Goal: Task Accomplishment & Management: Complete application form

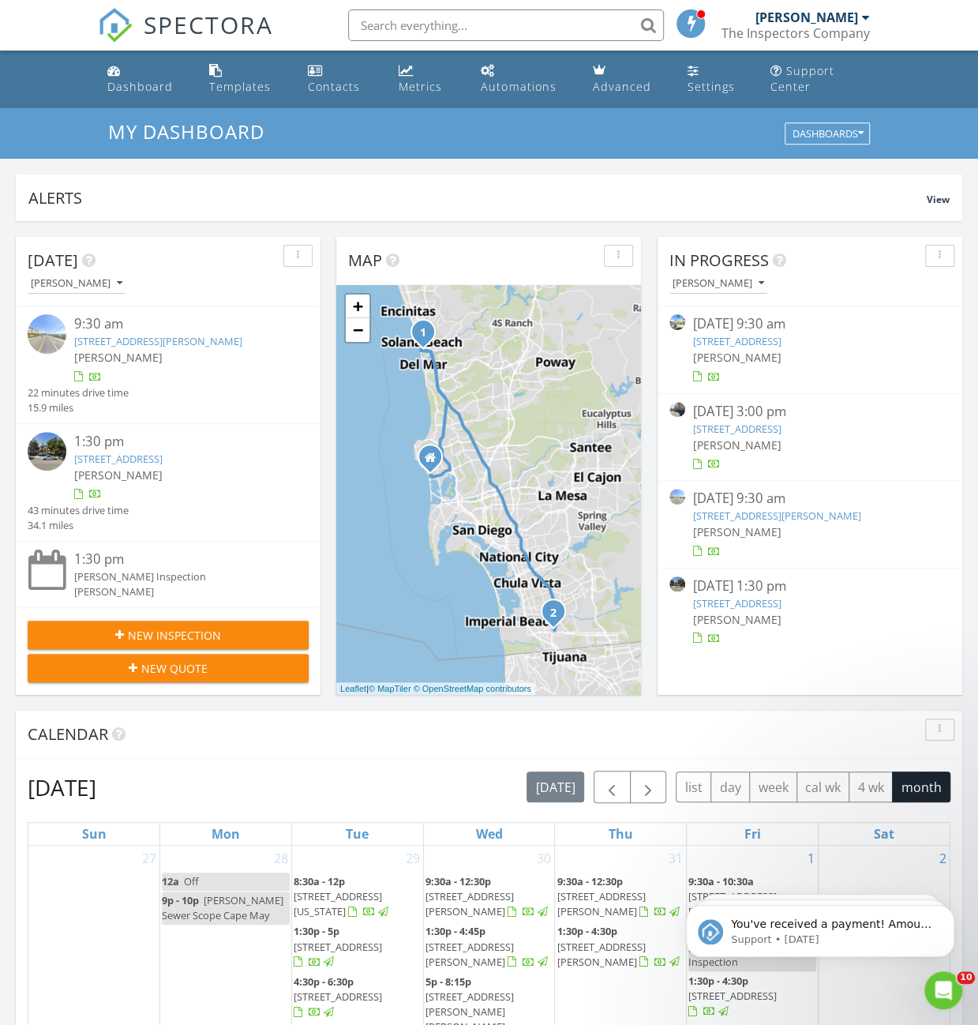
click at [451, 20] on input "text" at bounding box center [506, 25] width 316 height 32
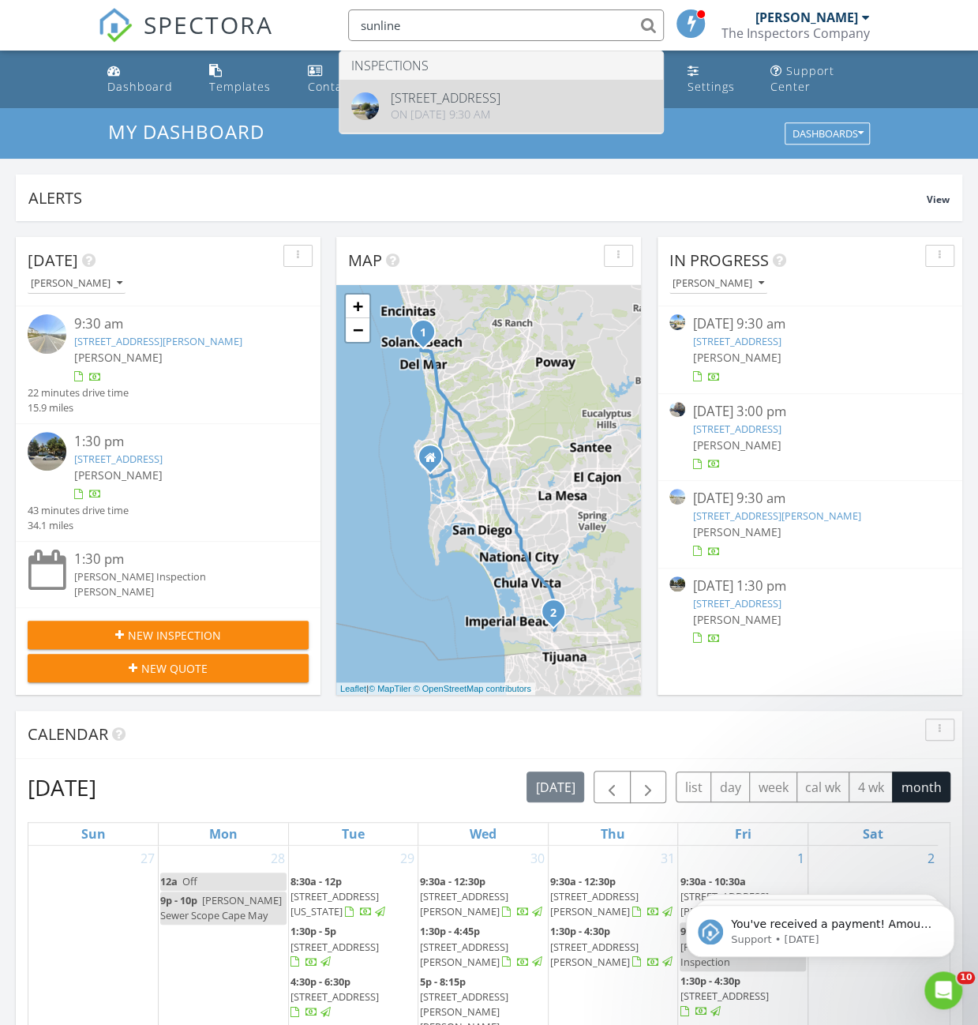
type input "sunline"
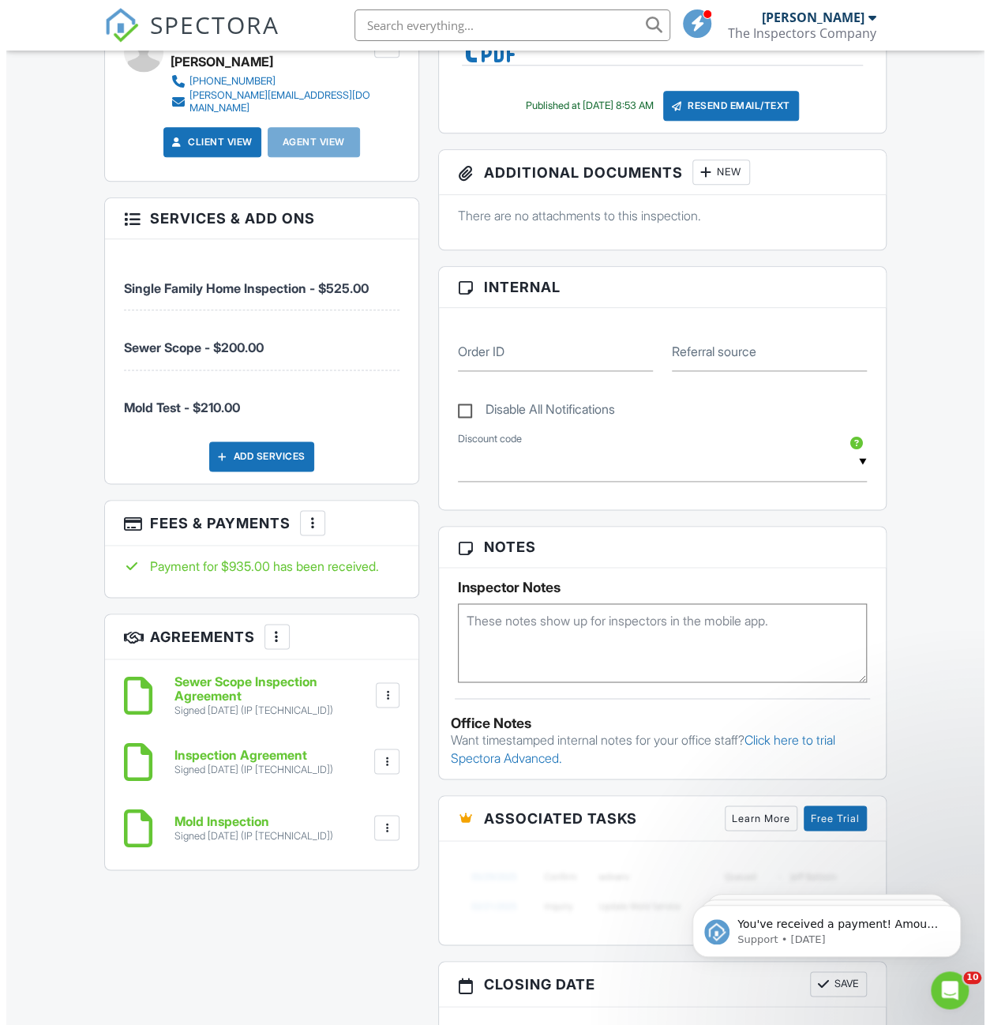
scroll to position [789, 0]
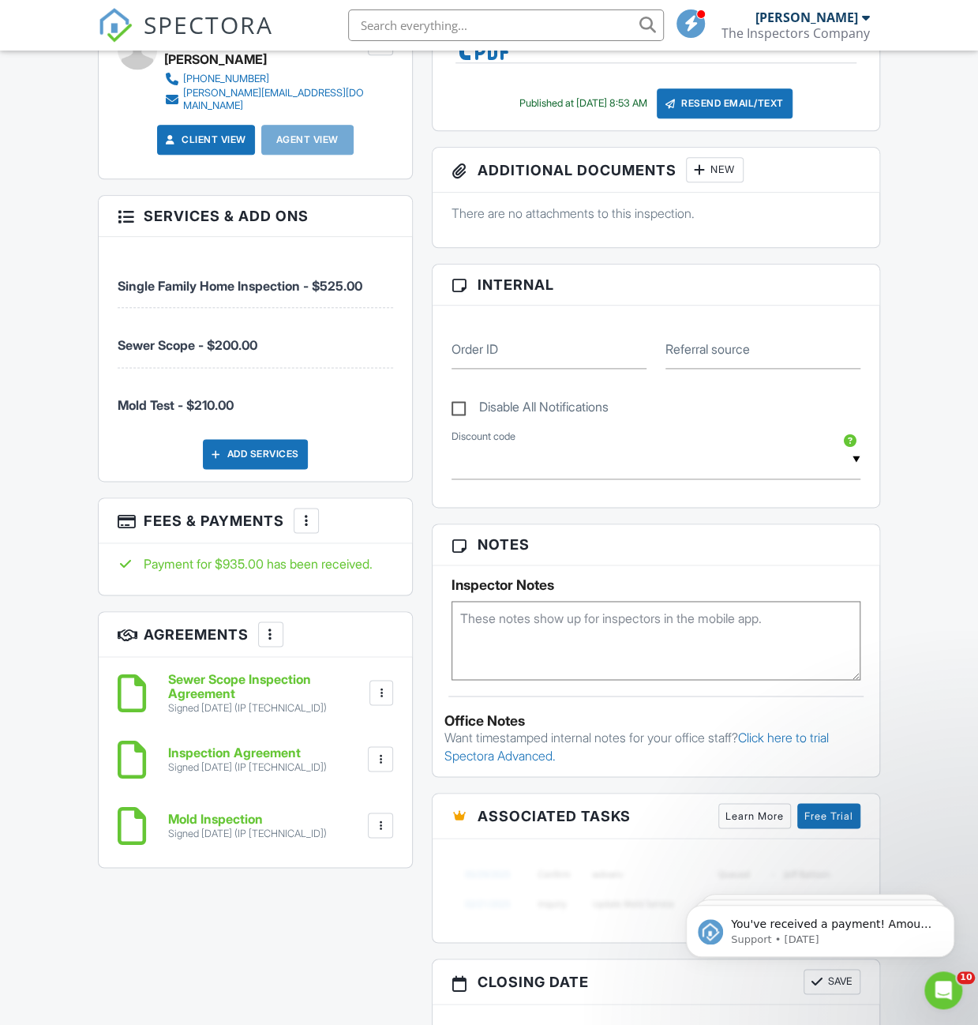
click at [269, 457] on div "Add Services" at bounding box center [255, 454] width 105 height 30
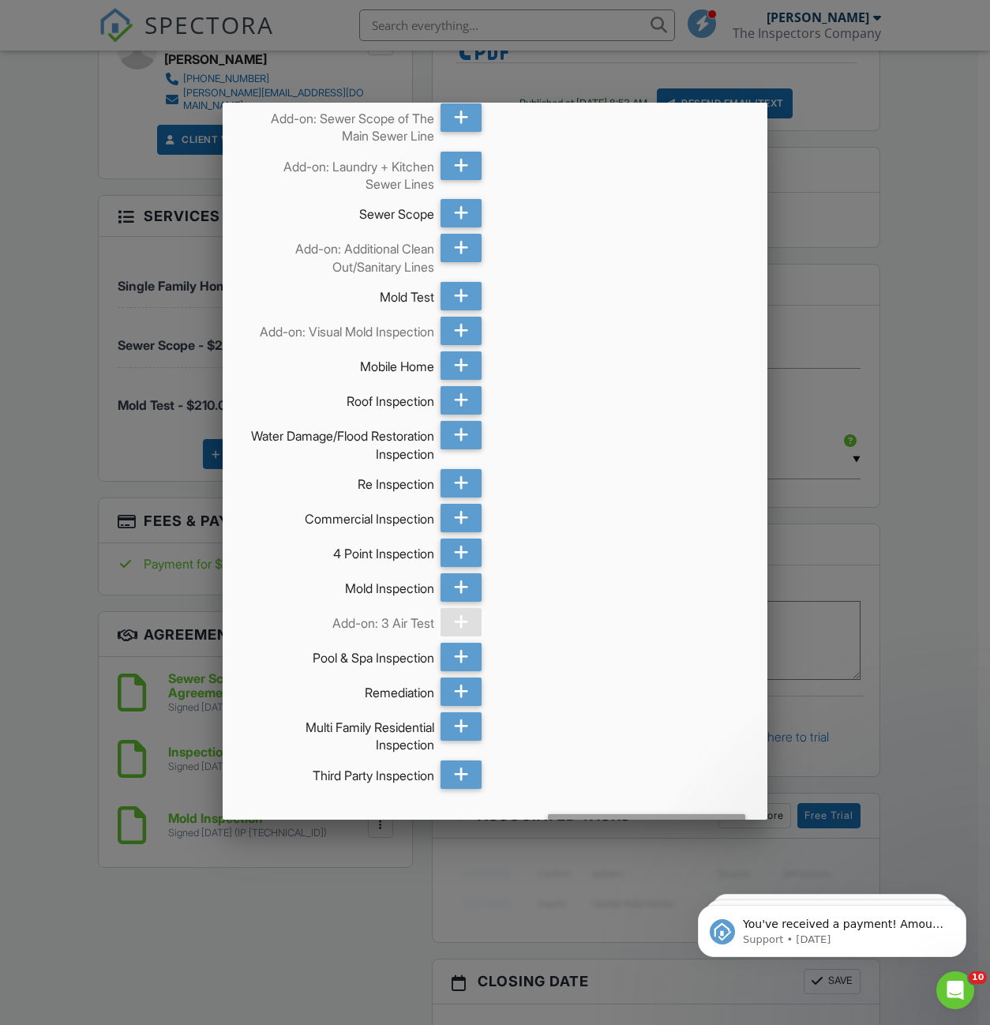
scroll to position [0, 0]
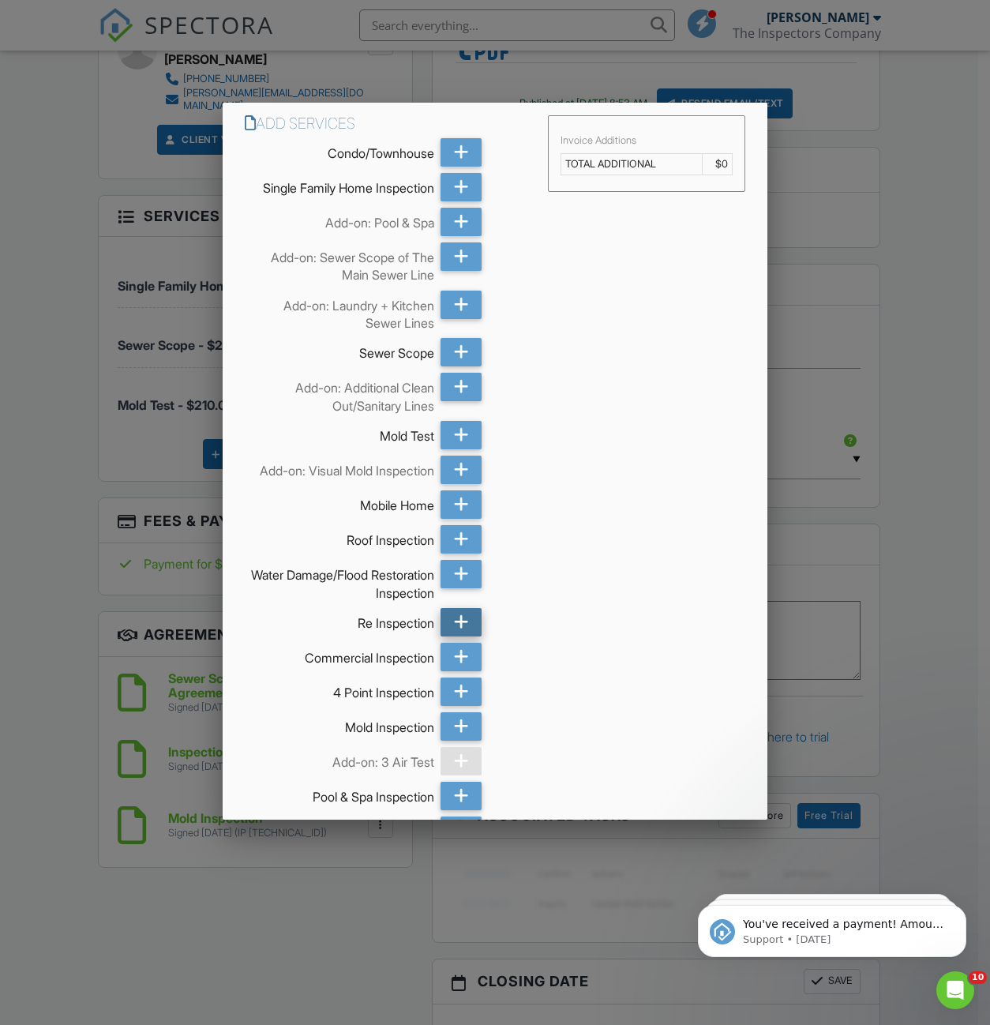
click at [454, 636] on icon at bounding box center [461, 622] width 15 height 28
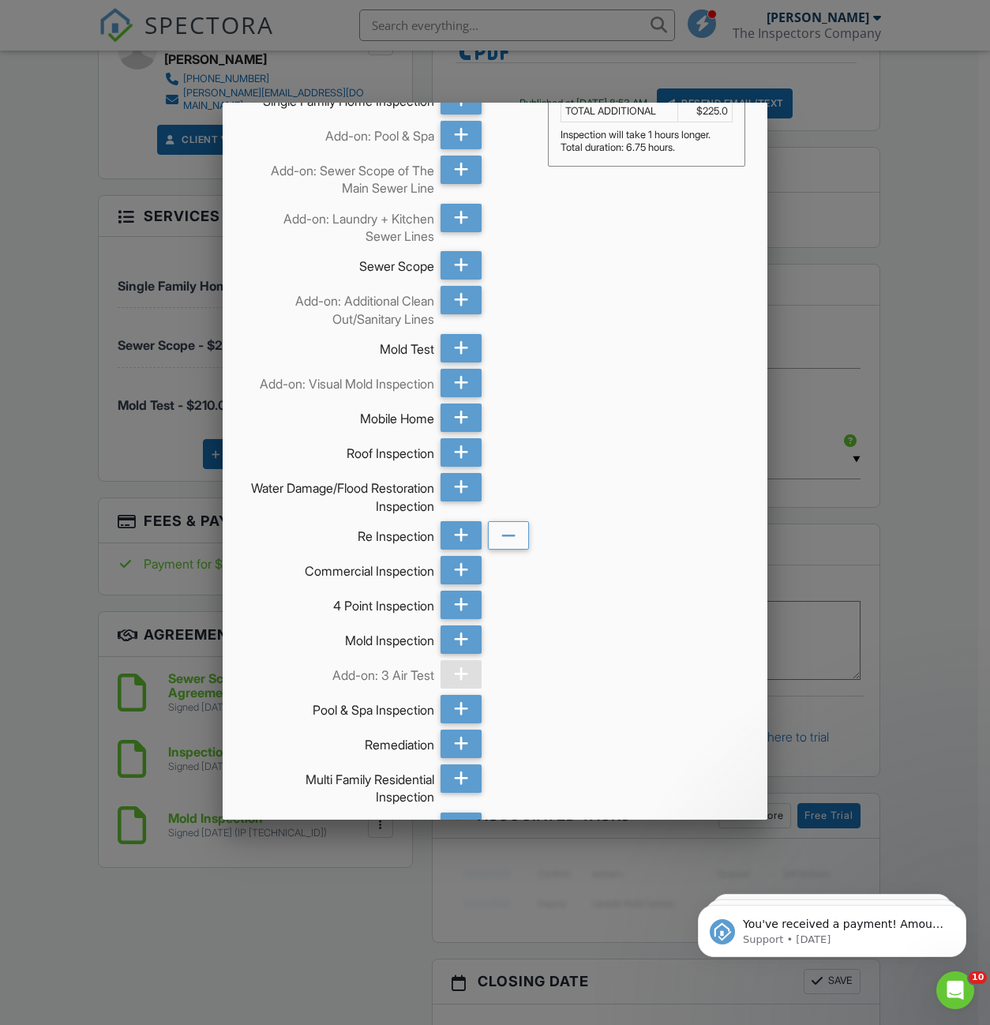
scroll to position [66, 0]
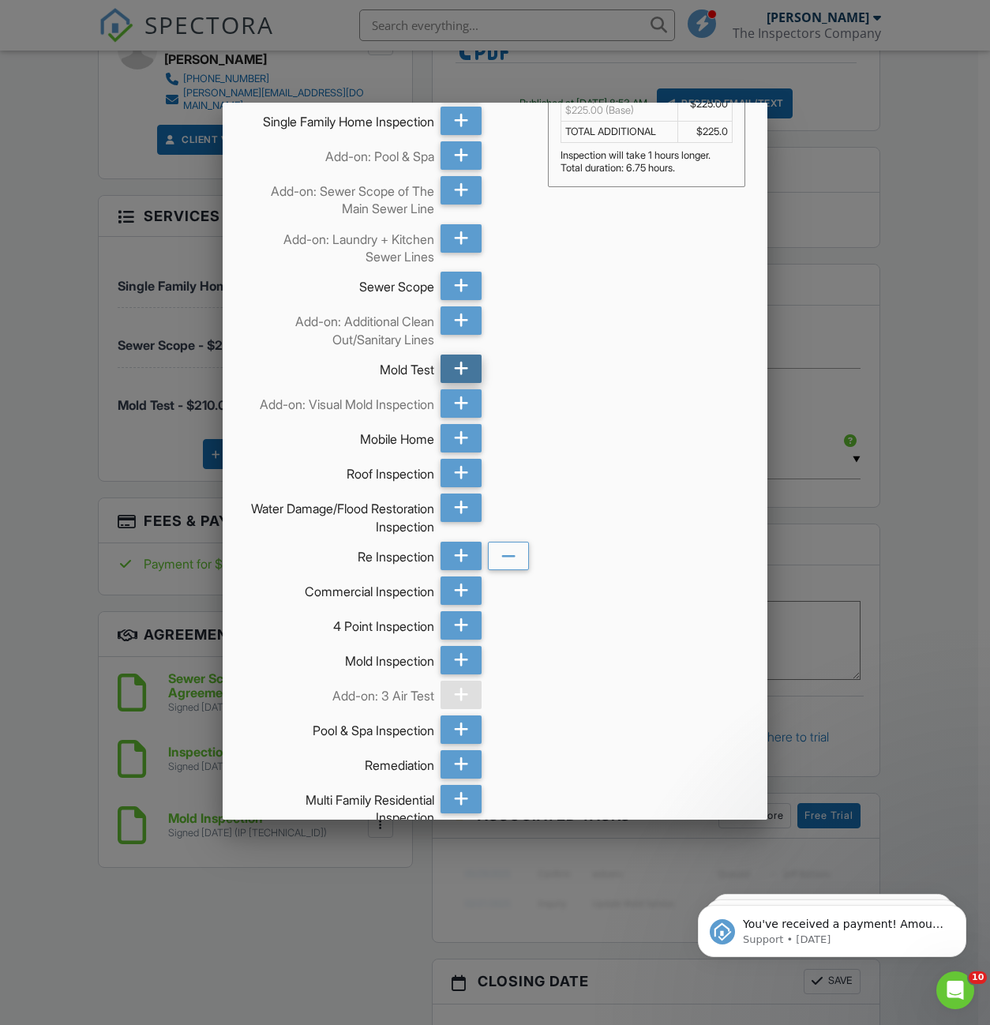
click at [458, 369] on icon at bounding box center [461, 368] width 15 height 28
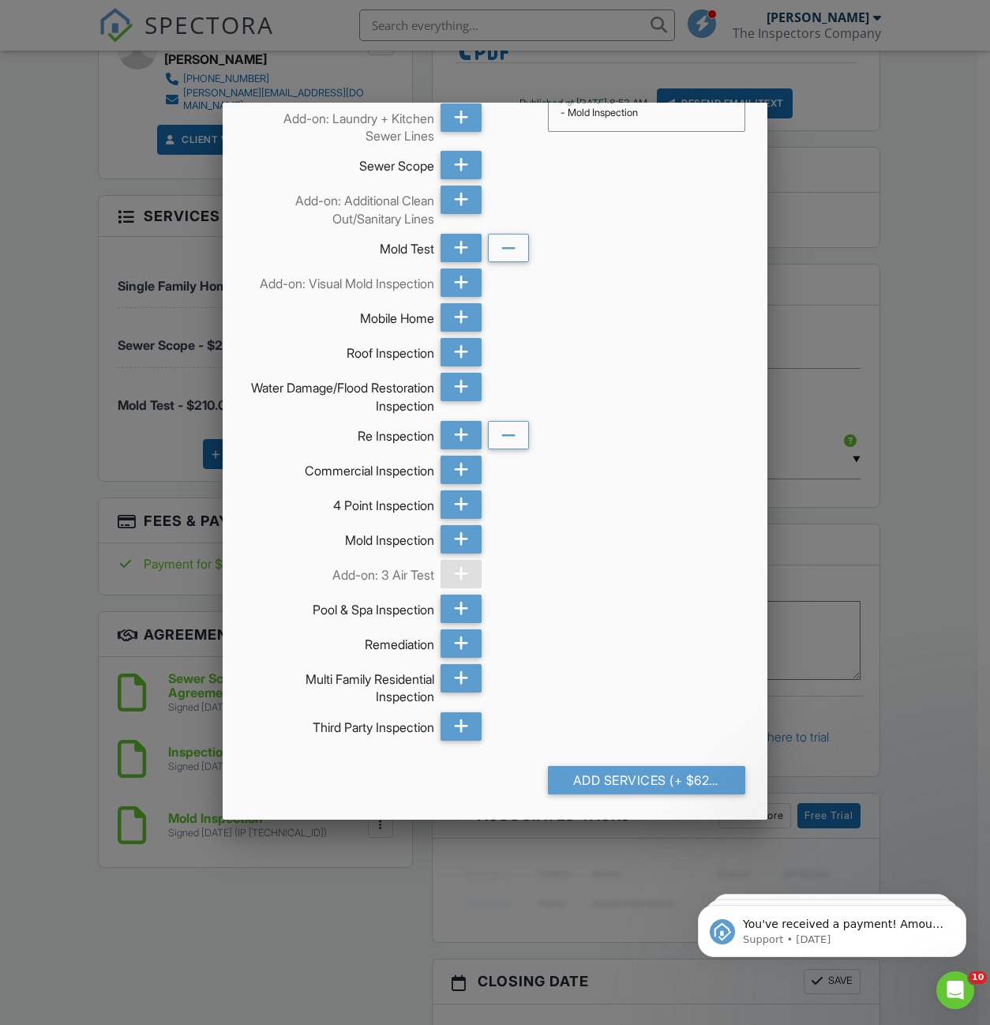
scroll to position [237, 0]
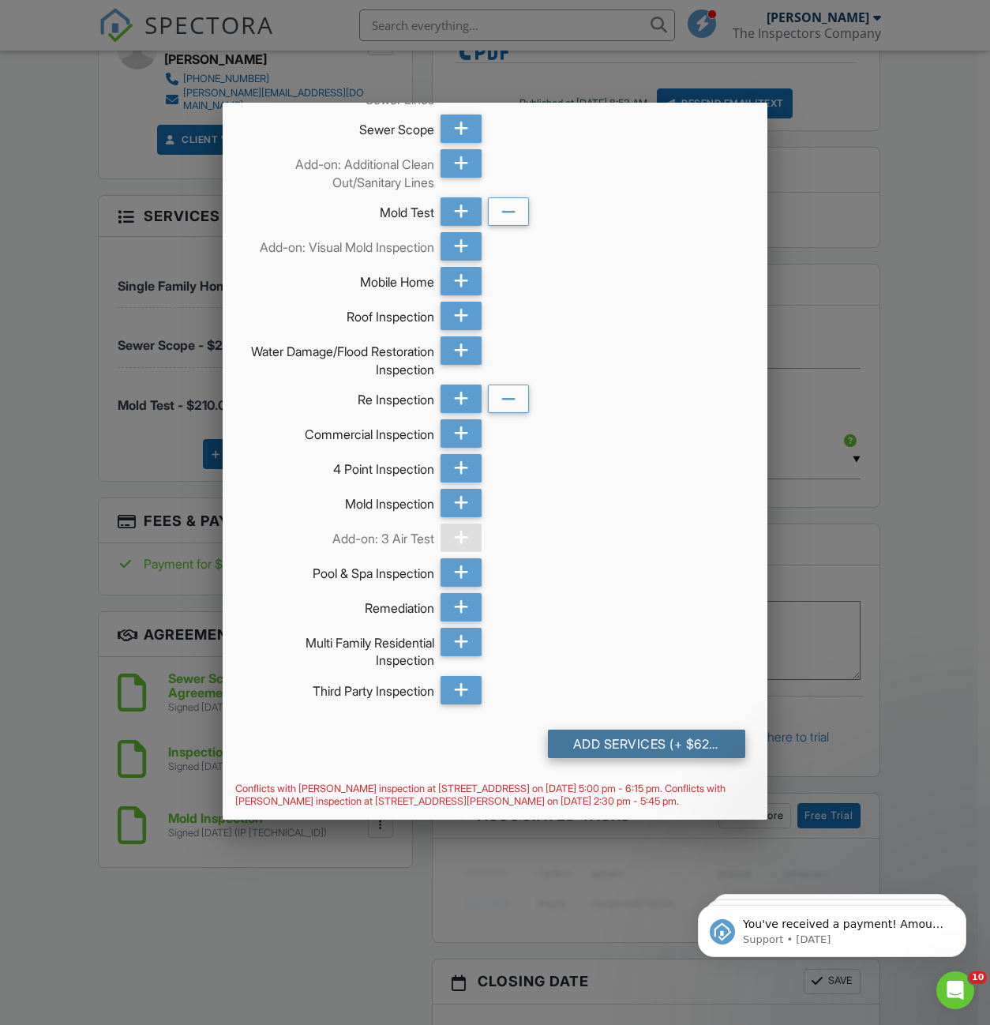
click at [620, 740] on div "Add Services (+ $625.0)" at bounding box center [646, 743] width 197 height 28
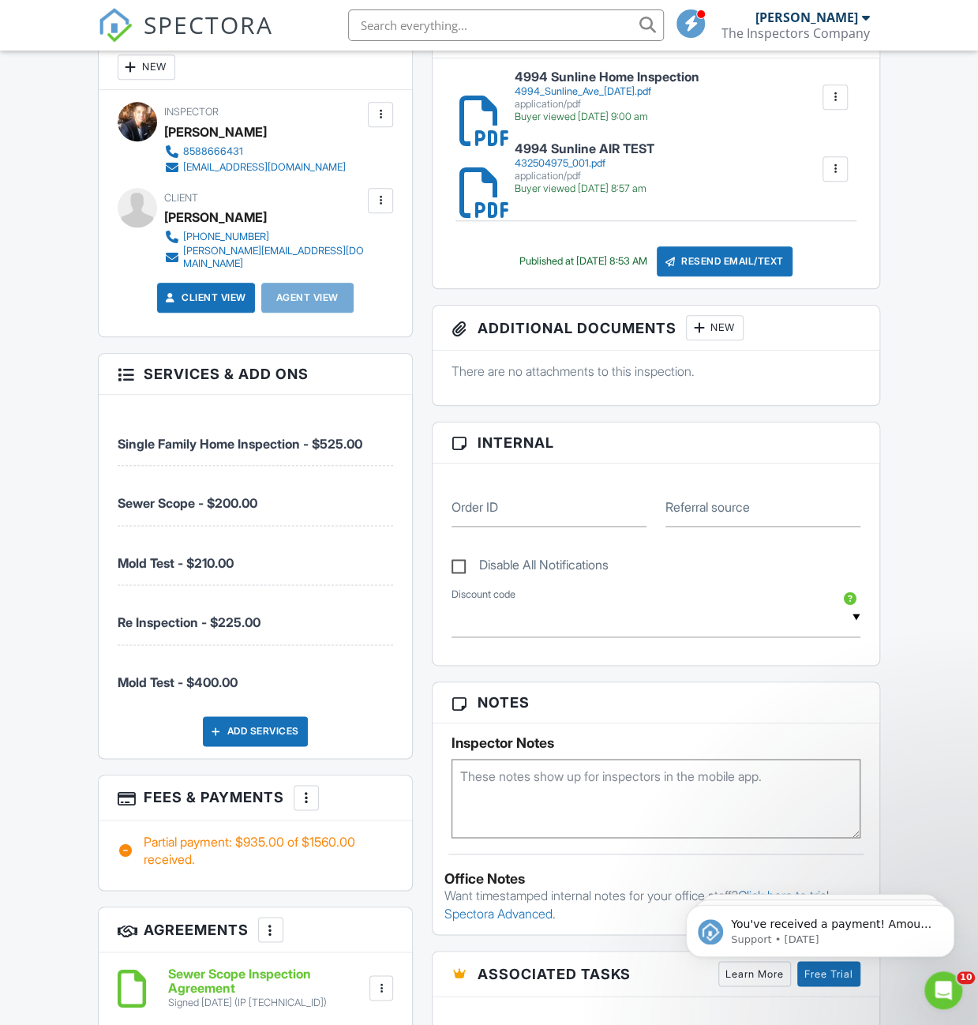
click at [305, 805] on div at bounding box center [306, 797] width 16 height 16
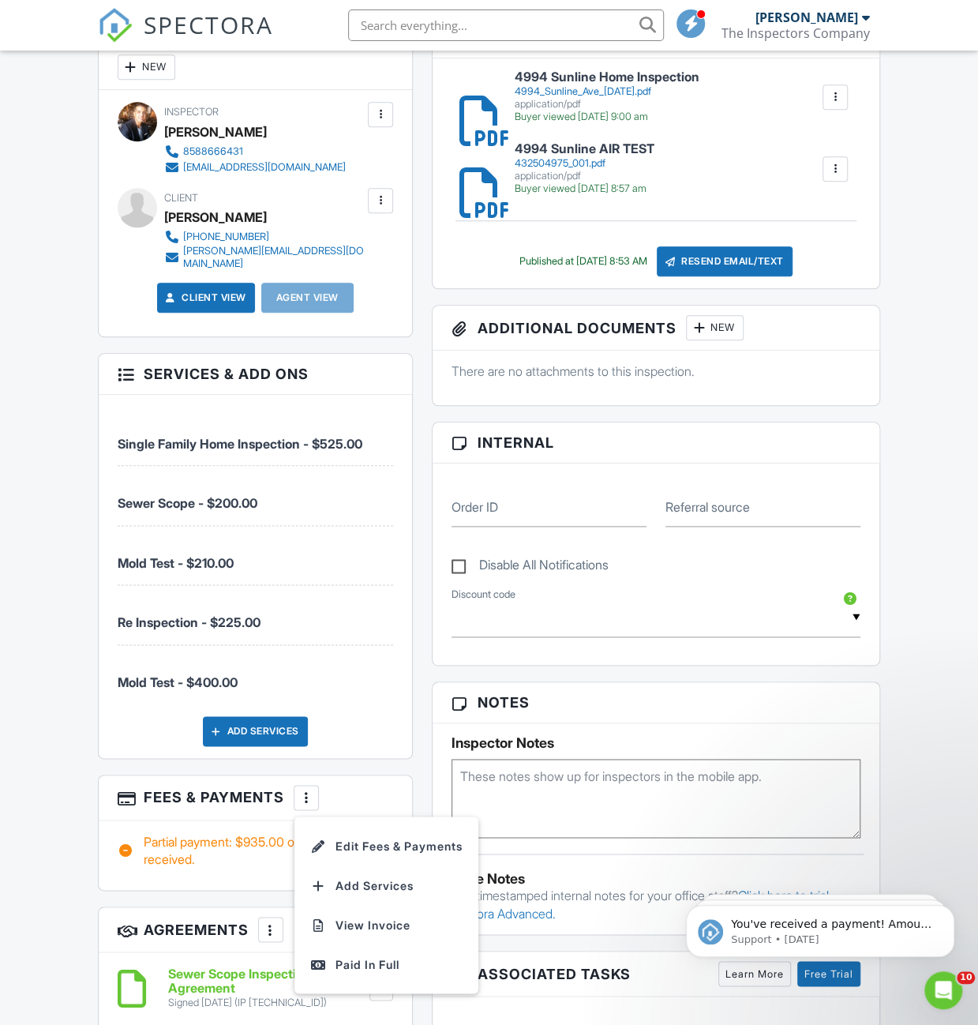
click at [384, 845] on li "Edit Fees & Payments" at bounding box center [386, 845] width 165 height 39
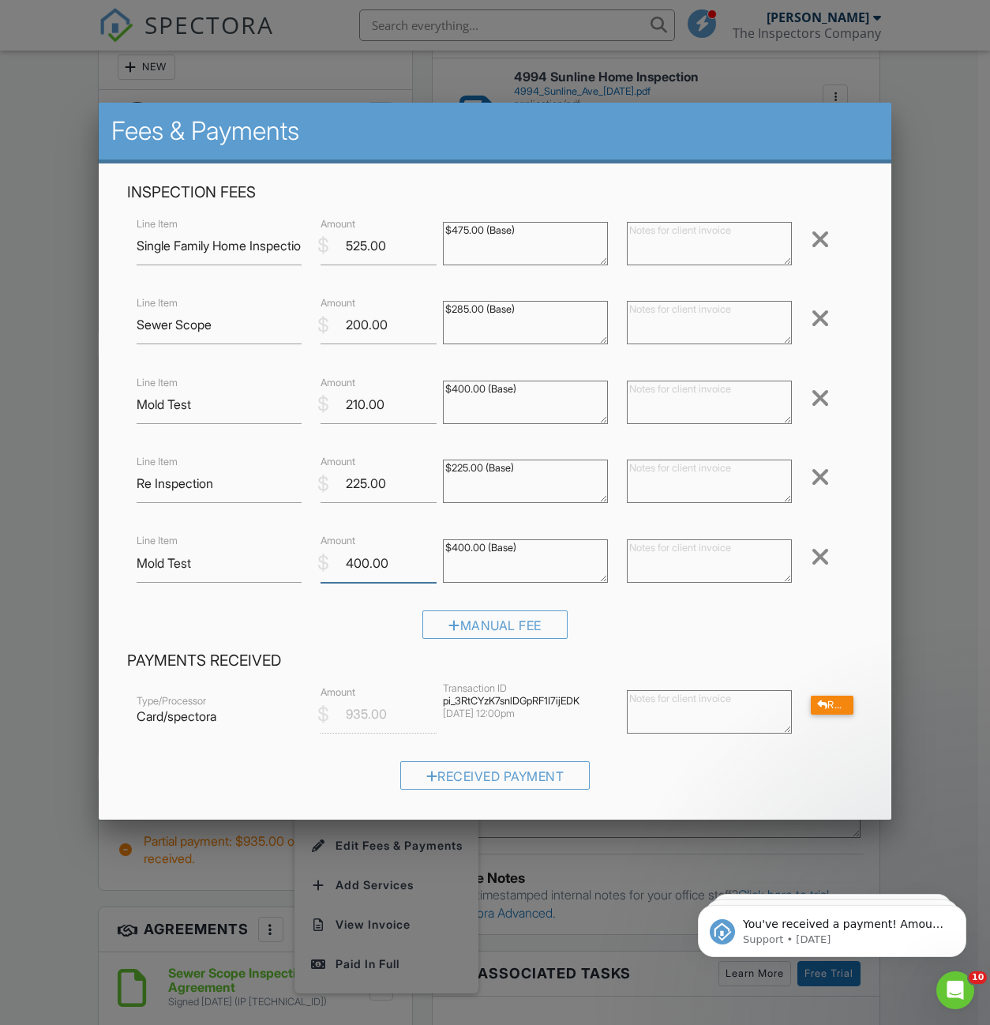
drag, startPoint x: 395, startPoint y: 571, endPoint x: 309, endPoint y: 571, distance: 86.0
click at [311, 571] on div "$ Amount 400.00" at bounding box center [372, 563] width 122 height 39
type input "140.00"
drag, startPoint x: 388, startPoint y: 487, endPoint x: 314, endPoint y: 482, distance: 73.6
click at [314, 482] on div "$ Amount 225.00" at bounding box center [372, 483] width 122 height 39
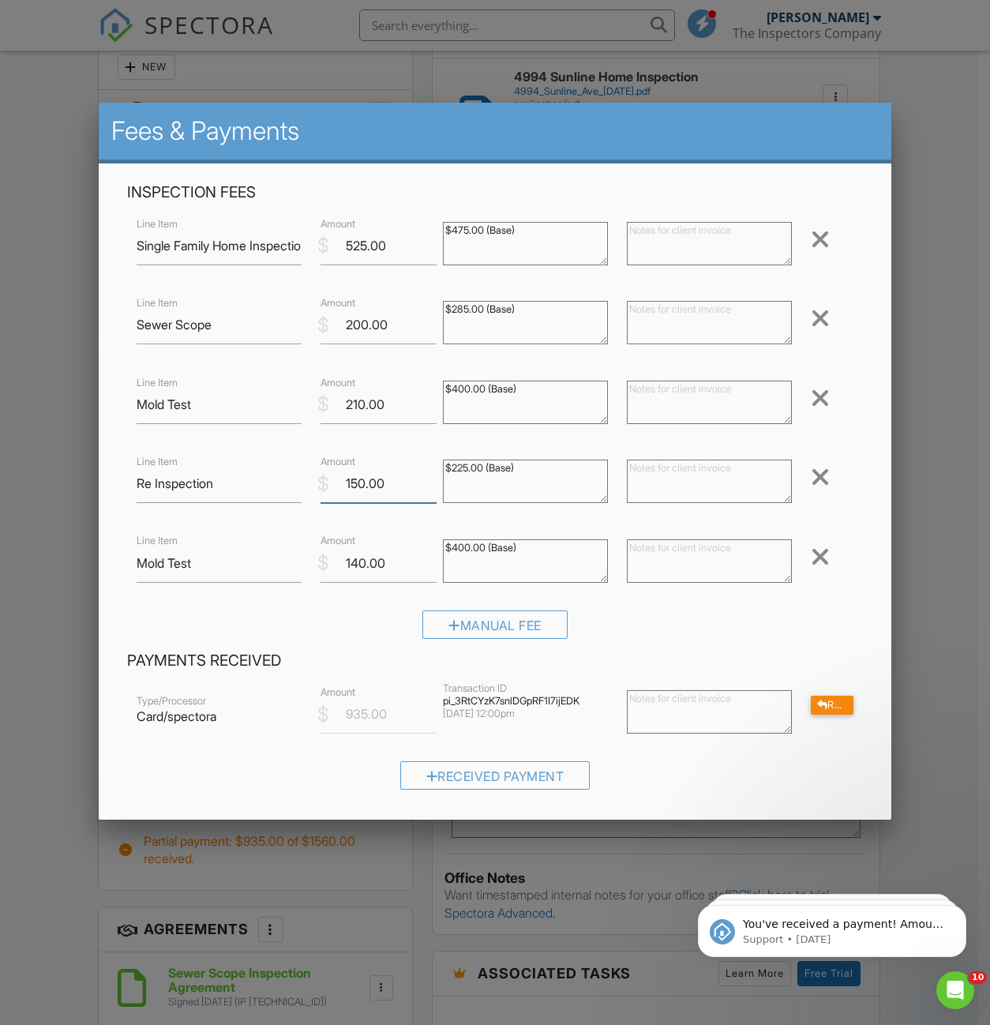
type input "150.00"
click at [366, 620] on div "Manual Fee" at bounding box center [494, 630] width 735 height 40
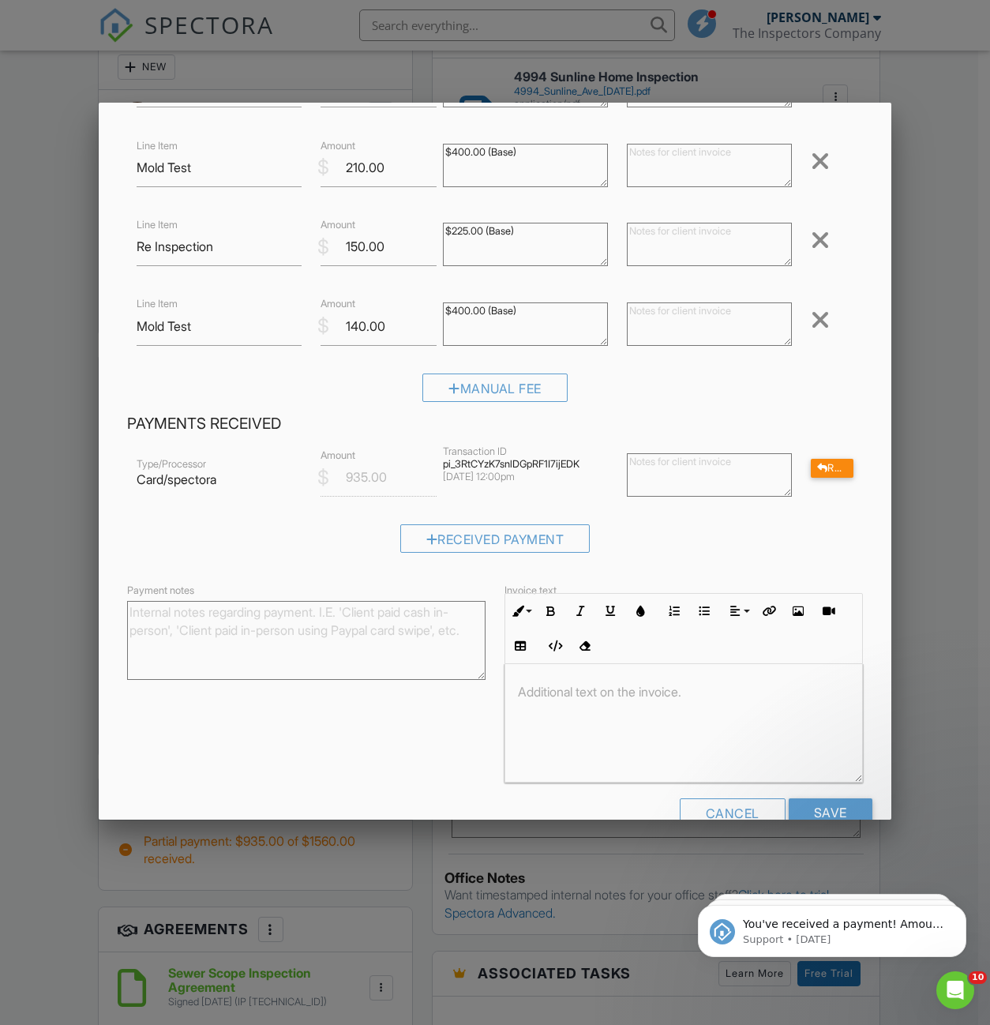
scroll to position [275, 0]
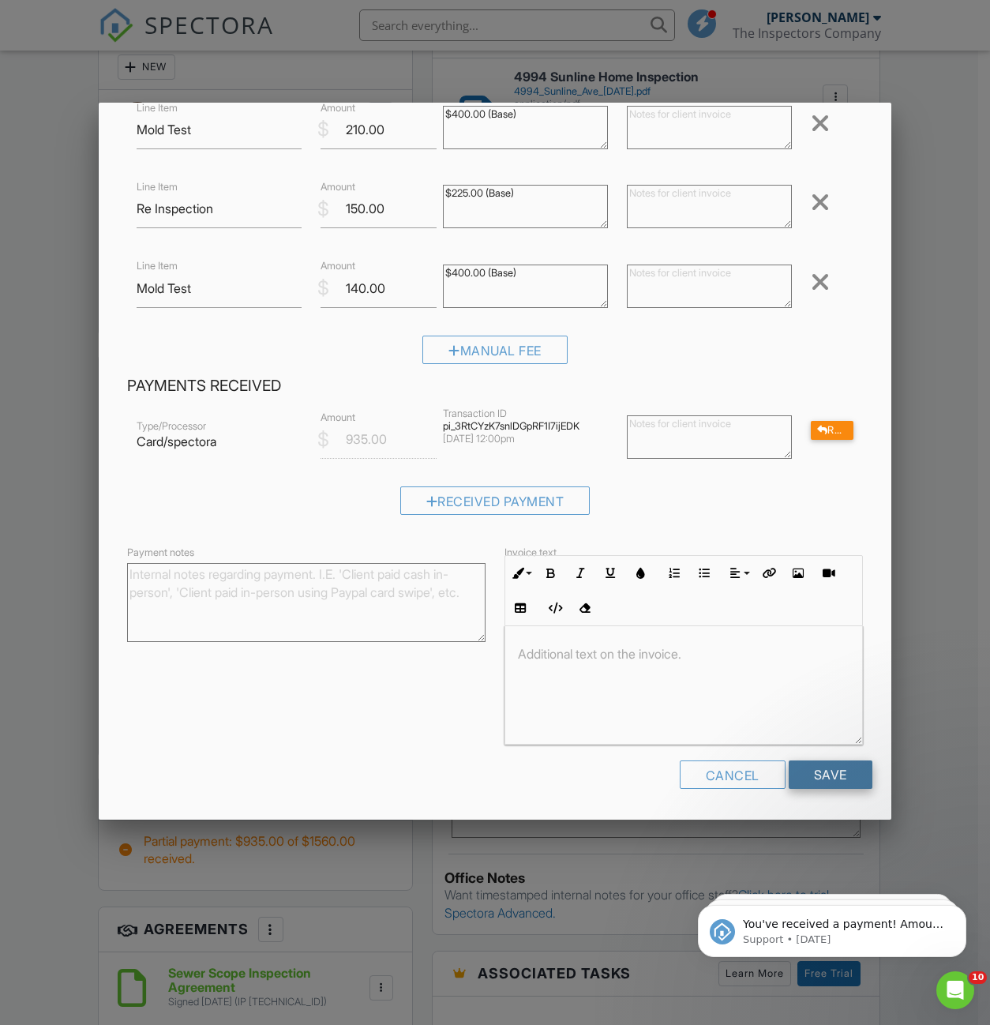
click at [837, 766] on input "Save" at bounding box center [831, 774] width 84 height 28
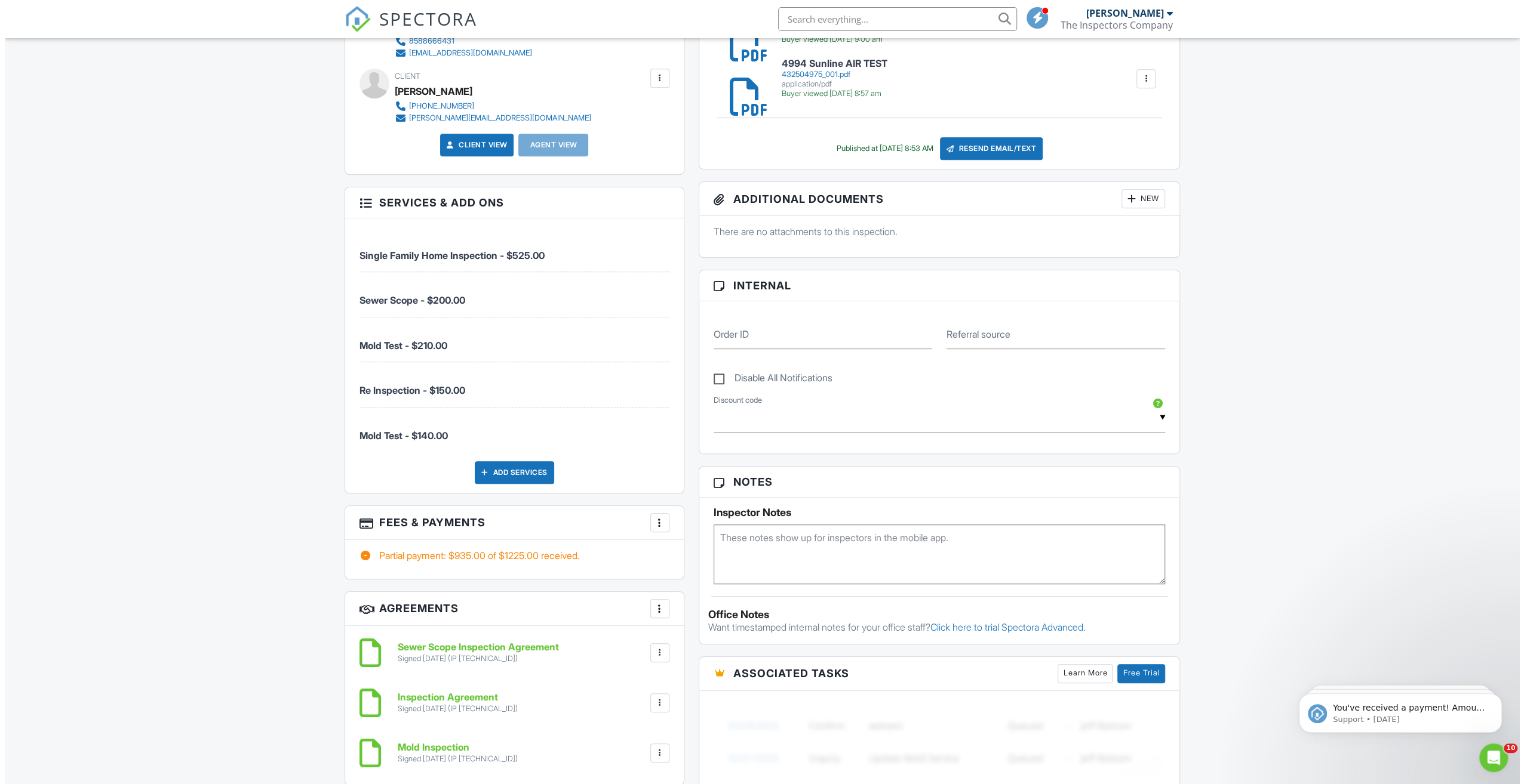
scroll to position [239, 0]
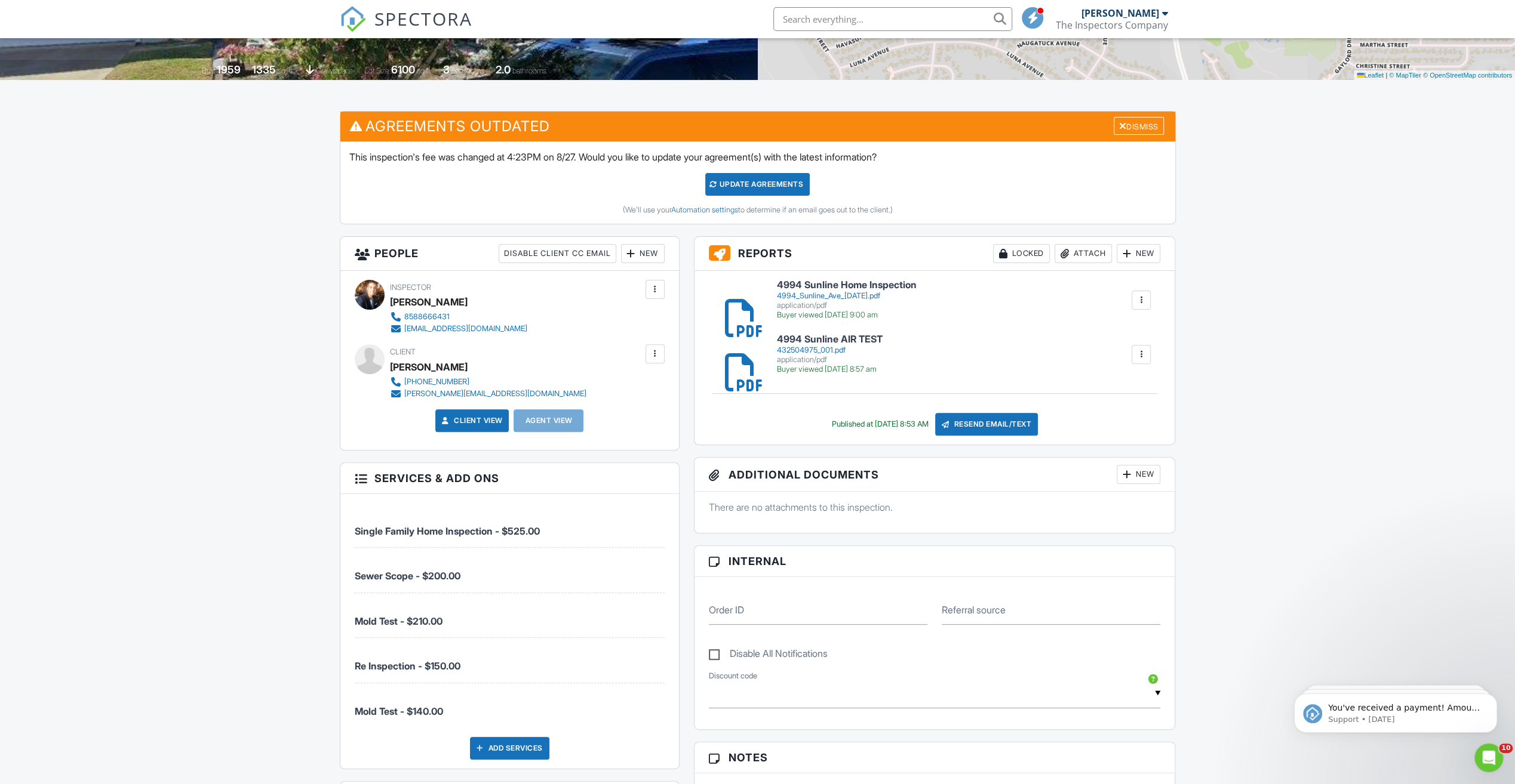
click at [739, 249] on div "Attach" at bounding box center [1083, 253] width 57 height 19
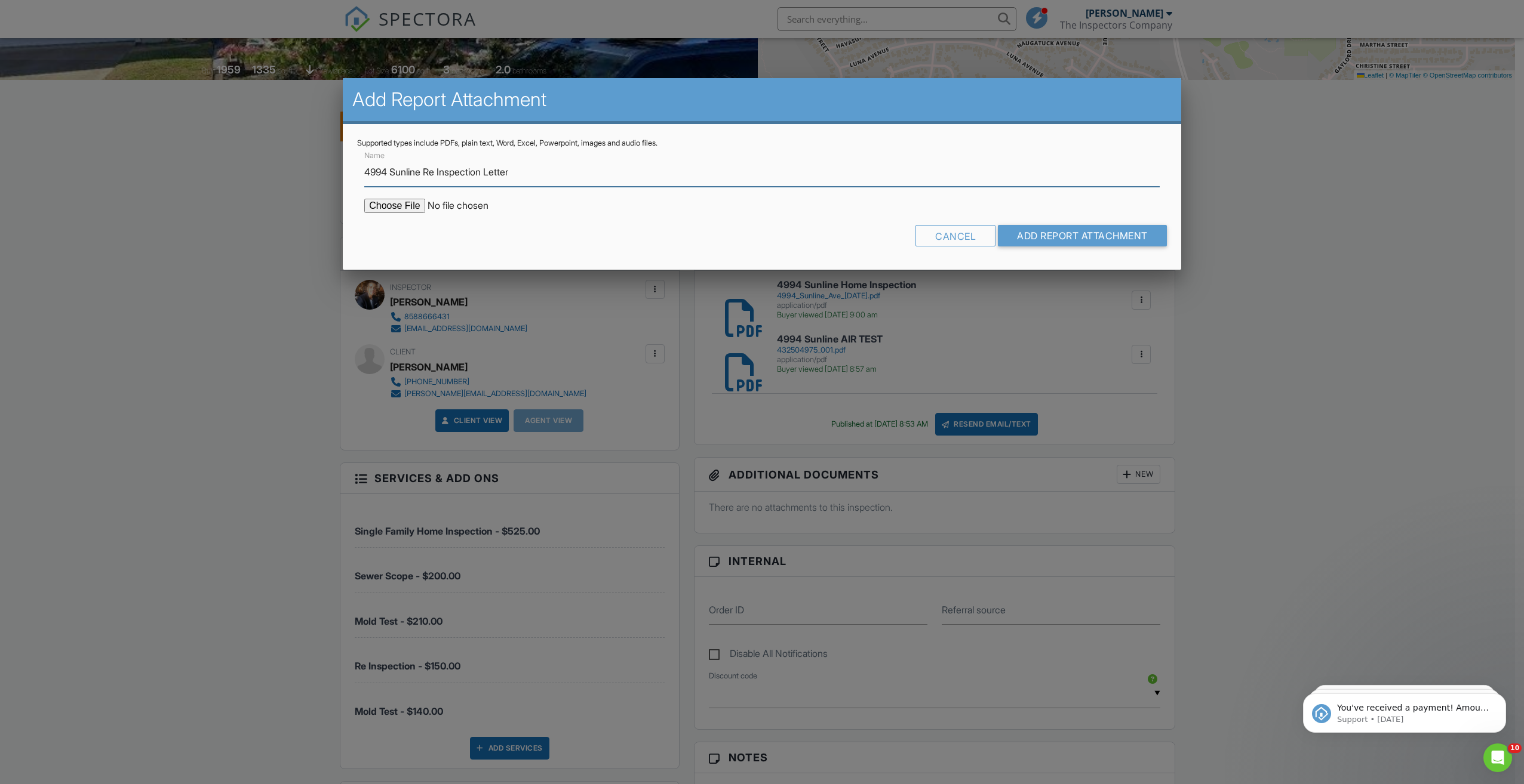
type input "4994 Sunline Re Inspection Letter"
click at [407, 206] on input "file" at bounding box center [466, 206] width 203 height 14
type input "C:\fakepath\Re Inspection Letter 4994 Sunline.pdf"
click at [739, 242] on input "Add Report Attachment" at bounding box center [1082, 236] width 169 height 21
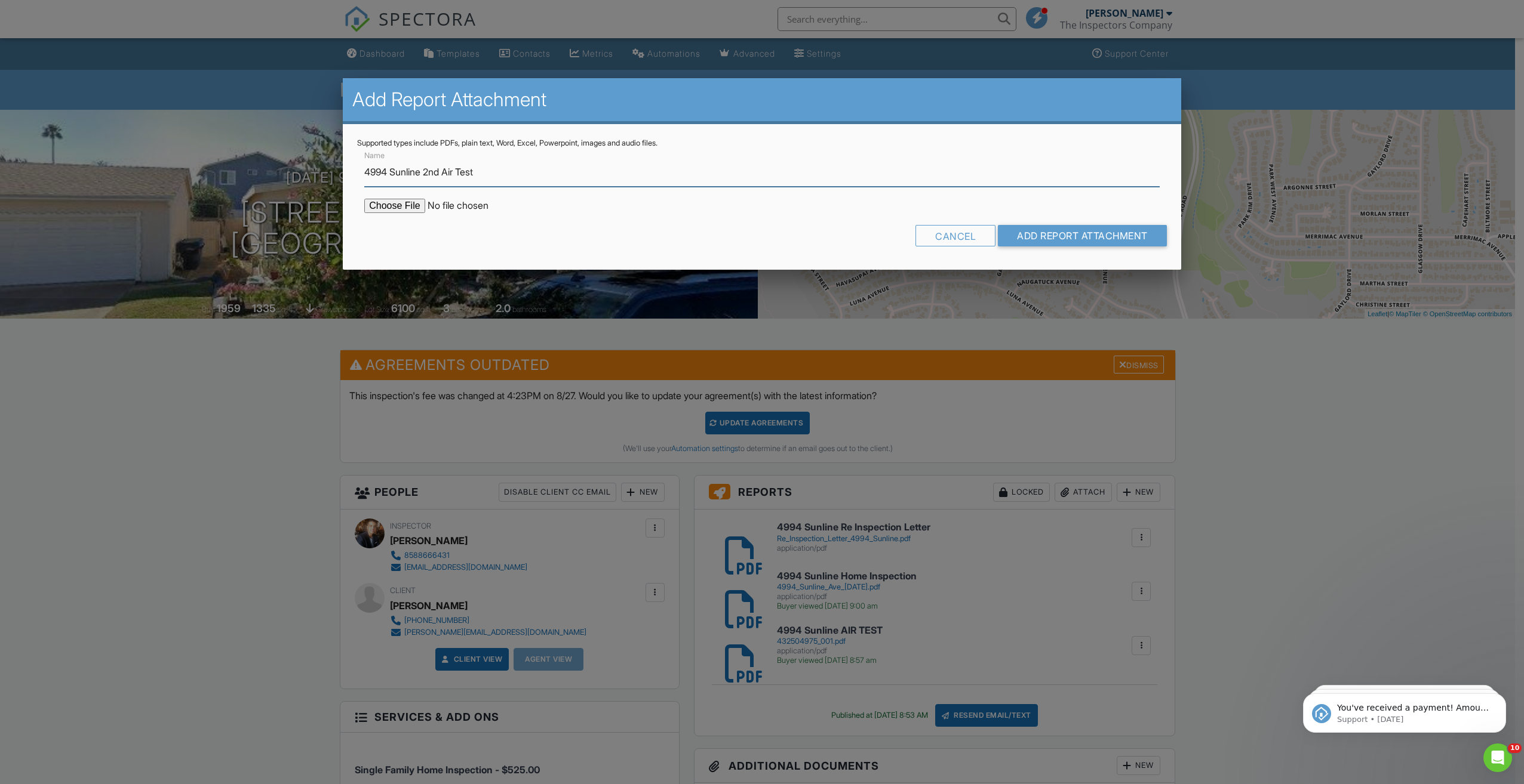
type input "4994 Sunline 2nd Air Test"
click at [401, 203] on input "file" at bounding box center [466, 206] width 203 height 14
type input "C:\fakepath\432505261_001 (1).pdf"
click at [1028, 231] on input "Add Report Attachment" at bounding box center [1082, 236] width 169 height 21
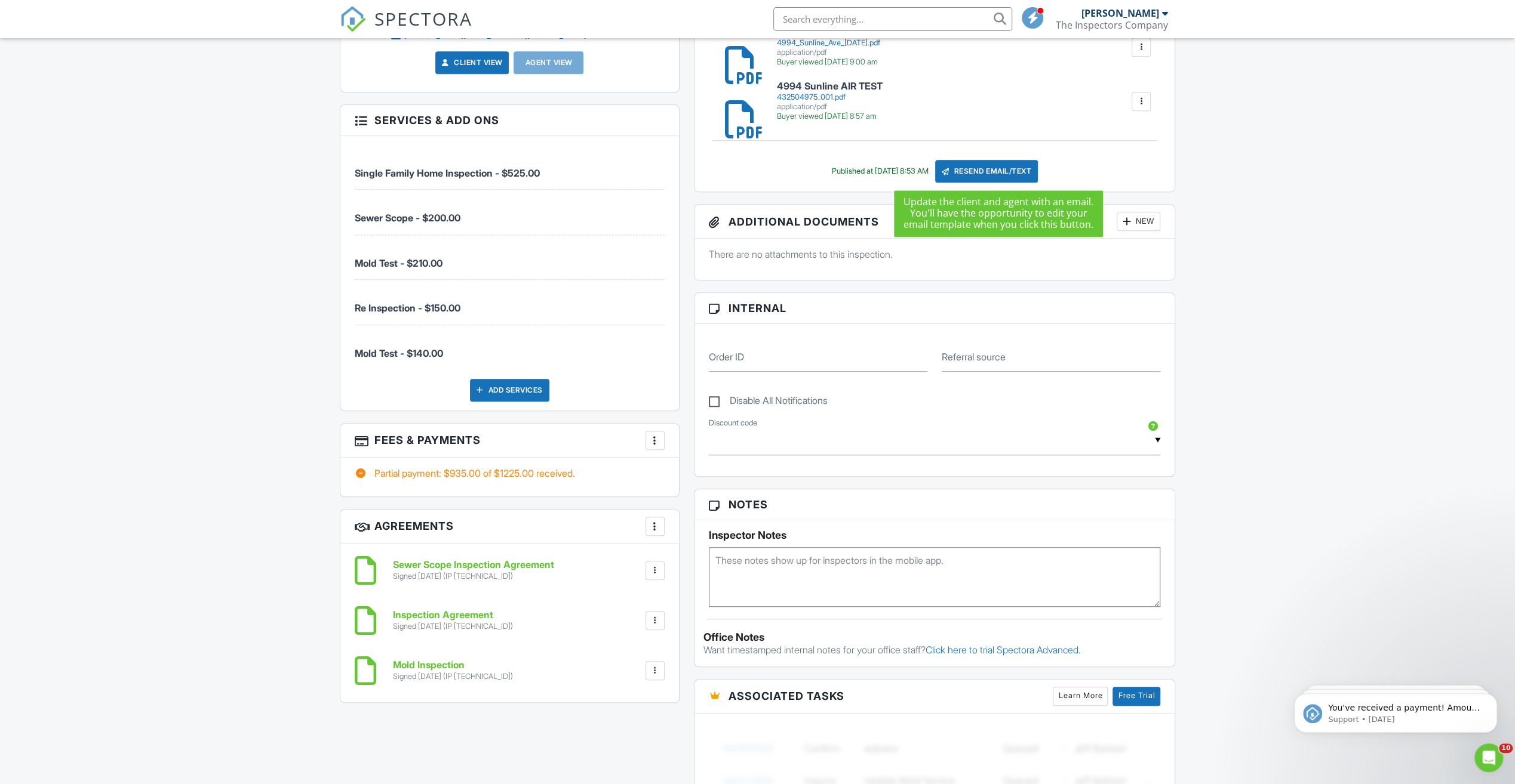
click at [985, 171] on div "Resend Email/Text" at bounding box center [986, 172] width 103 height 23
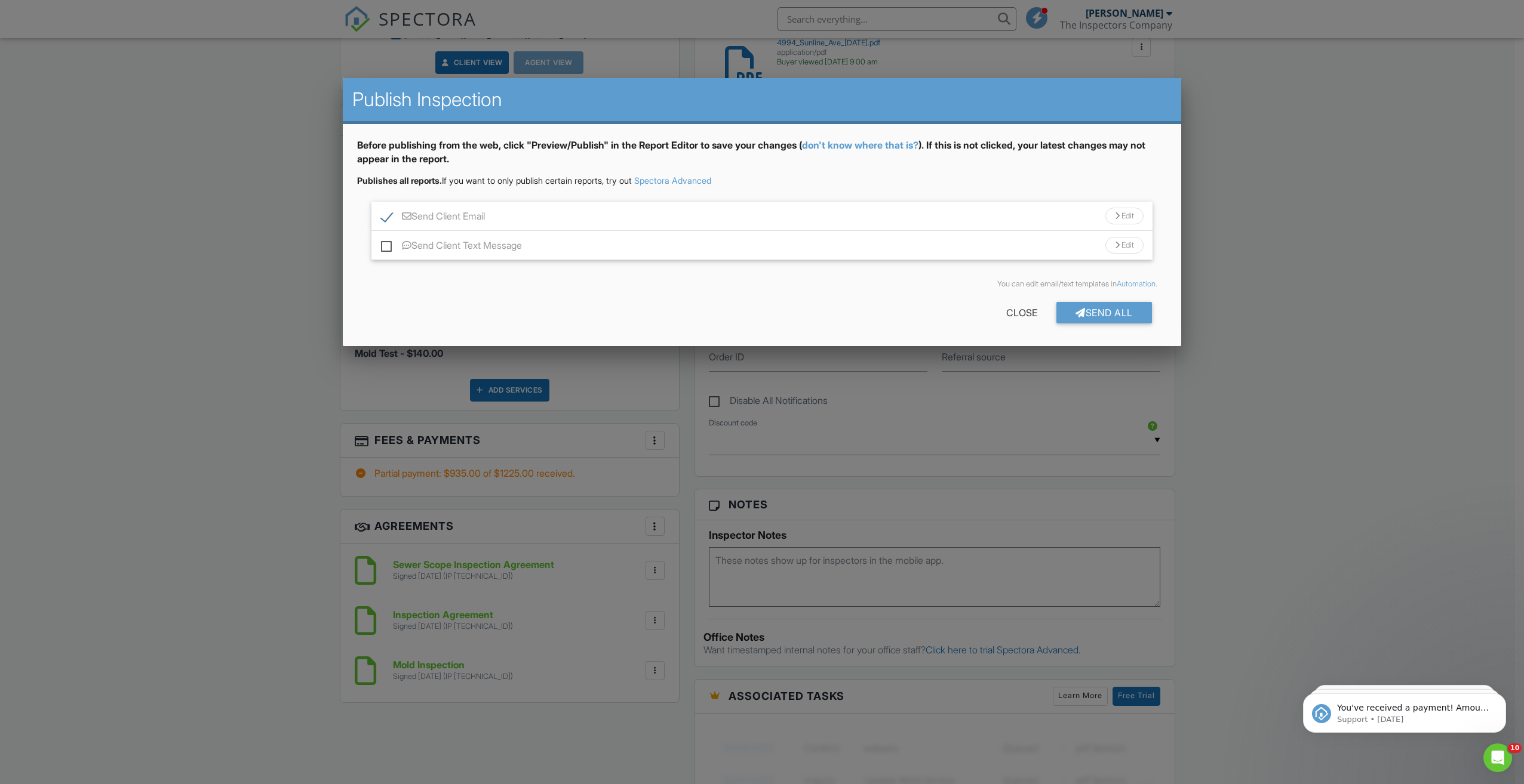
click at [384, 246] on label "Send Client Text Message" at bounding box center [452, 247] width 141 height 15
click at [384, 243] on input "Send Client Text Message" at bounding box center [385, 240] width 8 height 8
checkbox input "true"
click at [1083, 316] on div "Send All" at bounding box center [1103, 312] width 95 height 21
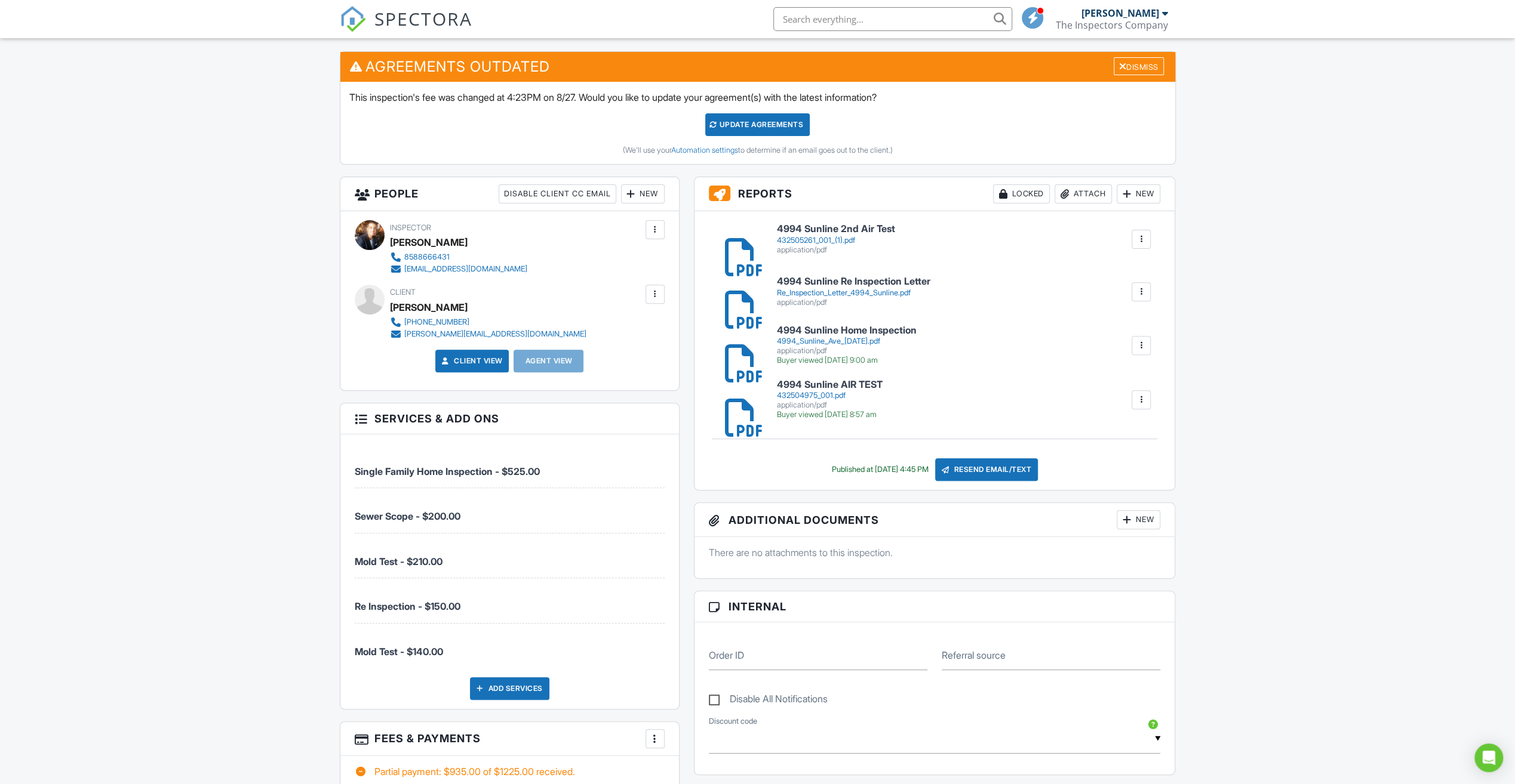
click at [736, 121] on div "Update Agreements" at bounding box center [757, 125] width 104 height 23
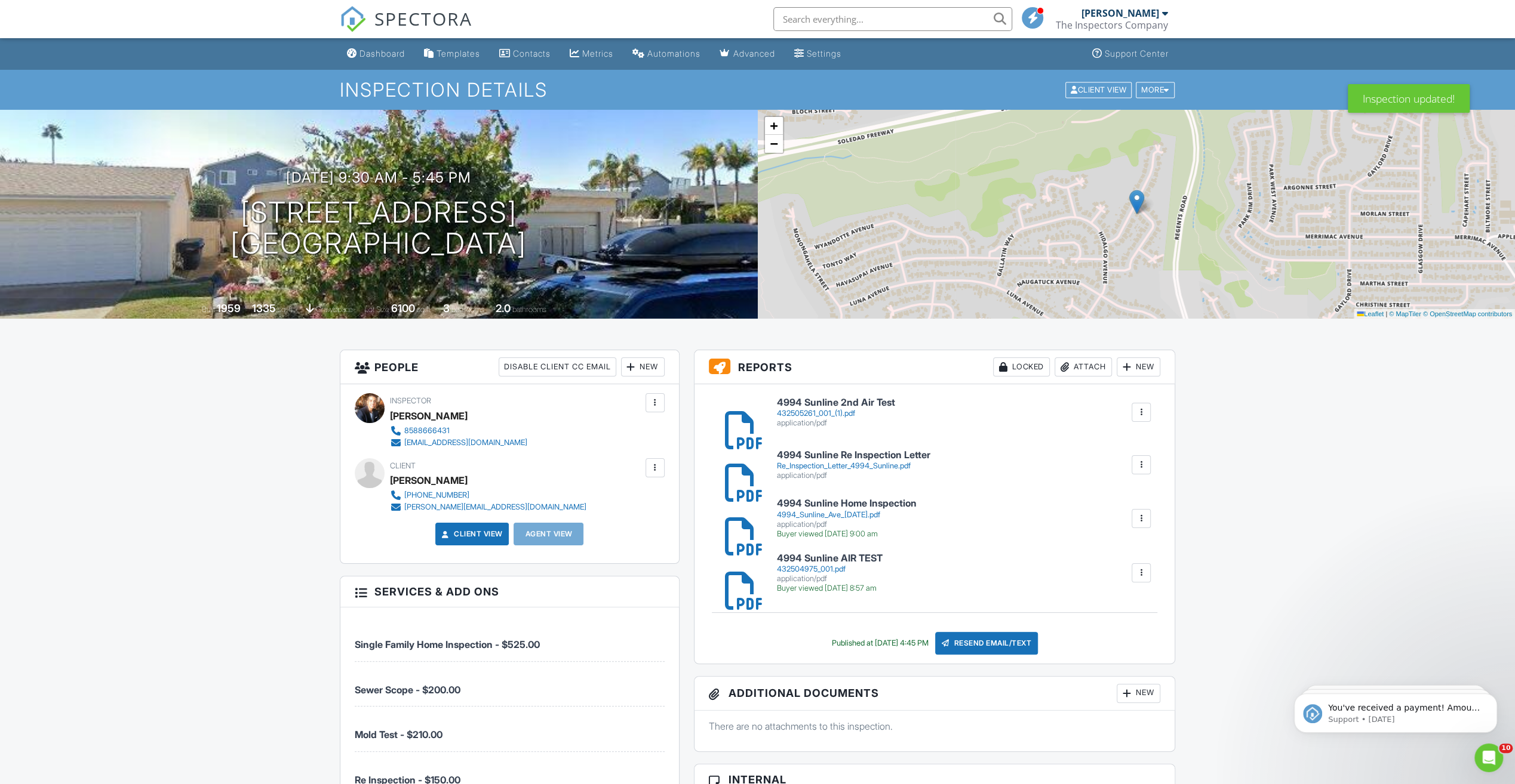
drag, startPoint x: 371, startPoint y: 55, endPoint x: 364, endPoint y: 61, distance: 9.2
click at [371, 55] on div "Dashboard" at bounding box center [382, 53] width 45 height 10
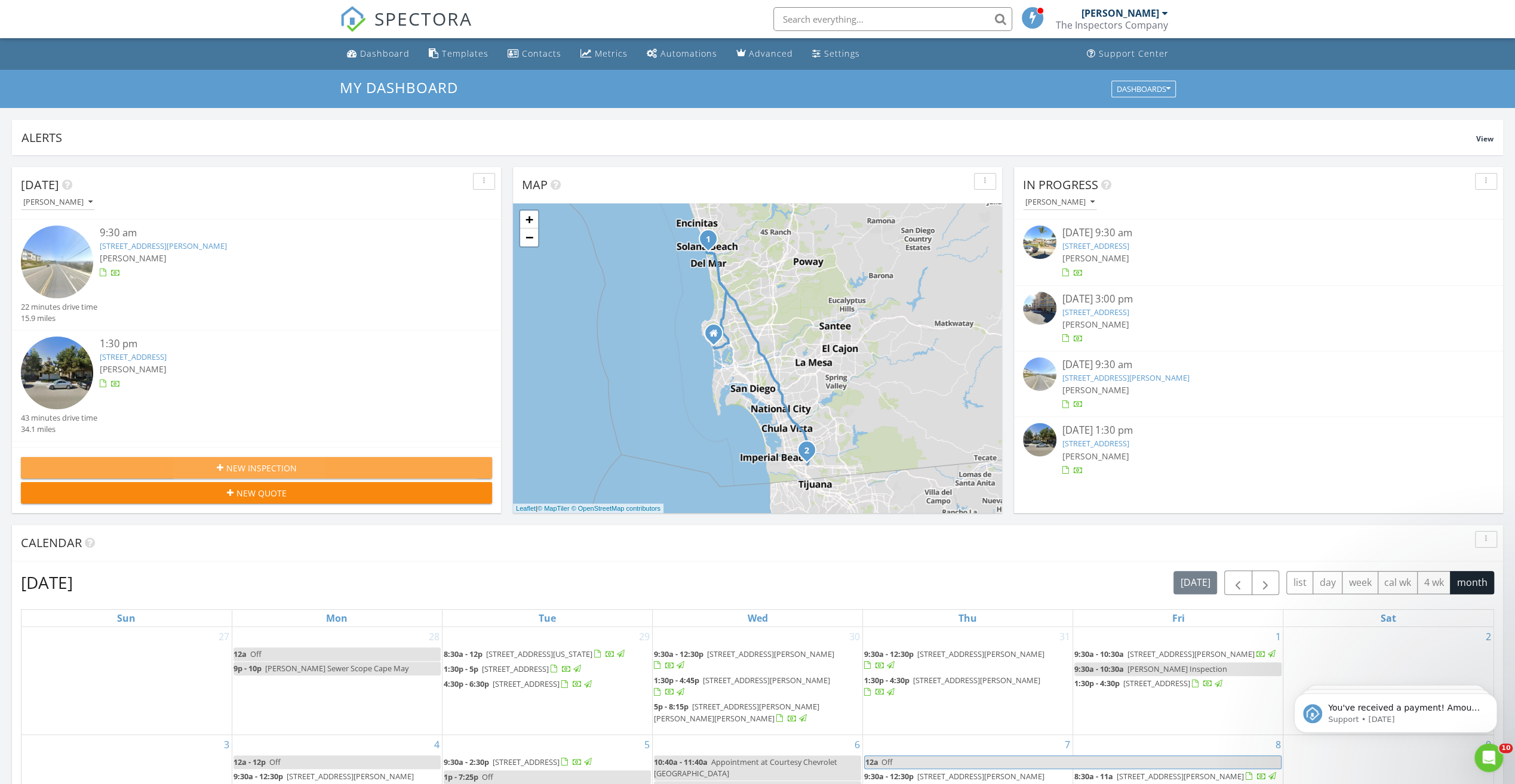
click at [180, 472] on div "New Inspection" at bounding box center [256, 468] width 452 height 13
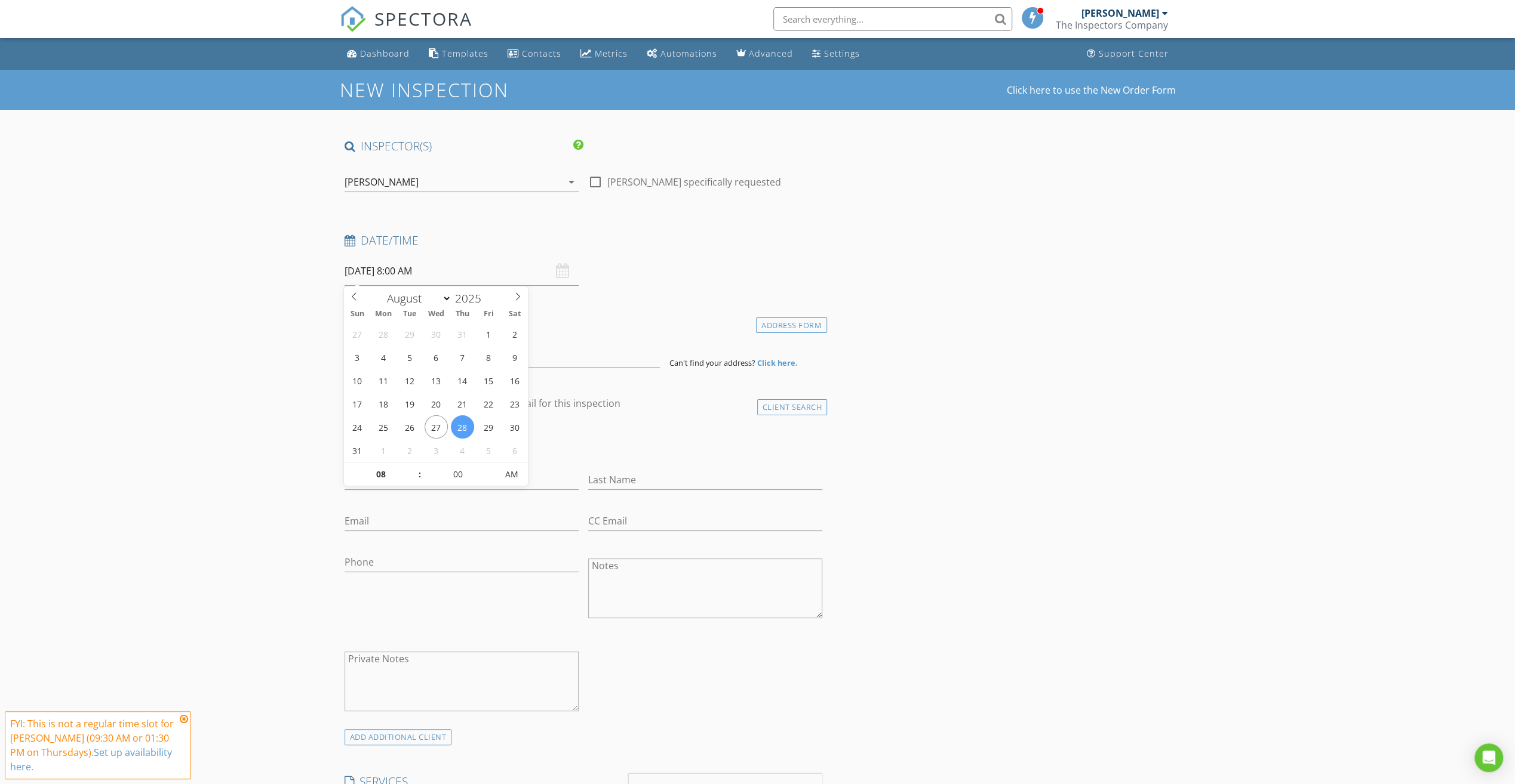
click at [386, 275] on input "[DATE] 8:00 AM" at bounding box center [461, 271] width 234 height 29
select select "8"
type input "[DATE] 8:00 AM"
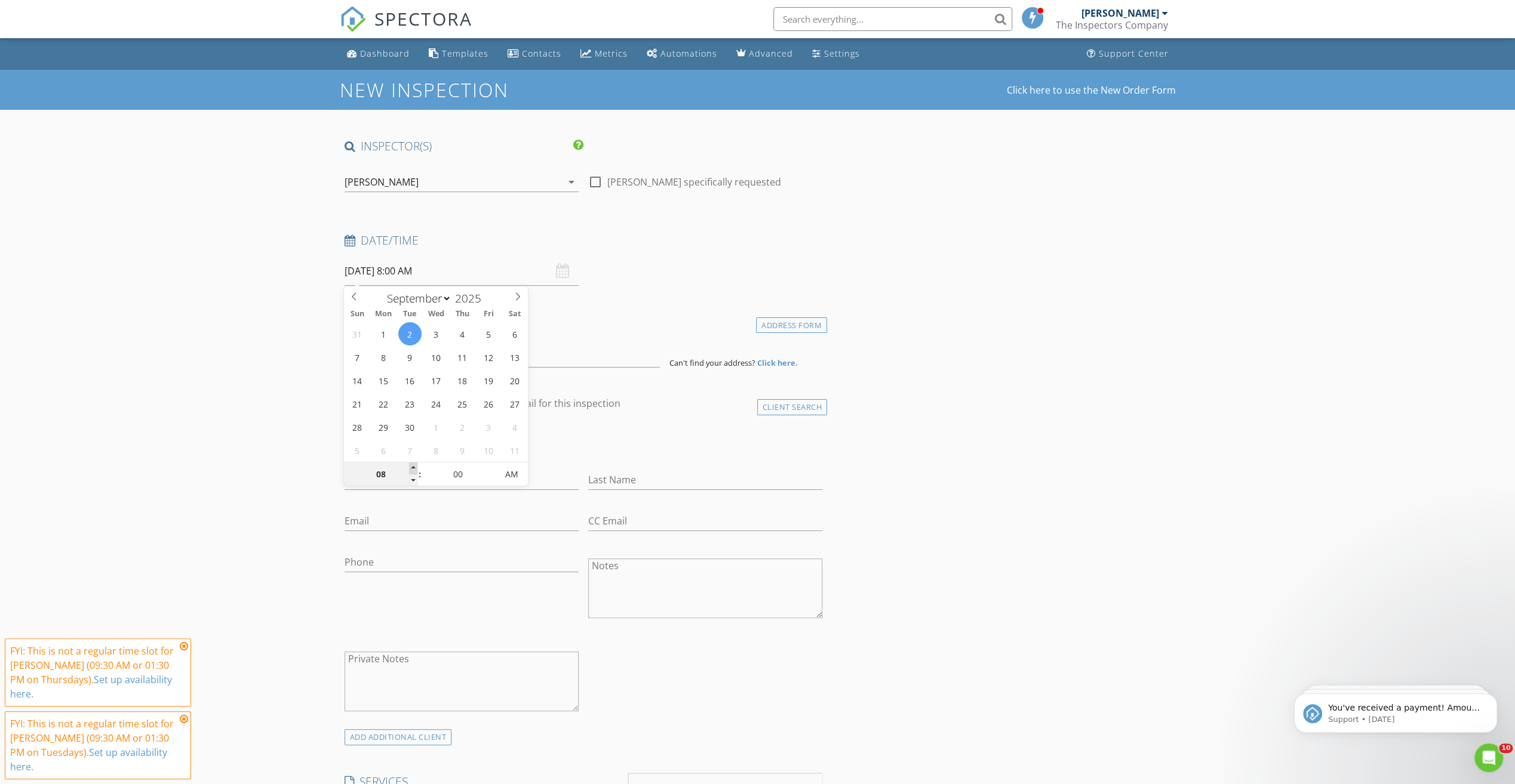
type input "09"
type input "09/02/2025 9:00 AM"
click at [413, 468] on span at bounding box center [413, 469] width 8 height 12
type input "05"
type input "09/02/2025 9:05 AM"
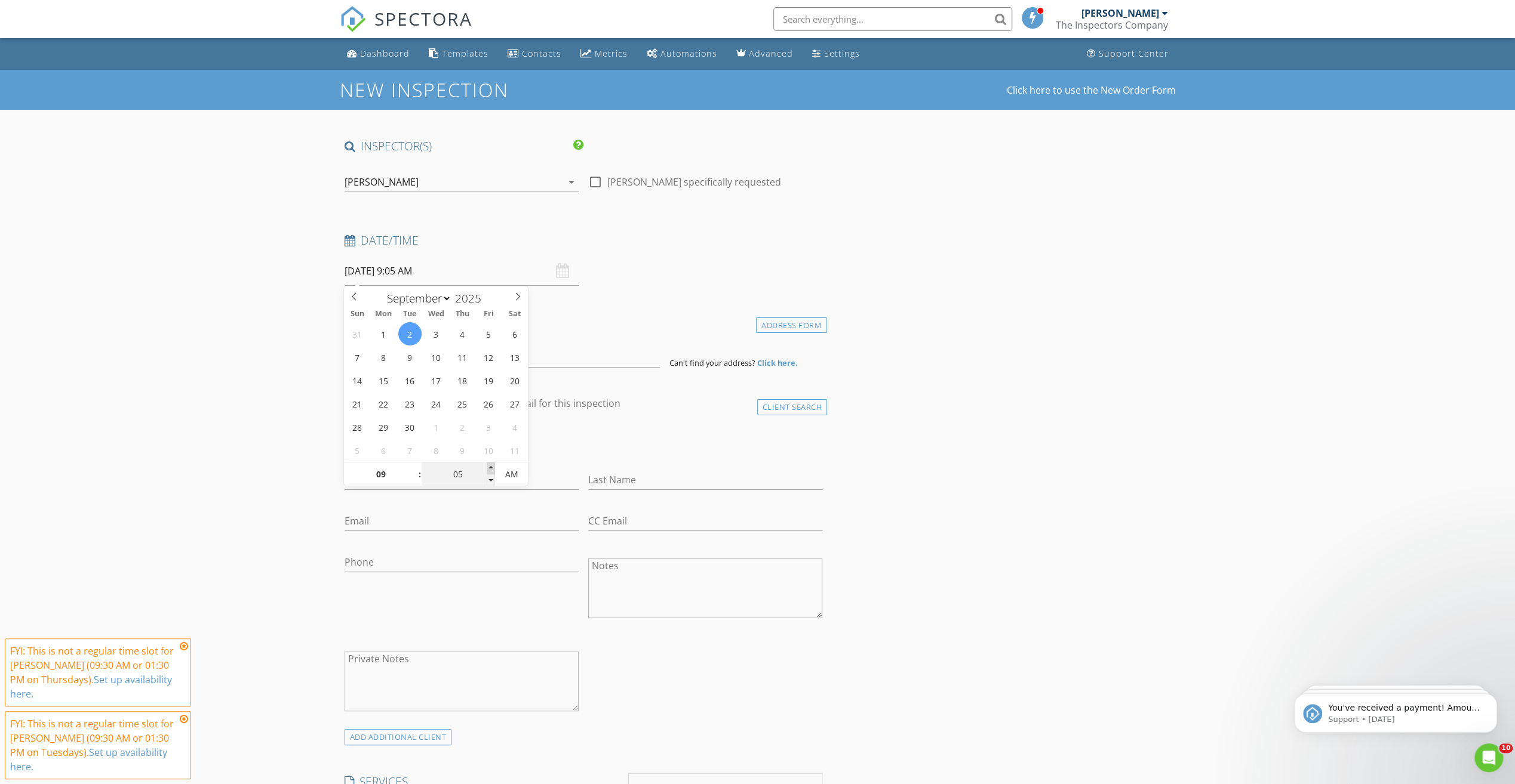
click at [491, 466] on span at bounding box center [490, 469] width 8 height 12
type input "10"
type input "09/02/2025 9:10 AM"
click at [491, 466] on span at bounding box center [490, 469] width 8 height 12
type input "15"
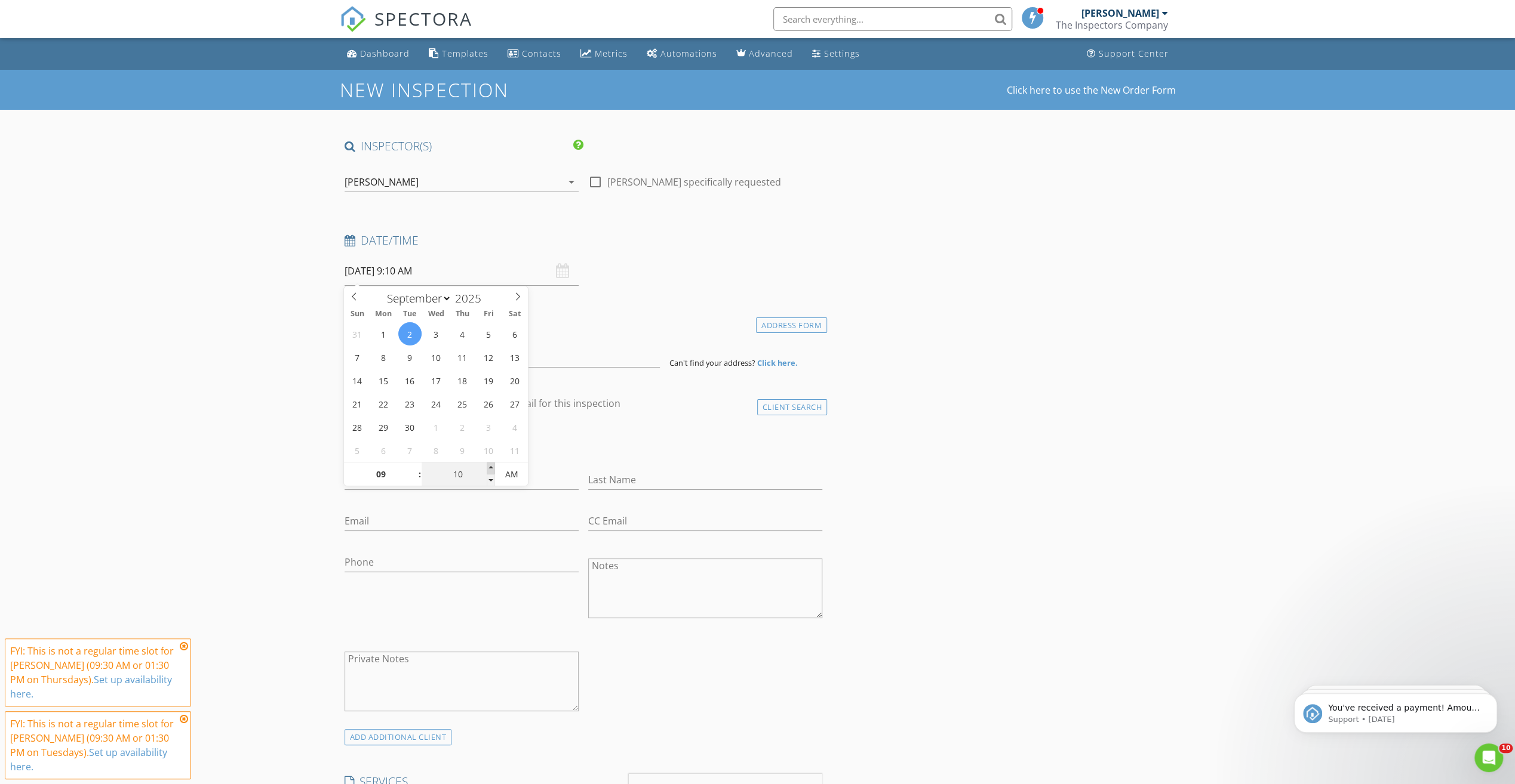
type input "09/02/2025 9:15 AM"
click at [492, 466] on span at bounding box center [490, 469] width 8 height 12
type input "20"
type input "09/02/2025 9:20 AM"
click at [492, 466] on span at bounding box center [490, 469] width 8 height 12
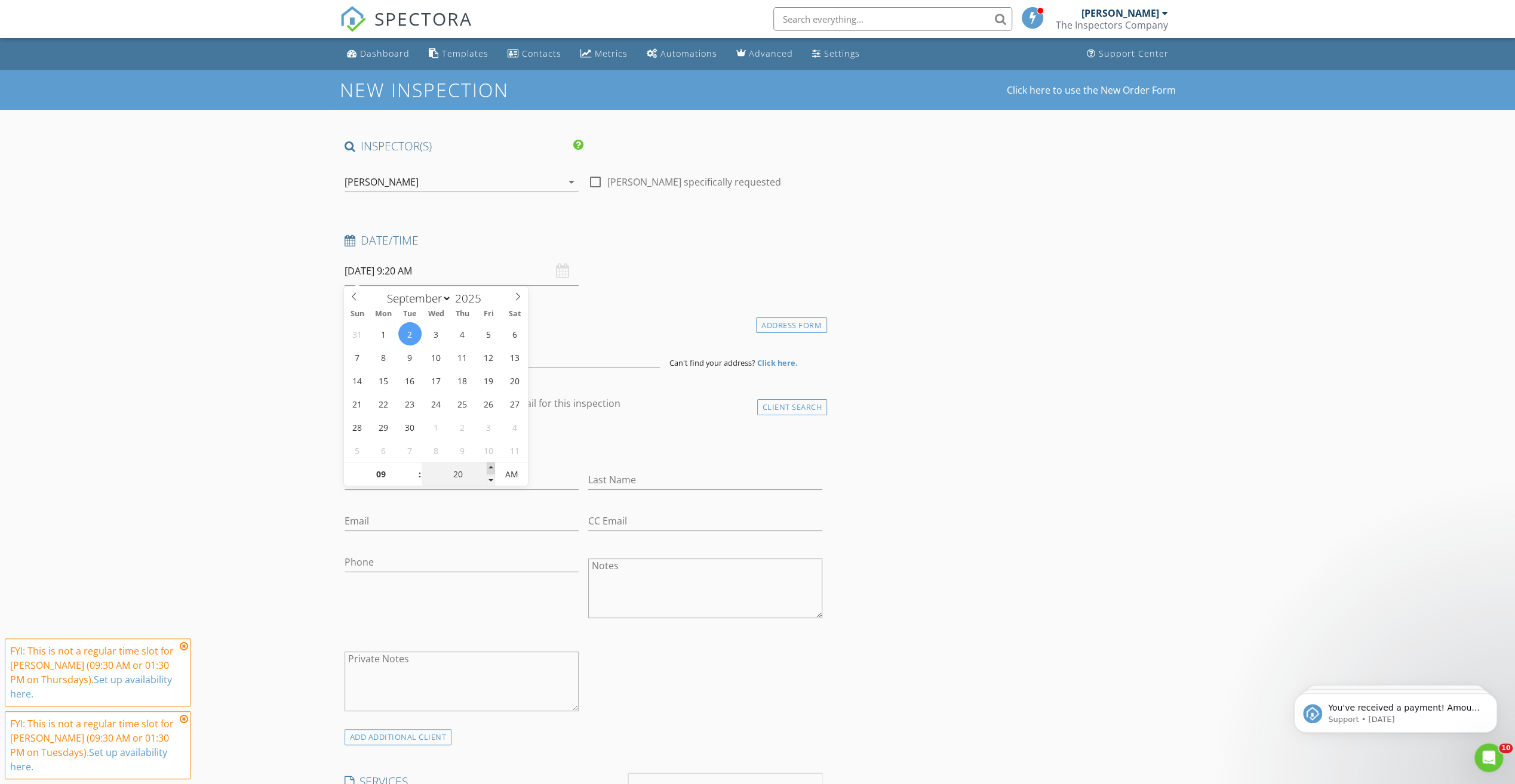
type input "25"
type input "09/02/2025 9:25 AM"
click at [492, 466] on span at bounding box center [490, 469] width 8 height 12
type input "30"
type input "09/02/2025 9:30 AM"
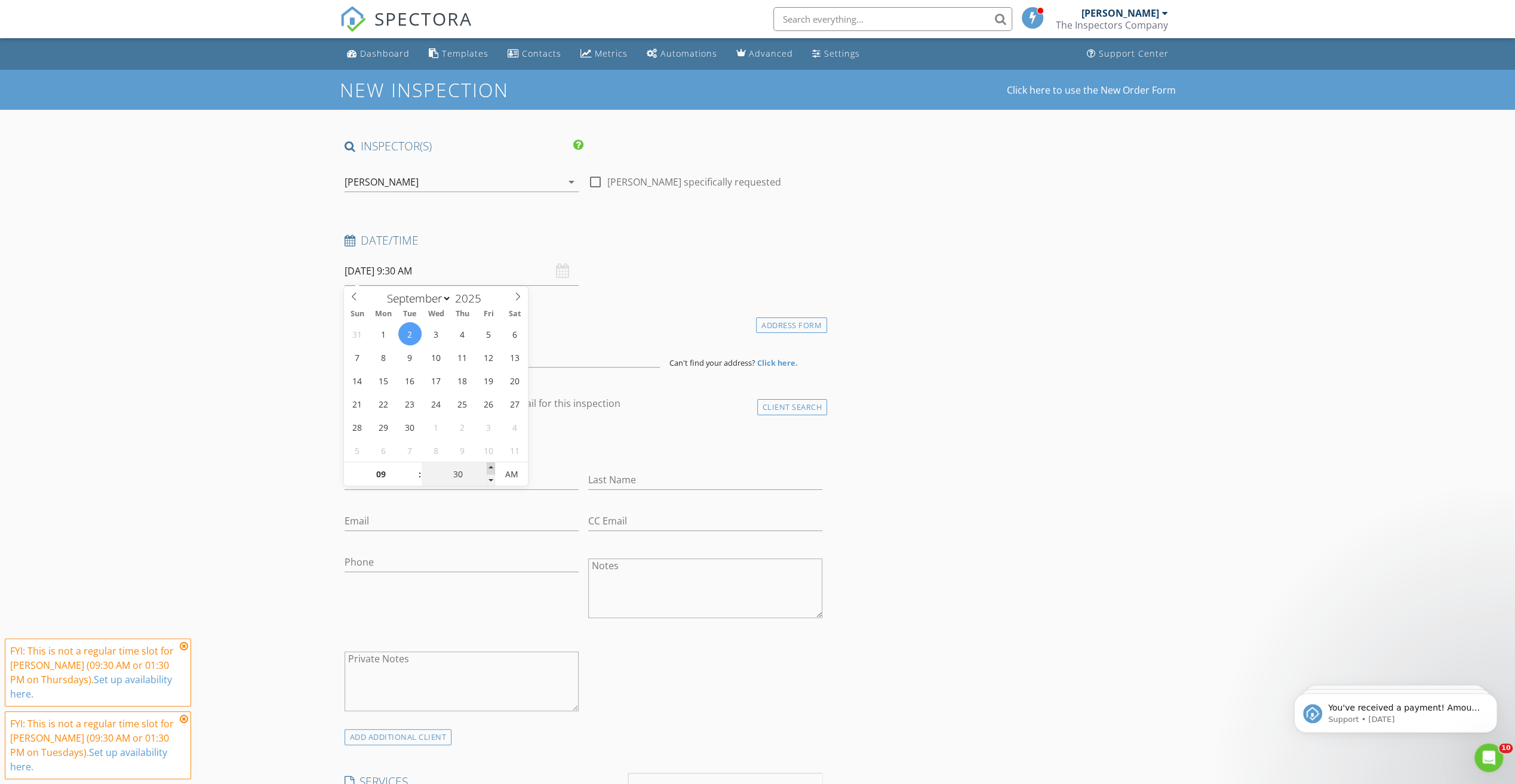
click at [492, 466] on span at bounding box center [490, 469] width 8 height 12
click at [372, 355] on input at bounding box center [501, 353] width 315 height 29
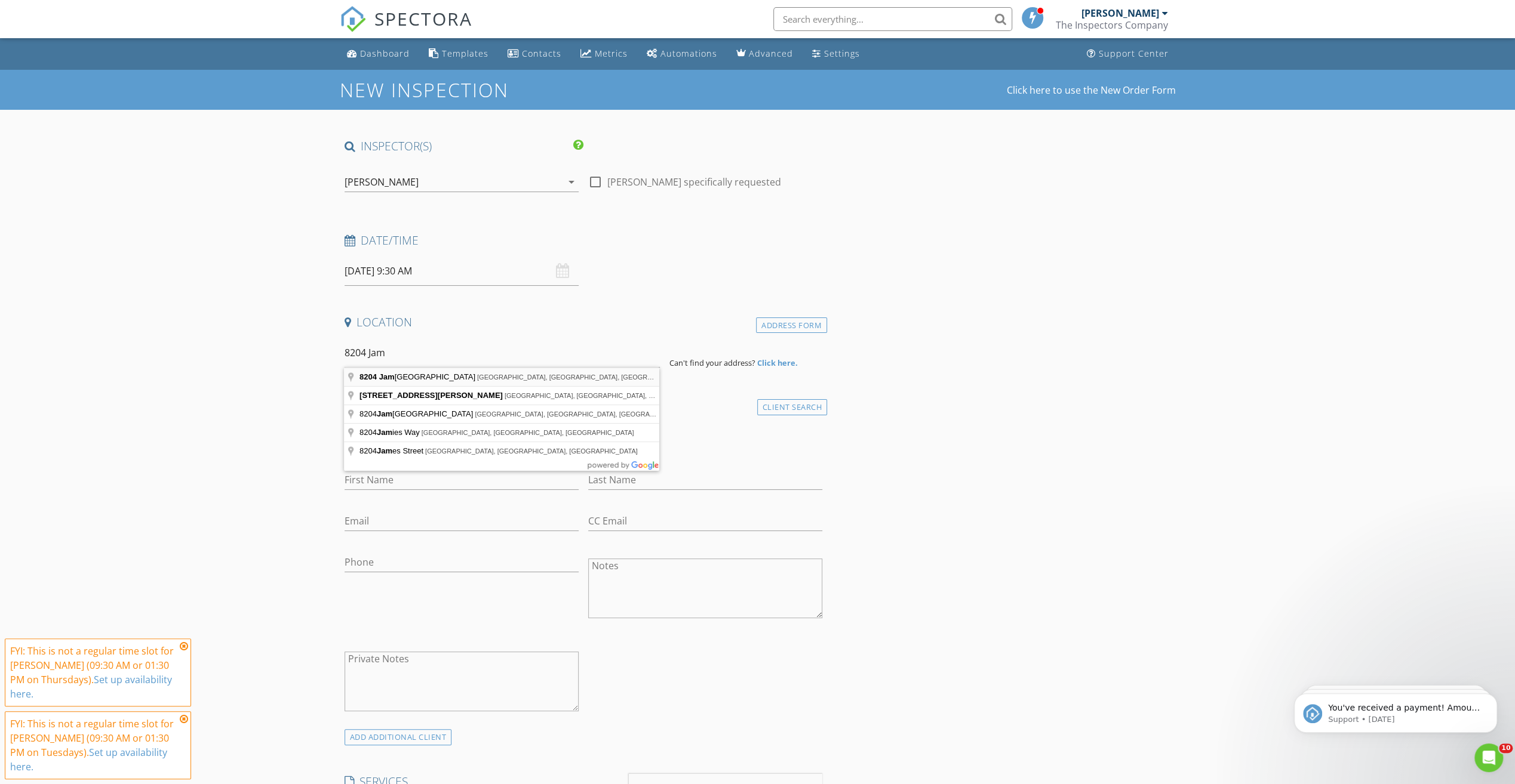
type input "8204 Jamacha Road, San Diego, CA, USA"
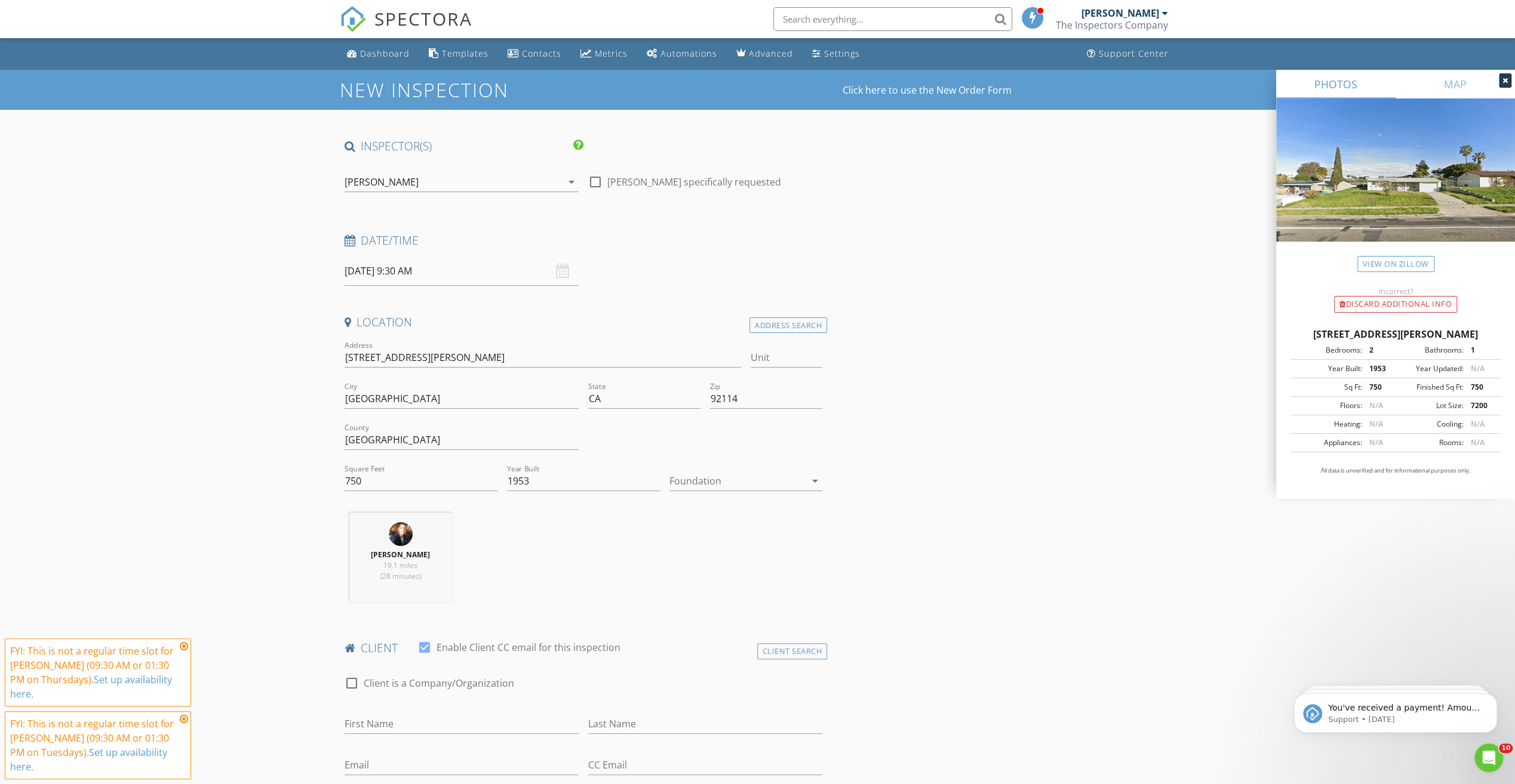
click at [753, 476] on div at bounding box center [737, 481] width 136 height 19
click at [697, 537] on div "Slab" at bounding box center [746, 541] width 134 height 14
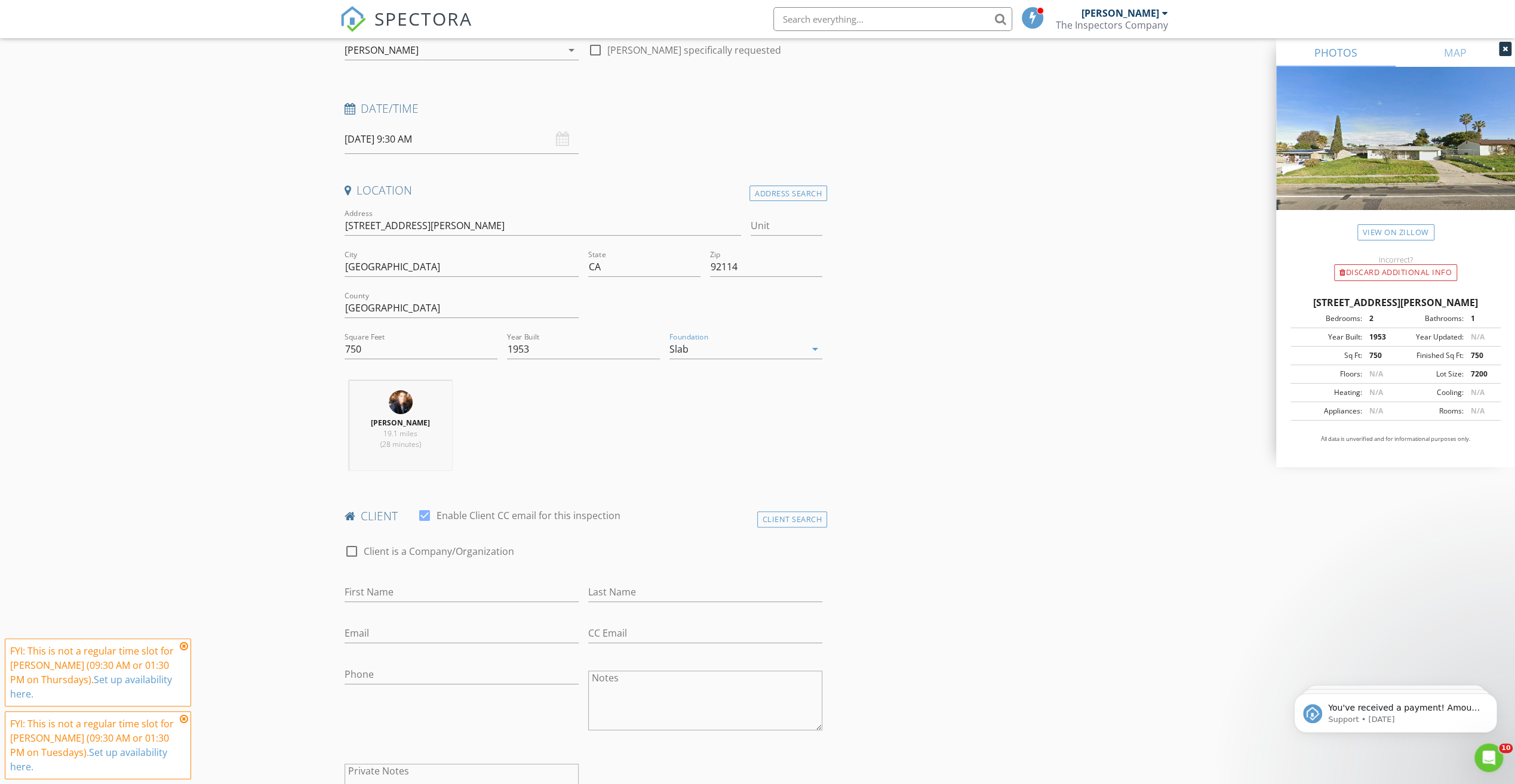
scroll to position [239, 0]
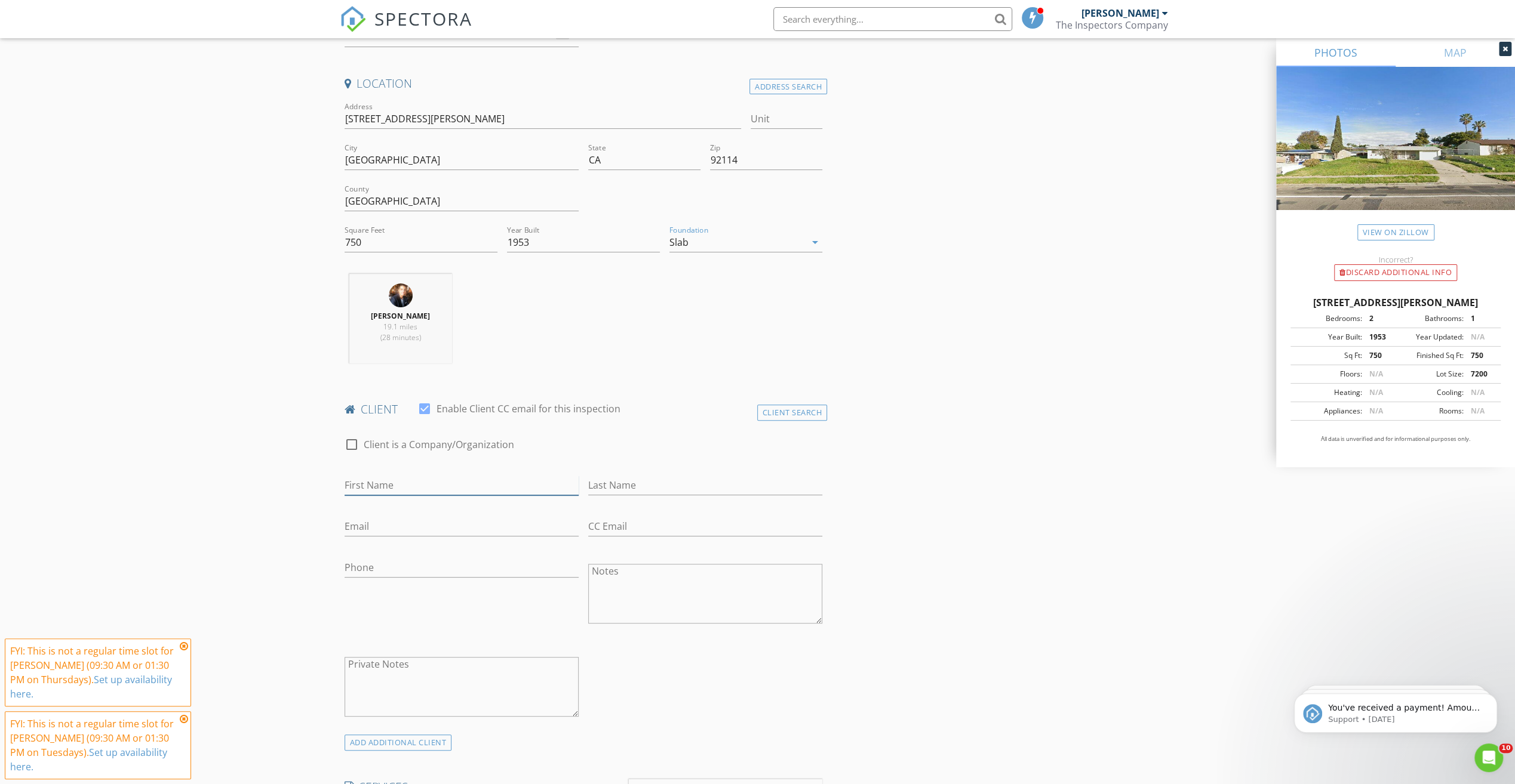
click at [383, 491] on input "First Name" at bounding box center [461, 485] width 234 height 20
type input "Fabian"
type input "Chavez"
type input "fabianchavez90@hotmail.com"
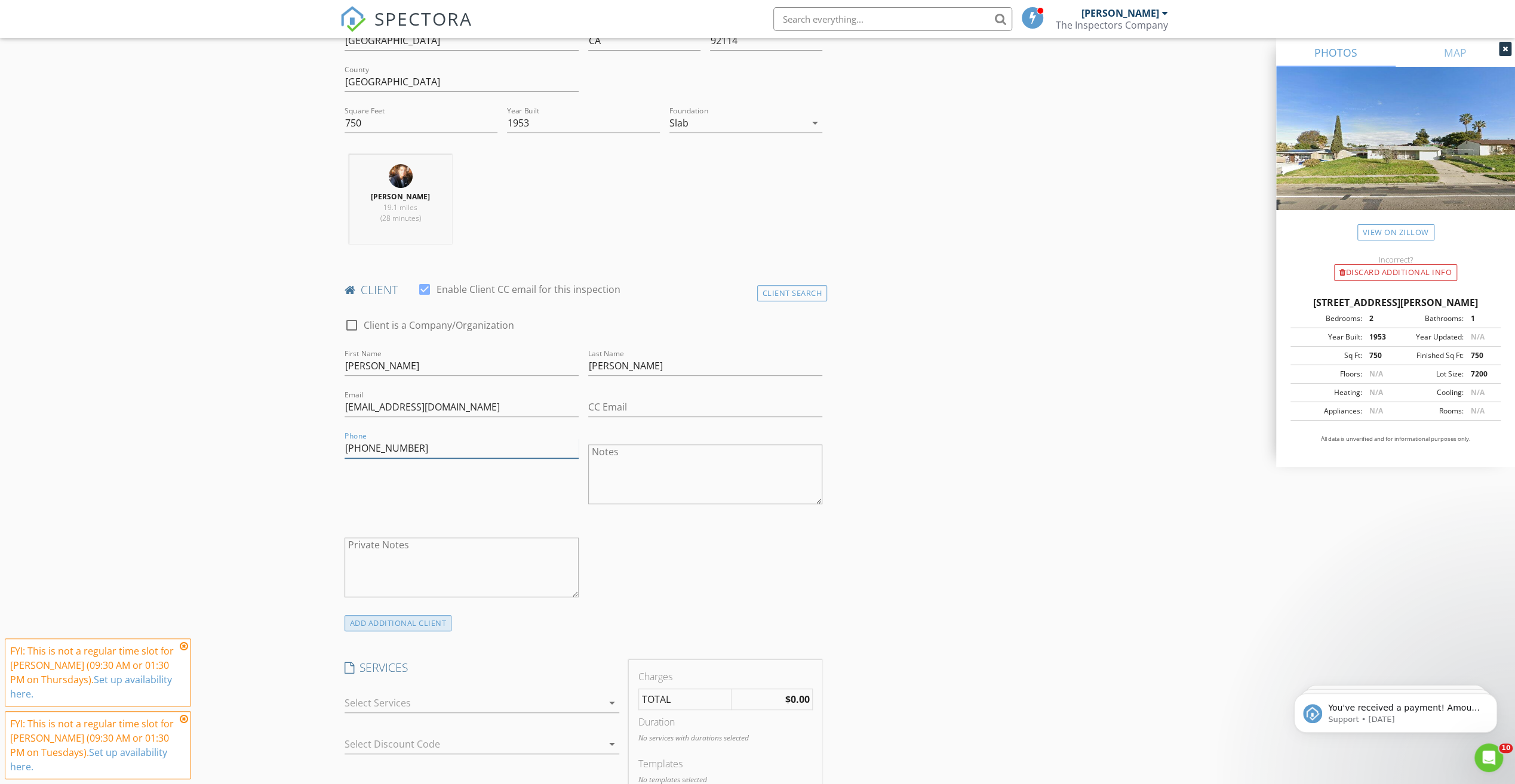
type input "661-912-8891"
click at [402, 621] on div "ADD ADDITIONAL client" at bounding box center [398, 623] width 107 height 16
click at [398, 718] on input "First Name" at bounding box center [461, 728] width 234 height 20
type input "Anmgelica"
type input "Cabrera"
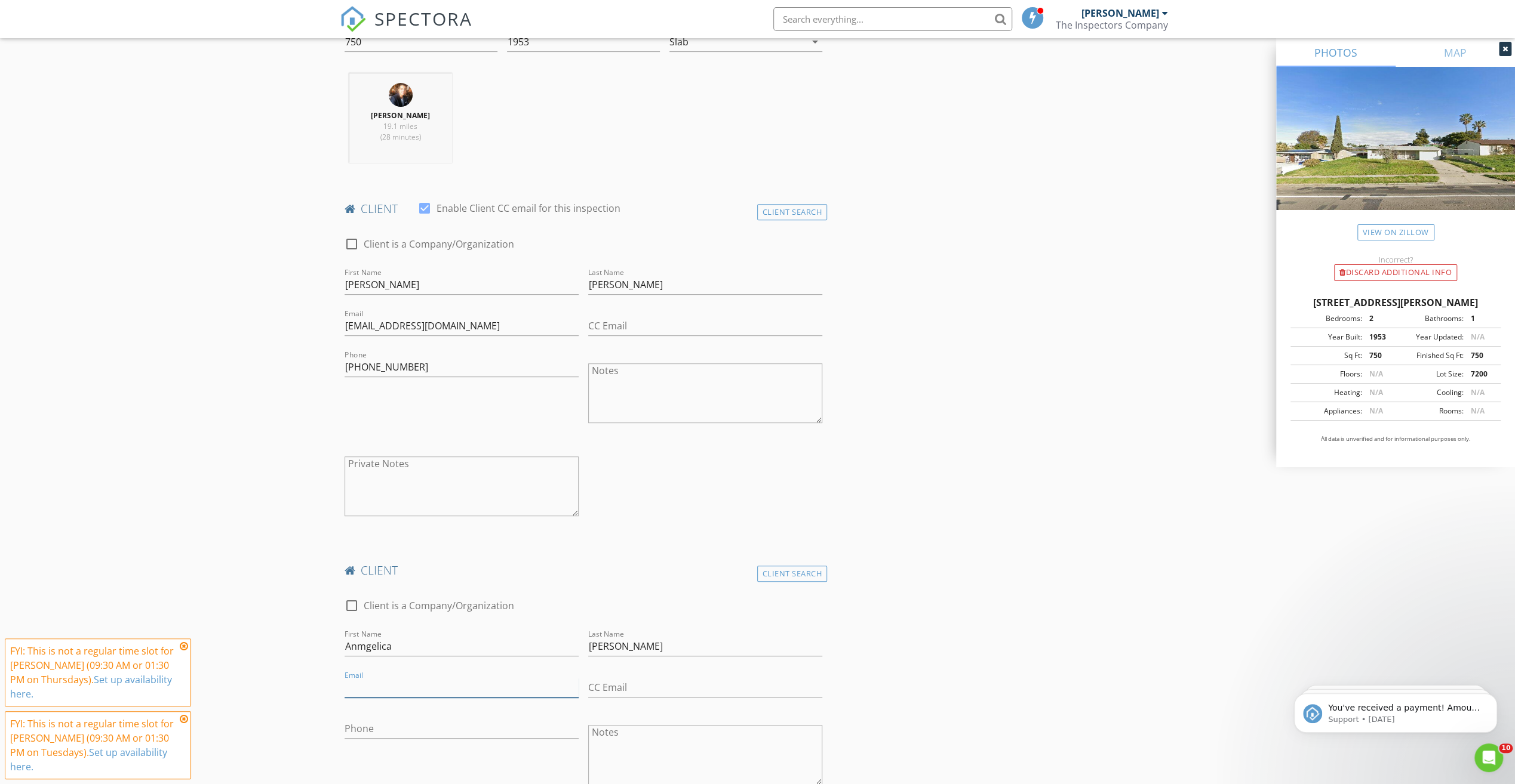
scroll to position [478, 0]
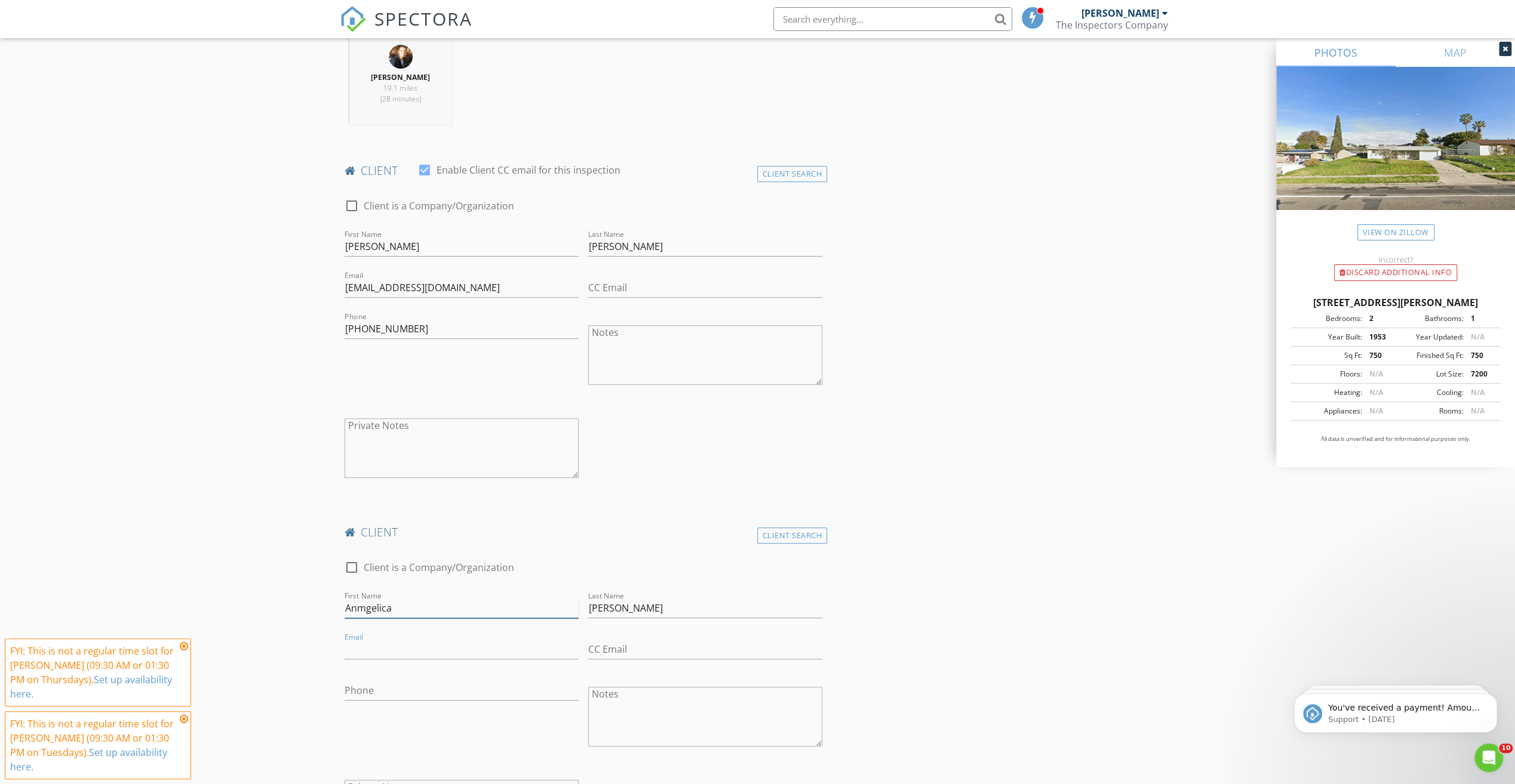
click at [365, 606] on input "Anmgelica" at bounding box center [461, 609] width 234 height 20
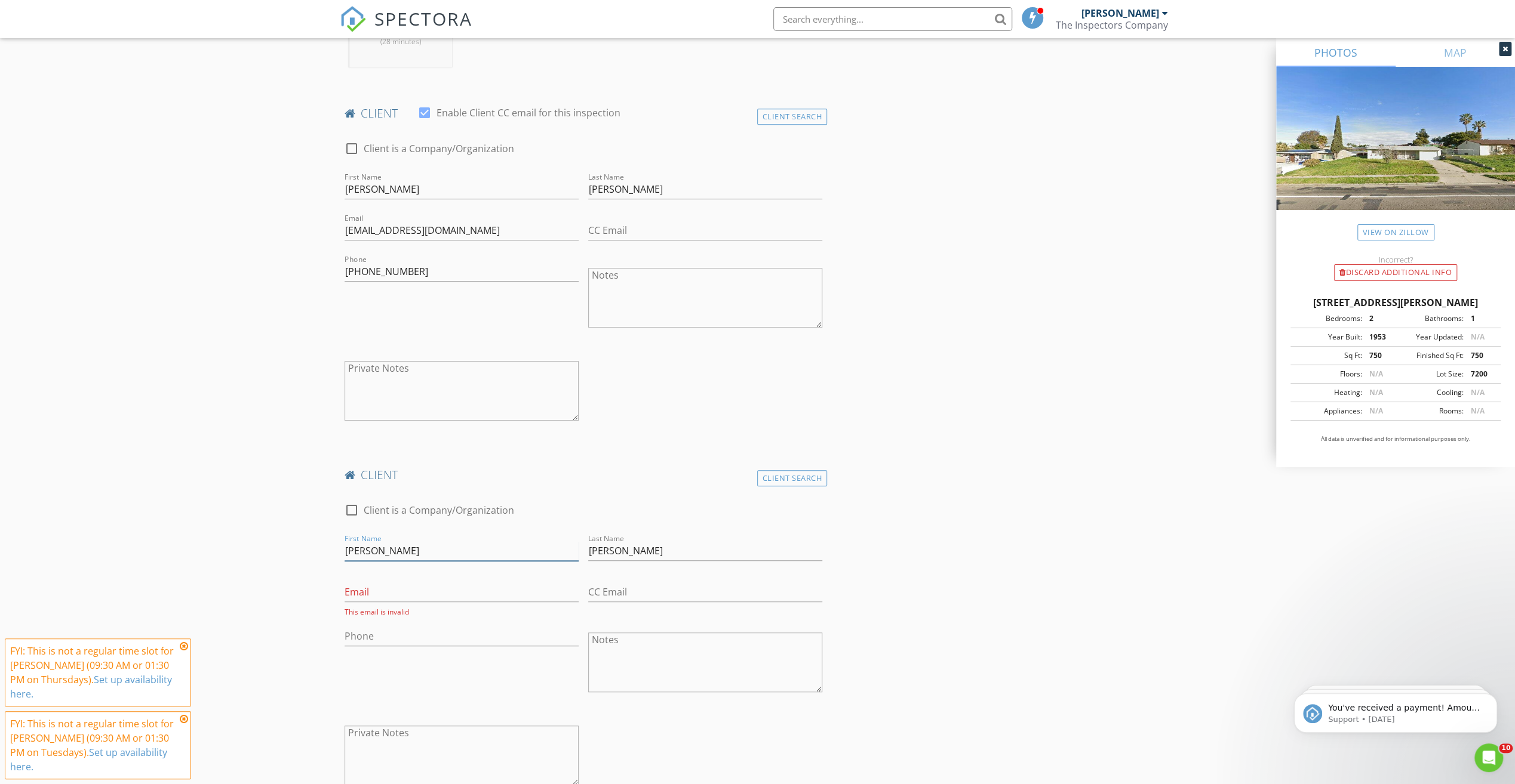
scroll to position [656, 0]
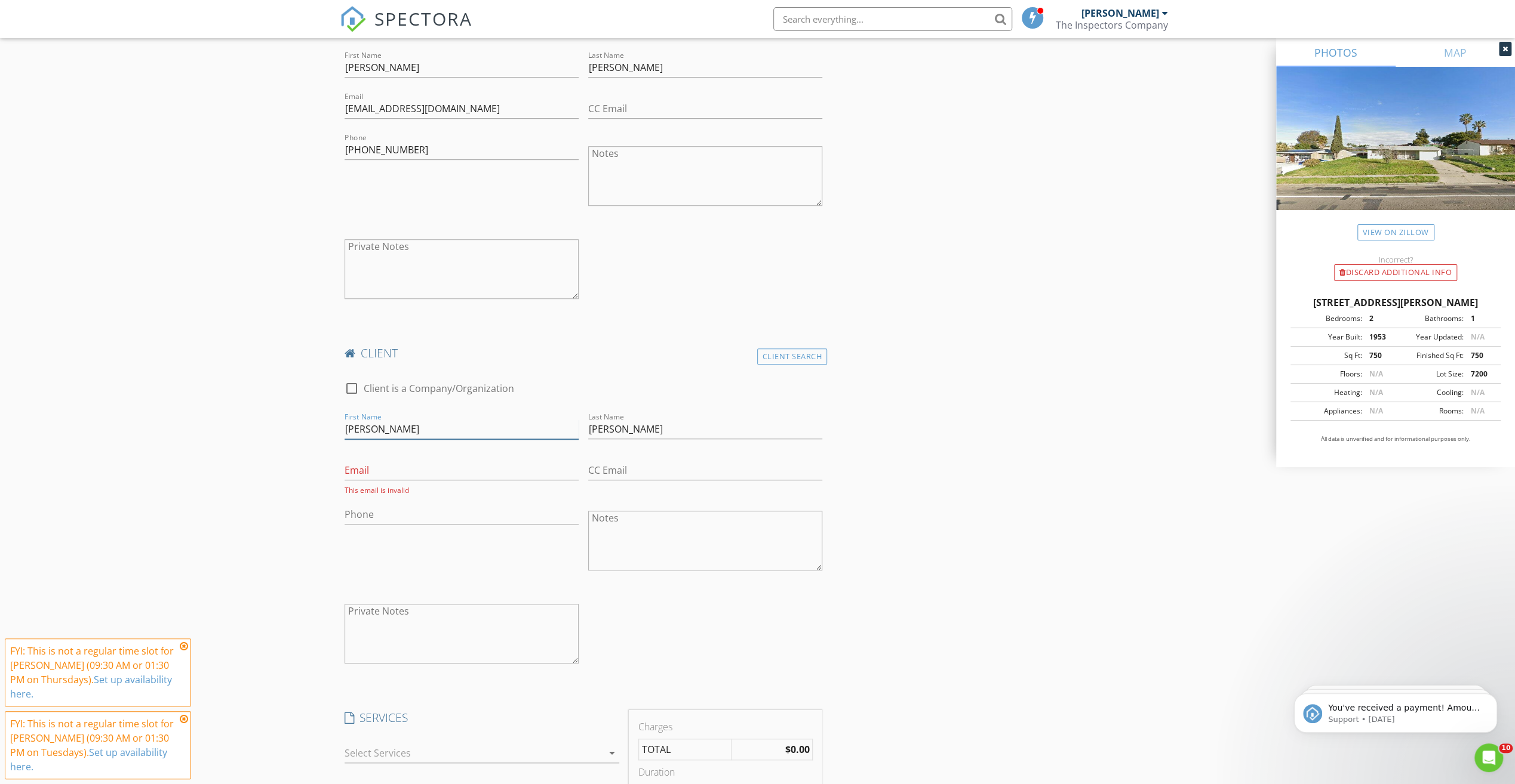
type input "Angelica"
click at [363, 464] on input "Email" at bounding box center [461, 470] width 234 height 20
type input "cabangelica@gmail.com"
click at [374, 512] on input "Phone" at bounding box center [461, 512] width 234 height 20
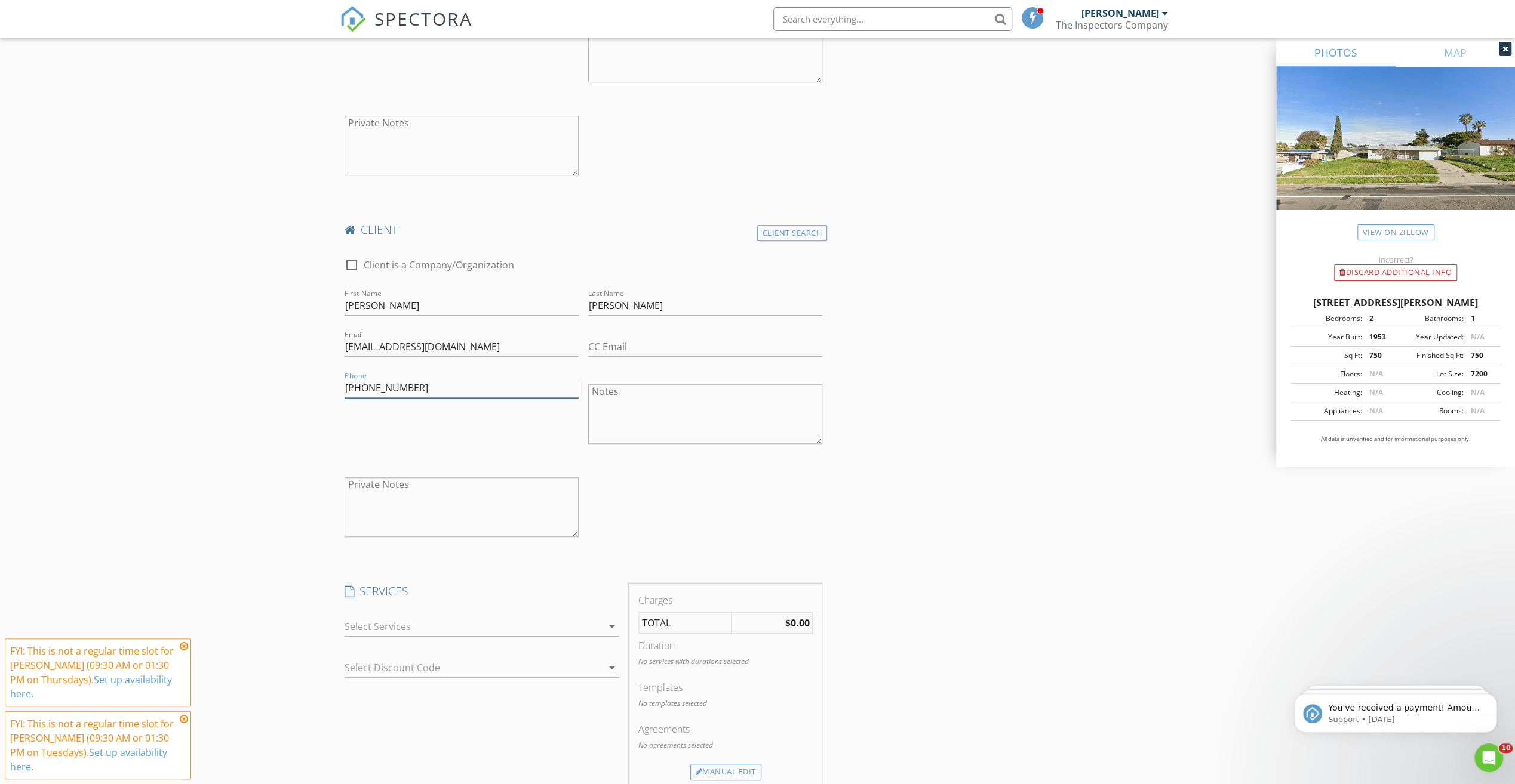
scroll to position [955, 0]
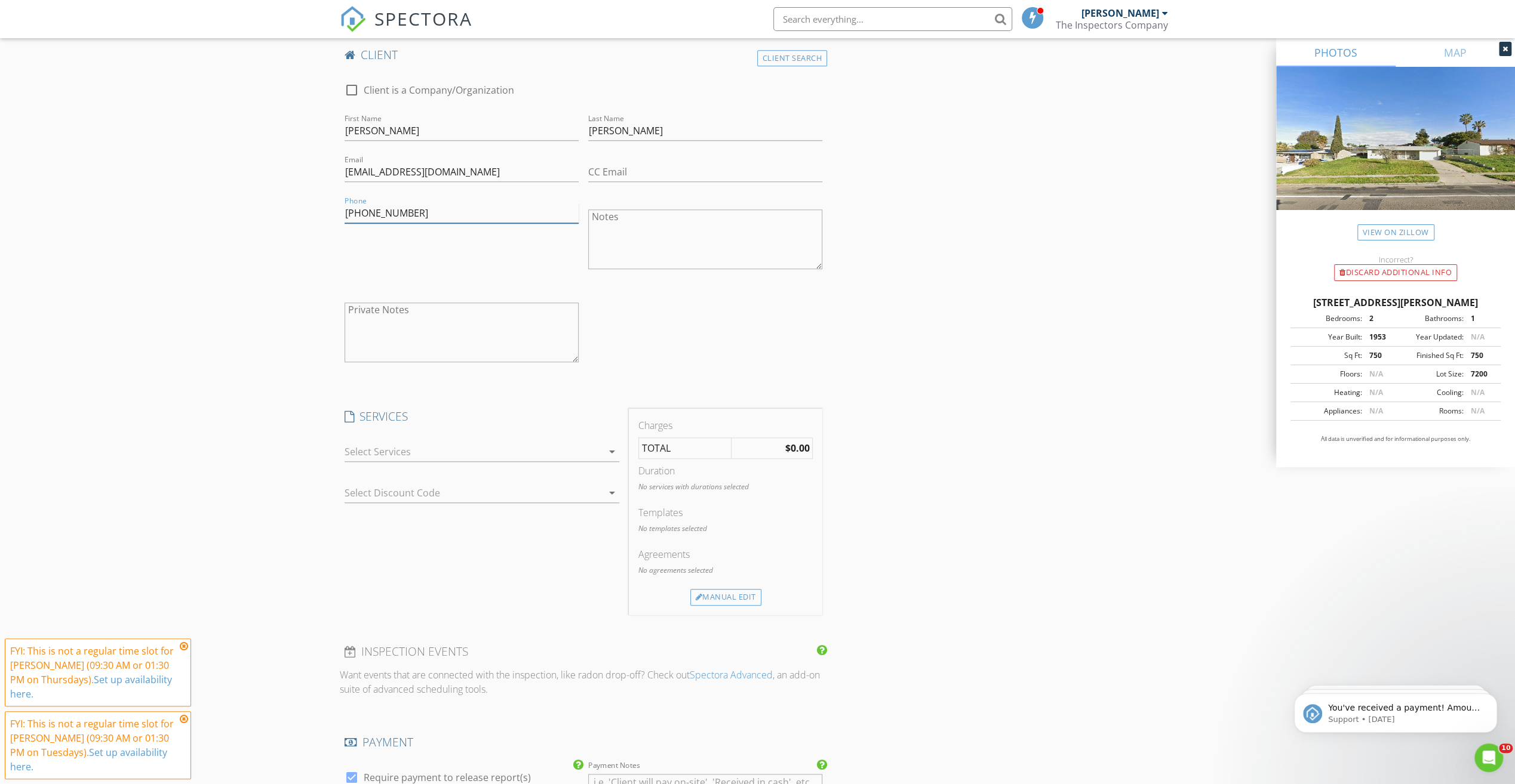
type input "619-861-7778"
click at [349, 454] on div at bounding box center [473, 451] width 258 height 19
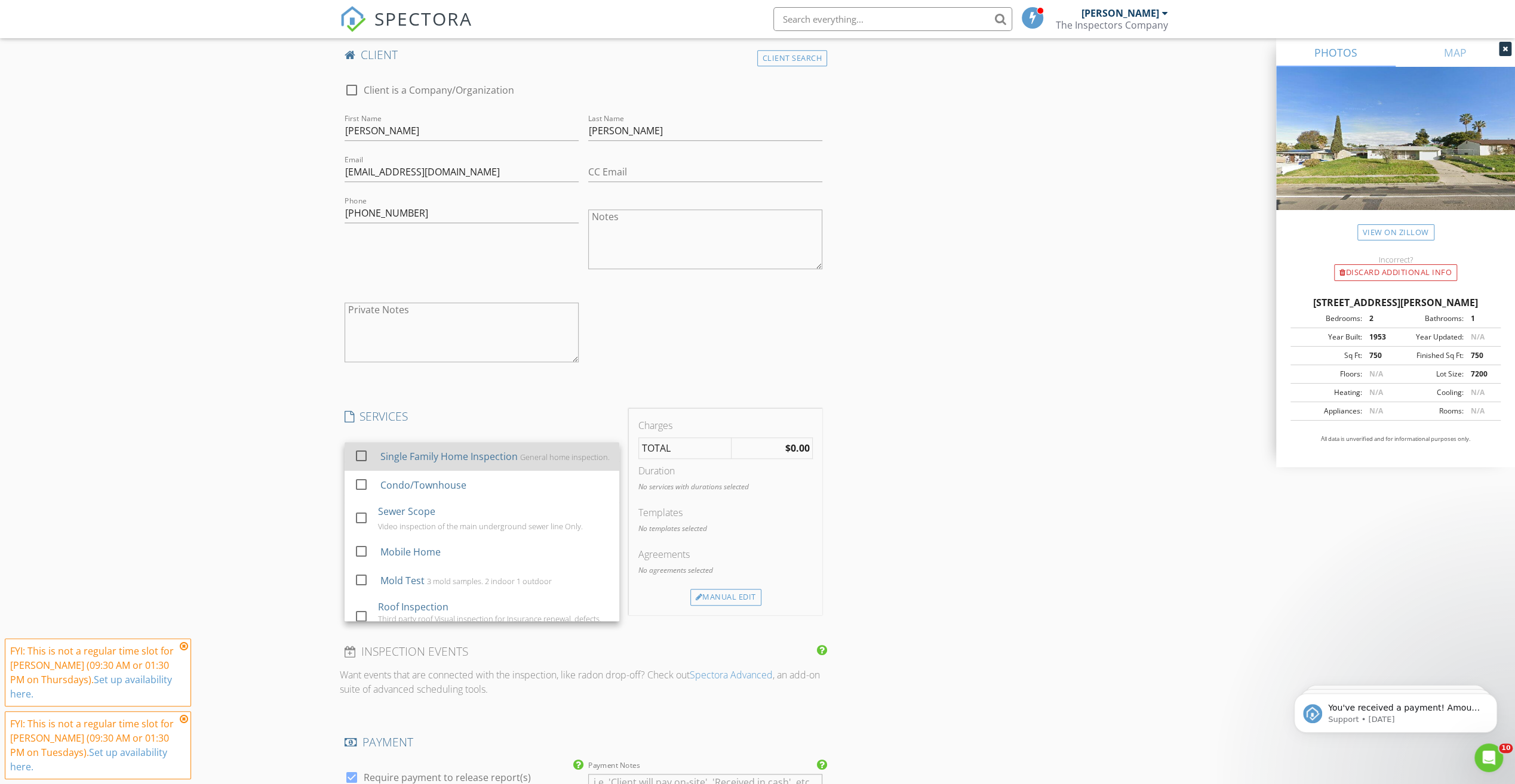
drag, startPoint x: 355, startPoint y: 457, endPoint x: 362, endPoint y: 463, distance: 9.2
click at [355, 457] on div at bounding box center [361, 456] width 20 height 20
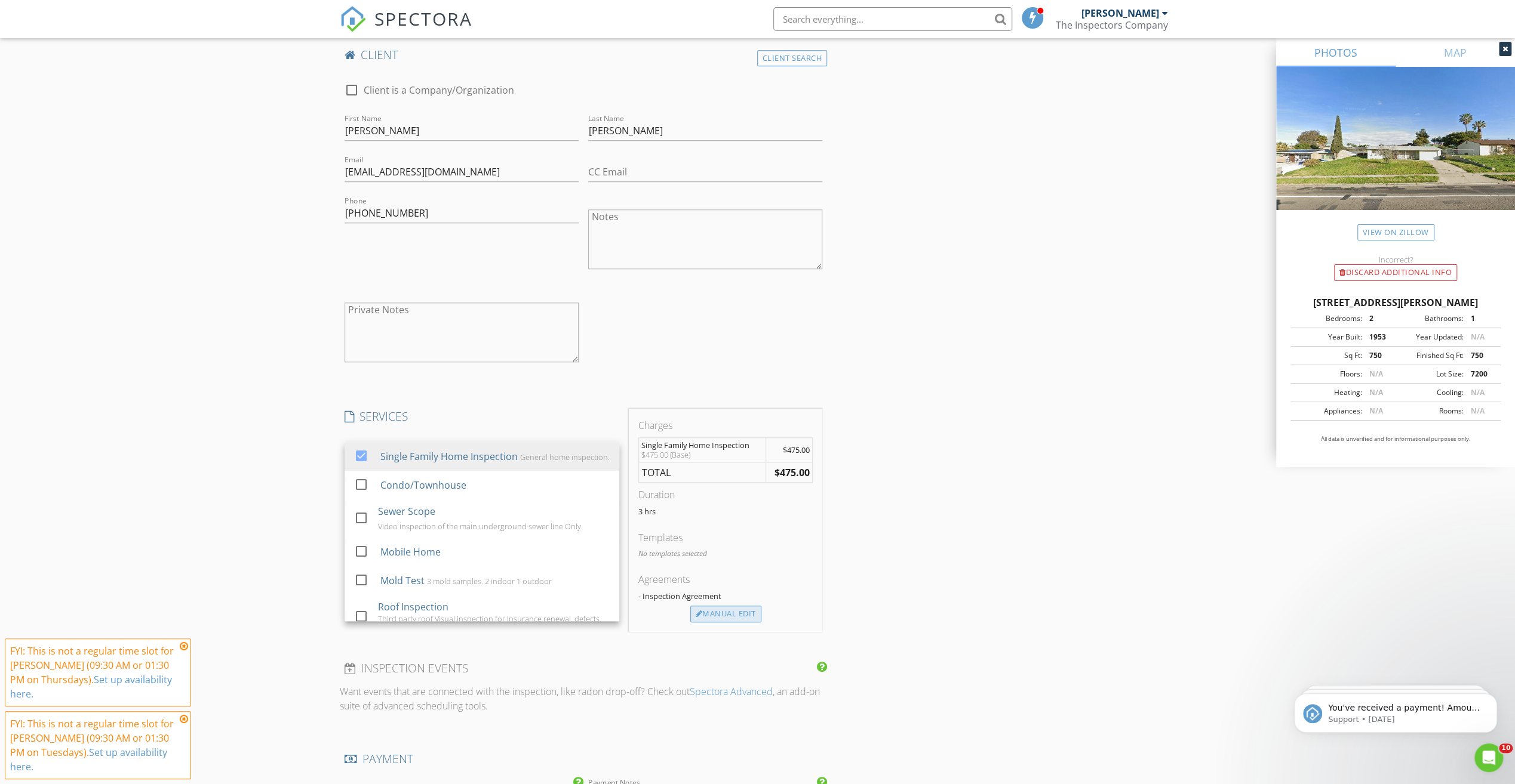
click at [747, 618] on div "Manual Edit" at bounding box center [726, 614] width 71 height 17
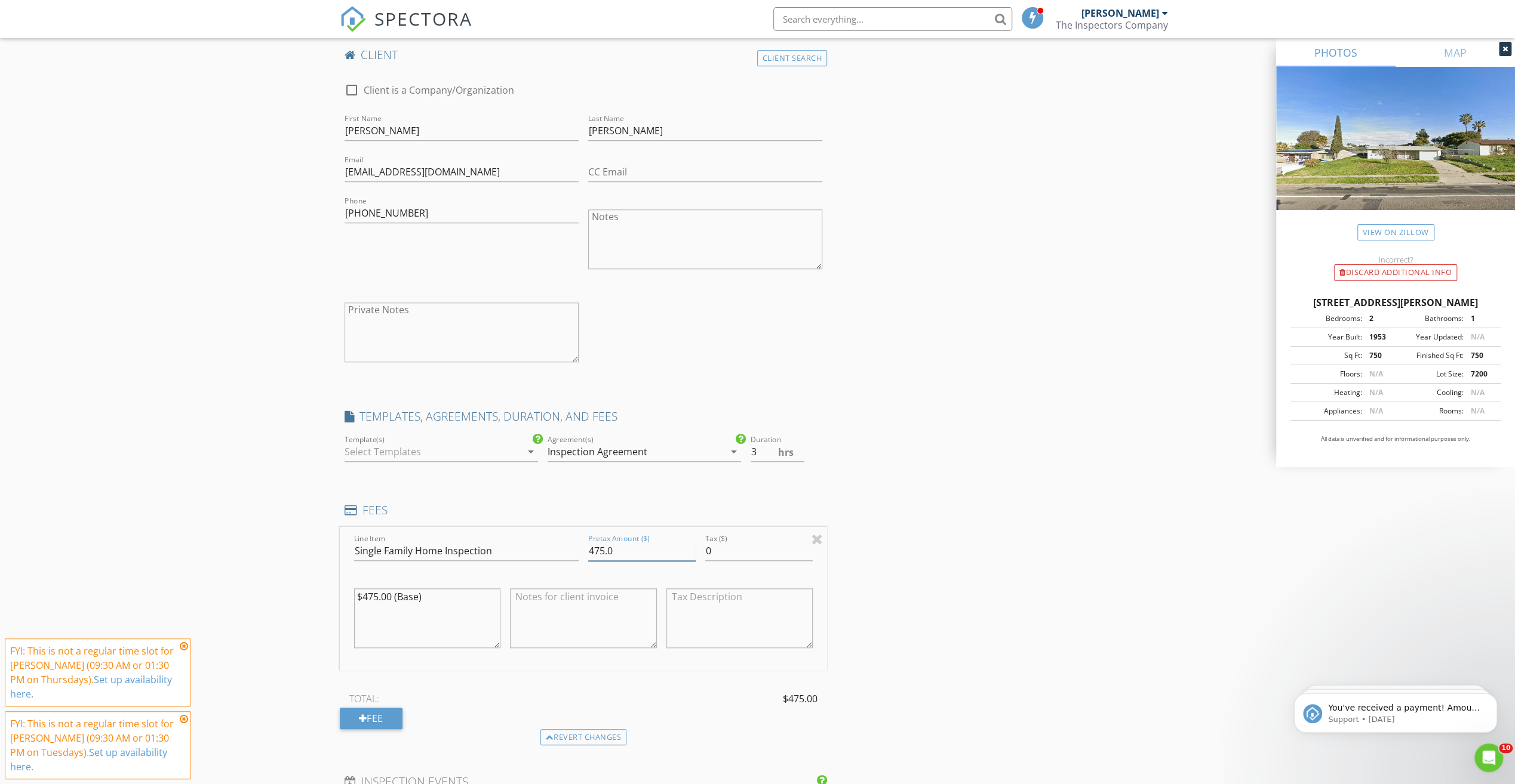
drag, startPoint x: 563, startPoint y: 541, endPoint x: 554, endPoint y: 540, distance: 9.1
click at [556, 541] on div "Line Item Single Family Home Inspection Pretax Amount ($) 475.0 Tax ($) 0 $475.…" at bounding box center [583, 599] width 488 height 144
click at [297, 462] on div "New Inspection Click here to use the New Order Form INSPECTOR(S) check_box Eric…" at bounding box center [757, 380] width 1515 height 2530
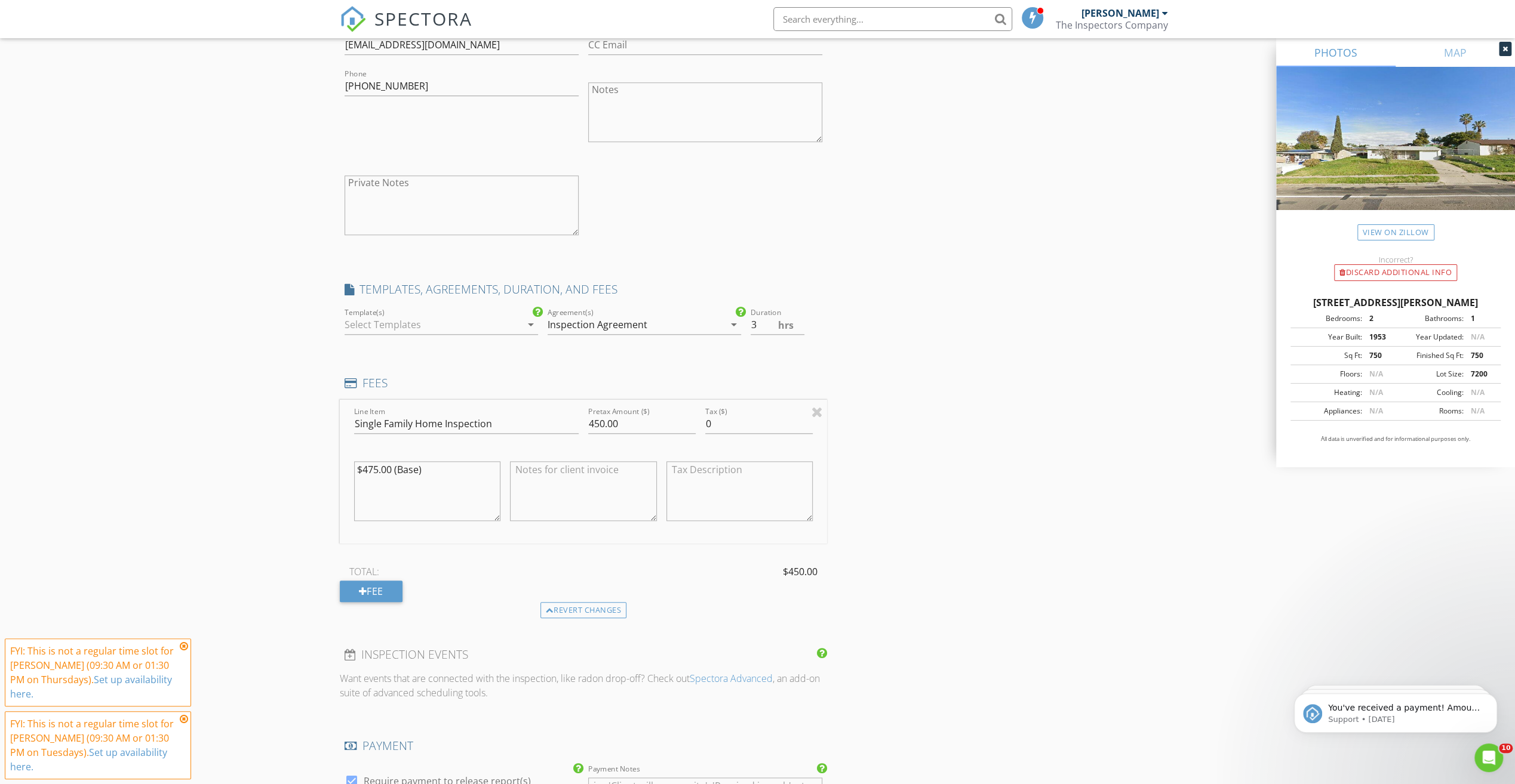
scroll to position [1194, 0]
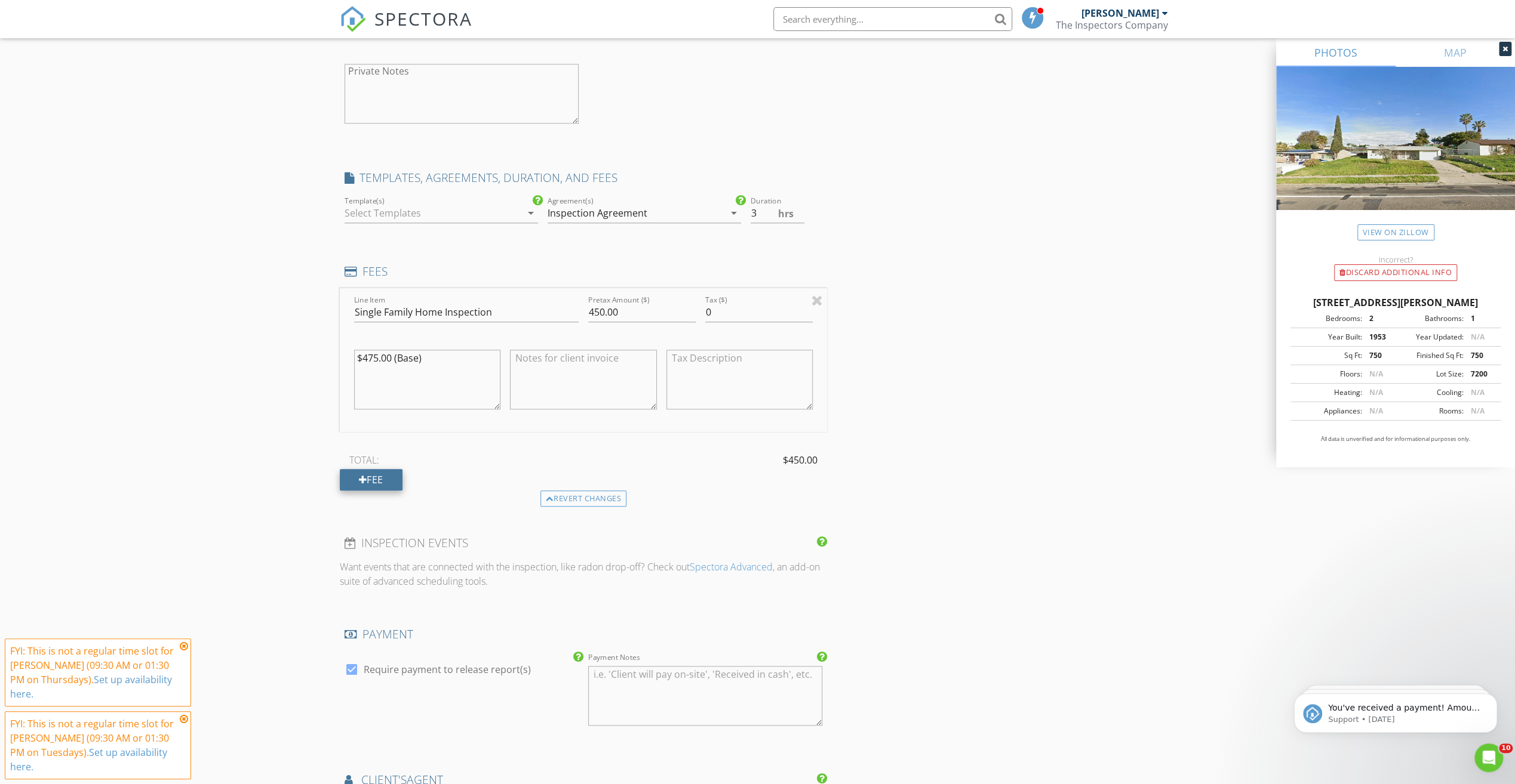
click at [369, 480] on div "Fee" at bounding box center [371, 479] width 63 height 21
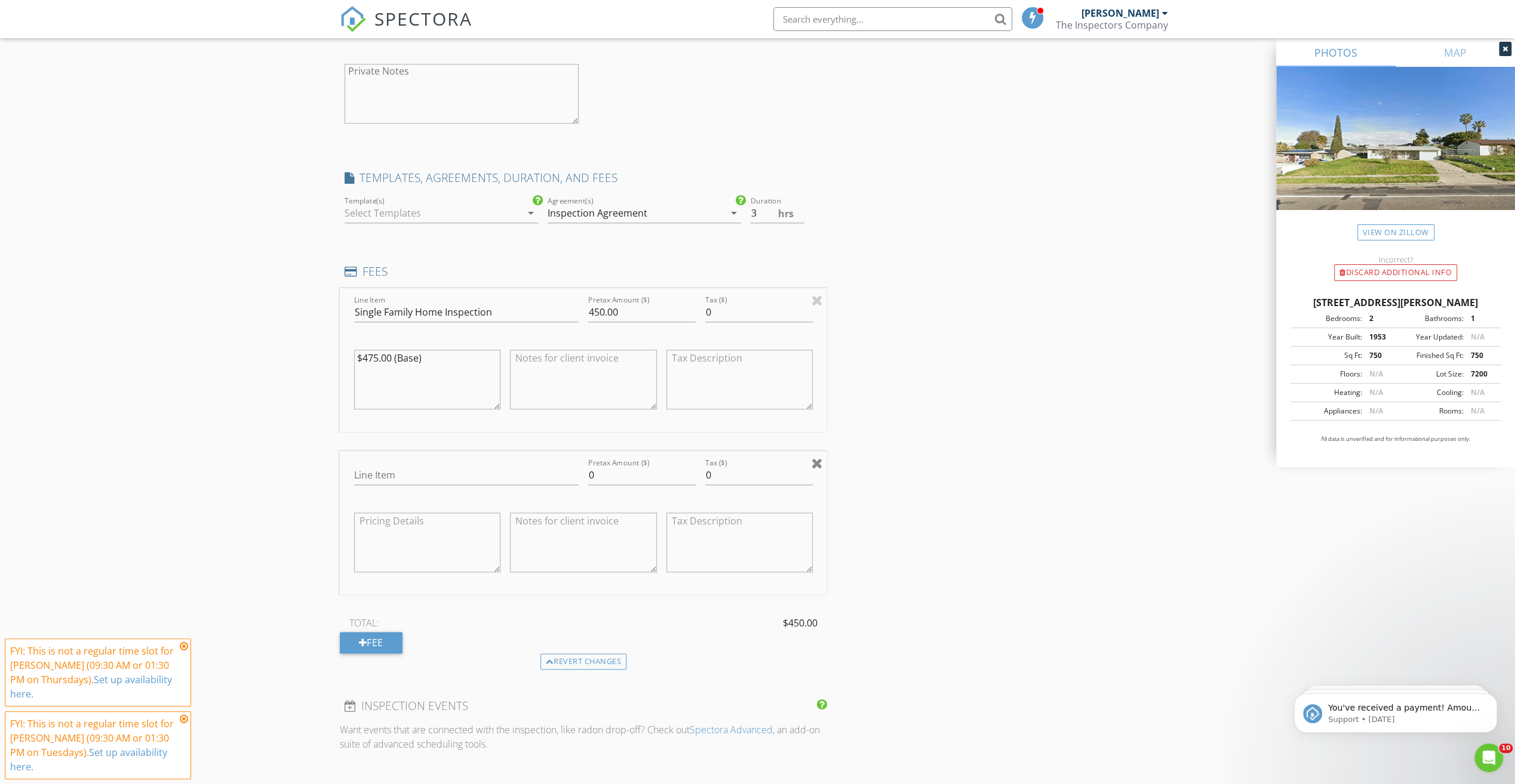
click at [815, 463] on div at bounding box center [817, 463] width 11 height 14
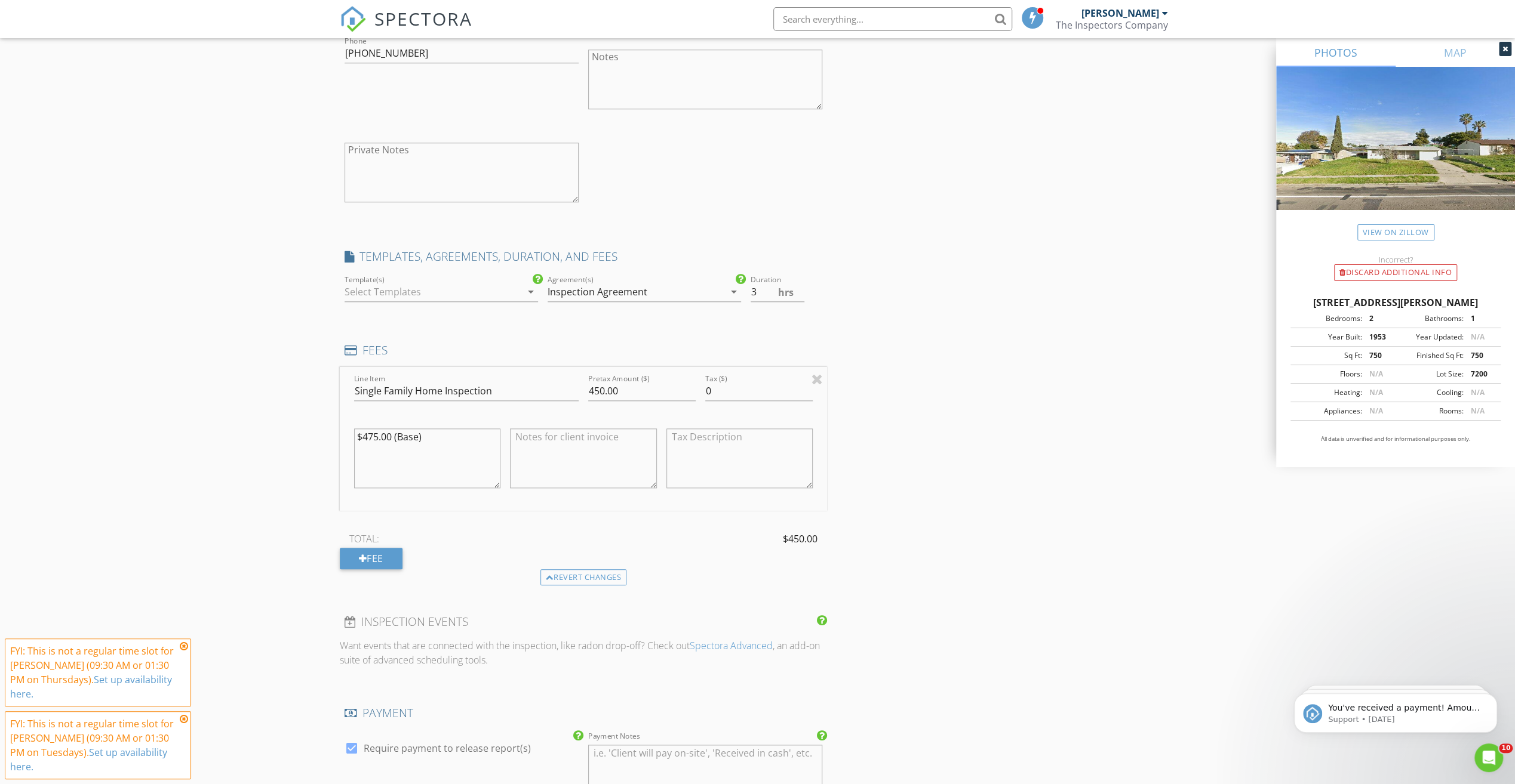
scroll to position [1134, 0]
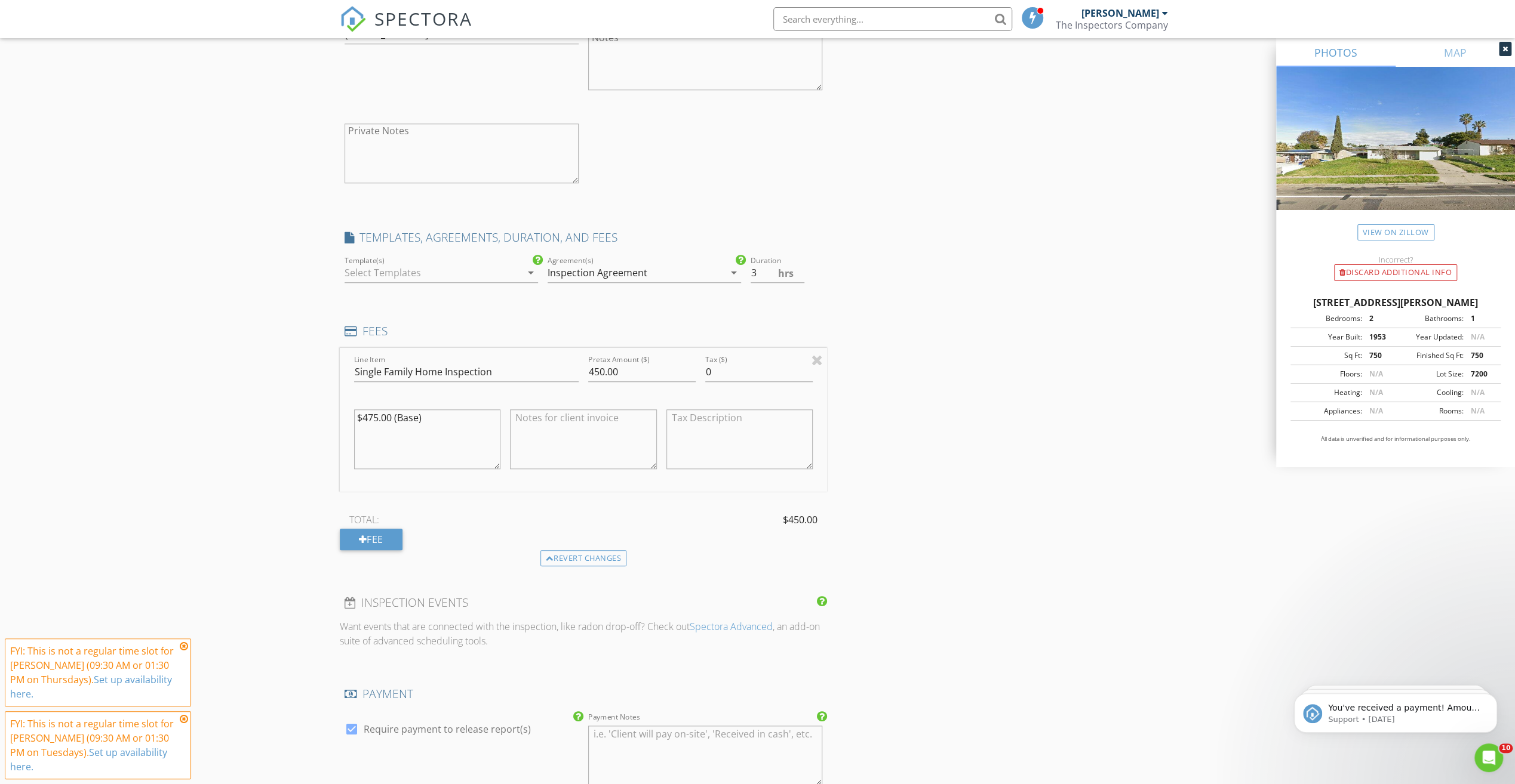
click at [610, 562] on div "Revert changes" at bounding box center [583, 559] width 86 height 17
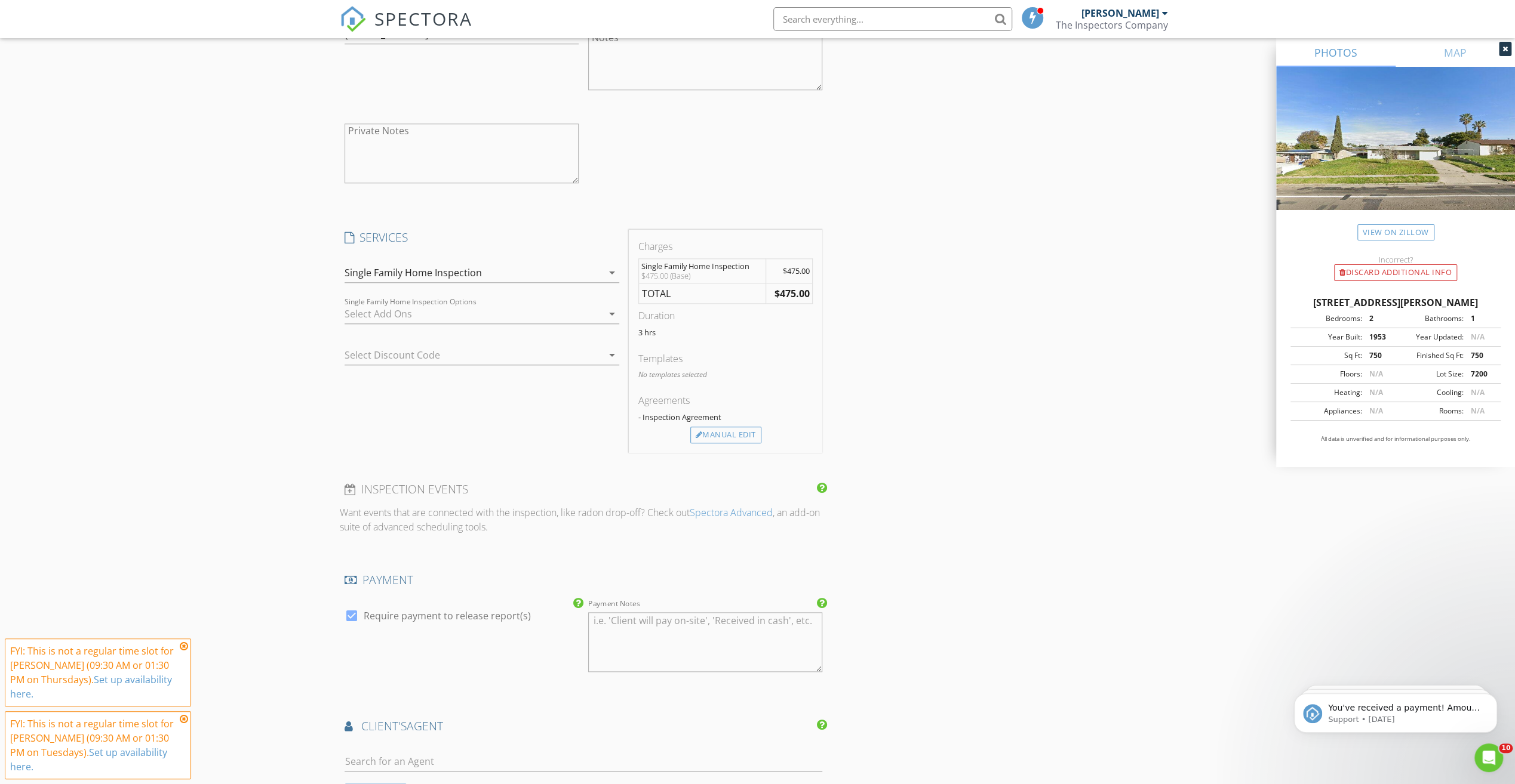
click at [389, 305] on div at bounding box center [473, 314] width 258 height 19
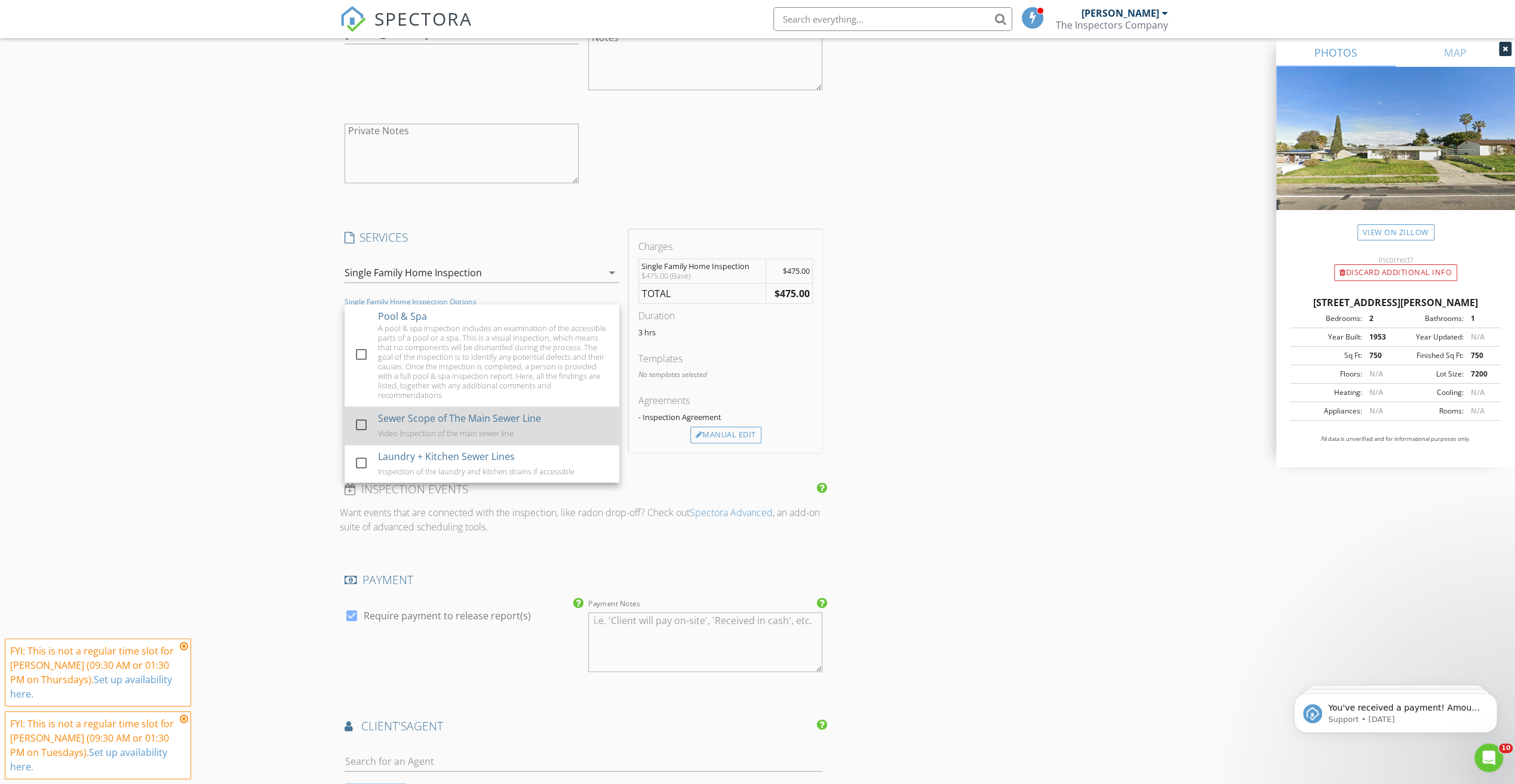
click at [358, 426] on div at bounding box center [361, 425] width 20 height 20
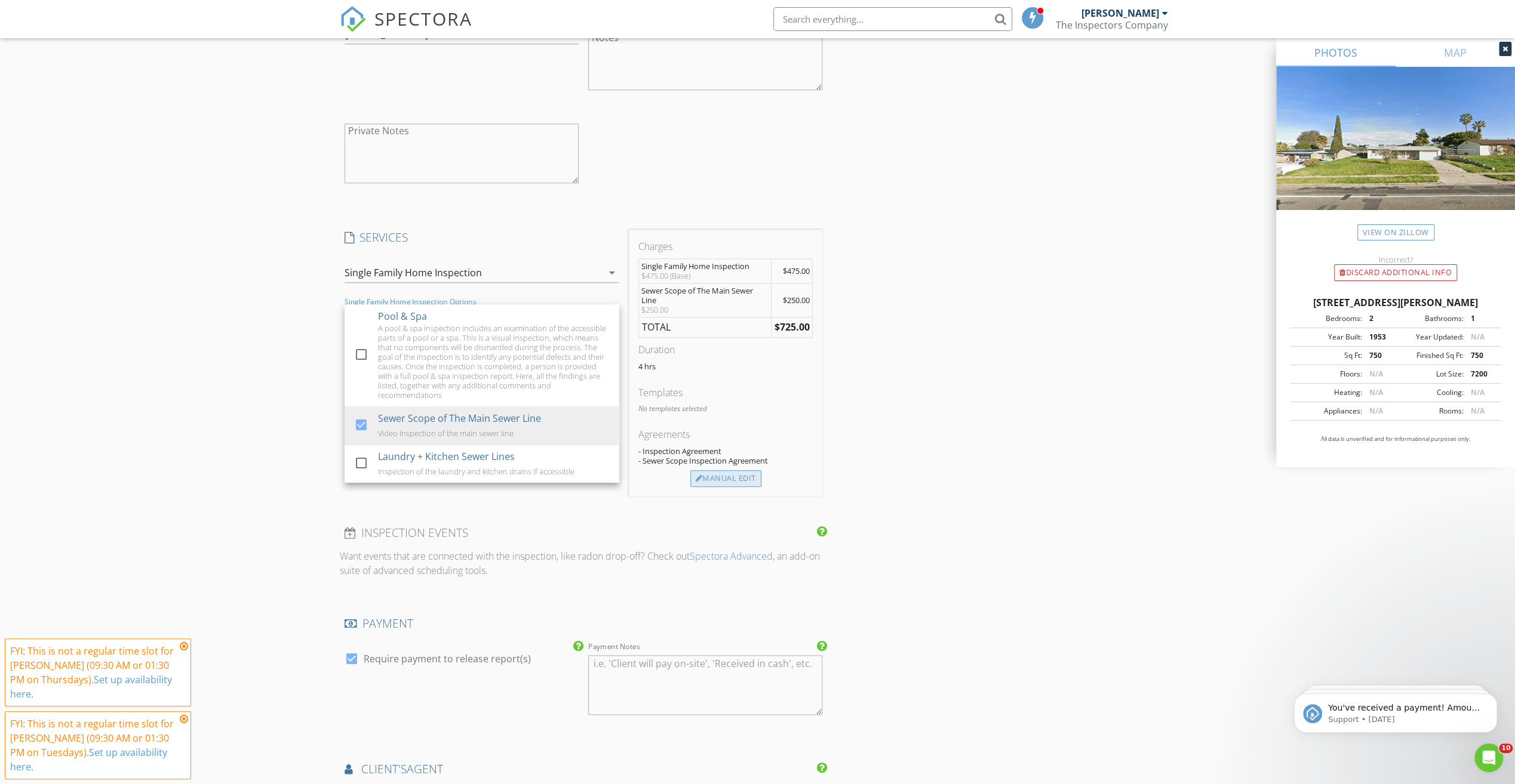
click at [725, 470] on div "Manual Edit" at bounding box center [726, 479] width 71 height 17
type input "475.0"
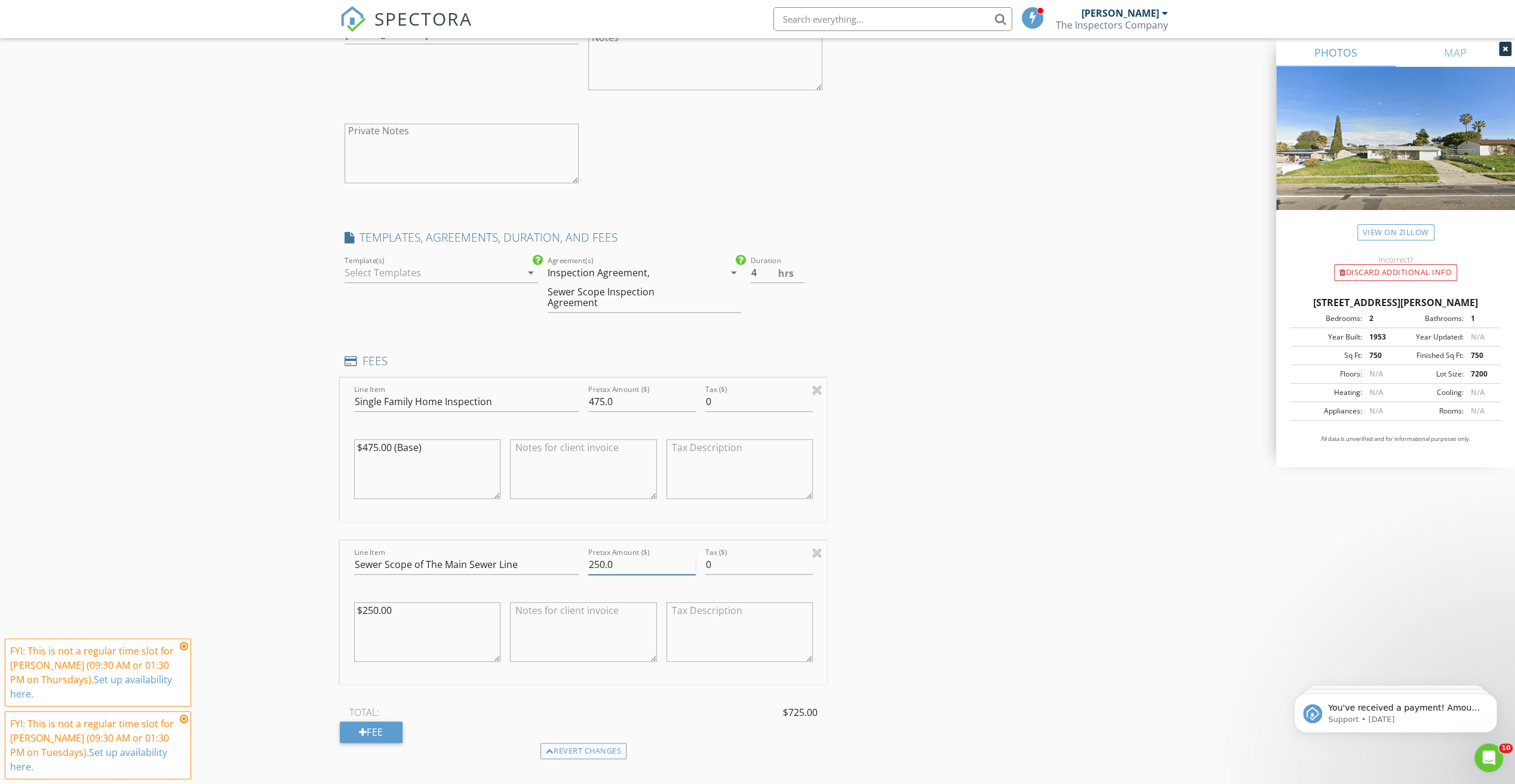
drag, startPoint x: 605, startPoint y: 544, endPoint x: 565, endPoint y: 541, distance: 40.1
click at [566, 542] on div "Line Item Sewer Scope of The Main Sewer Line Pretax Amount ($) 250.0 Tax ($) 0 …" at bounding box center [583, 612] width 488 height 144
type input "225.00"
drag, startPoint x: 940, startPoint y: 510, endPoint x: 884, endPoint y: 491, distance: 59.1
click at [941, 509] on div "INSPECTOR(S) check_box Eric Martinez PRIMARY Eric Martinez arrow_drop_down chec…" at bounding box center [757, 317] width 836 height 2626
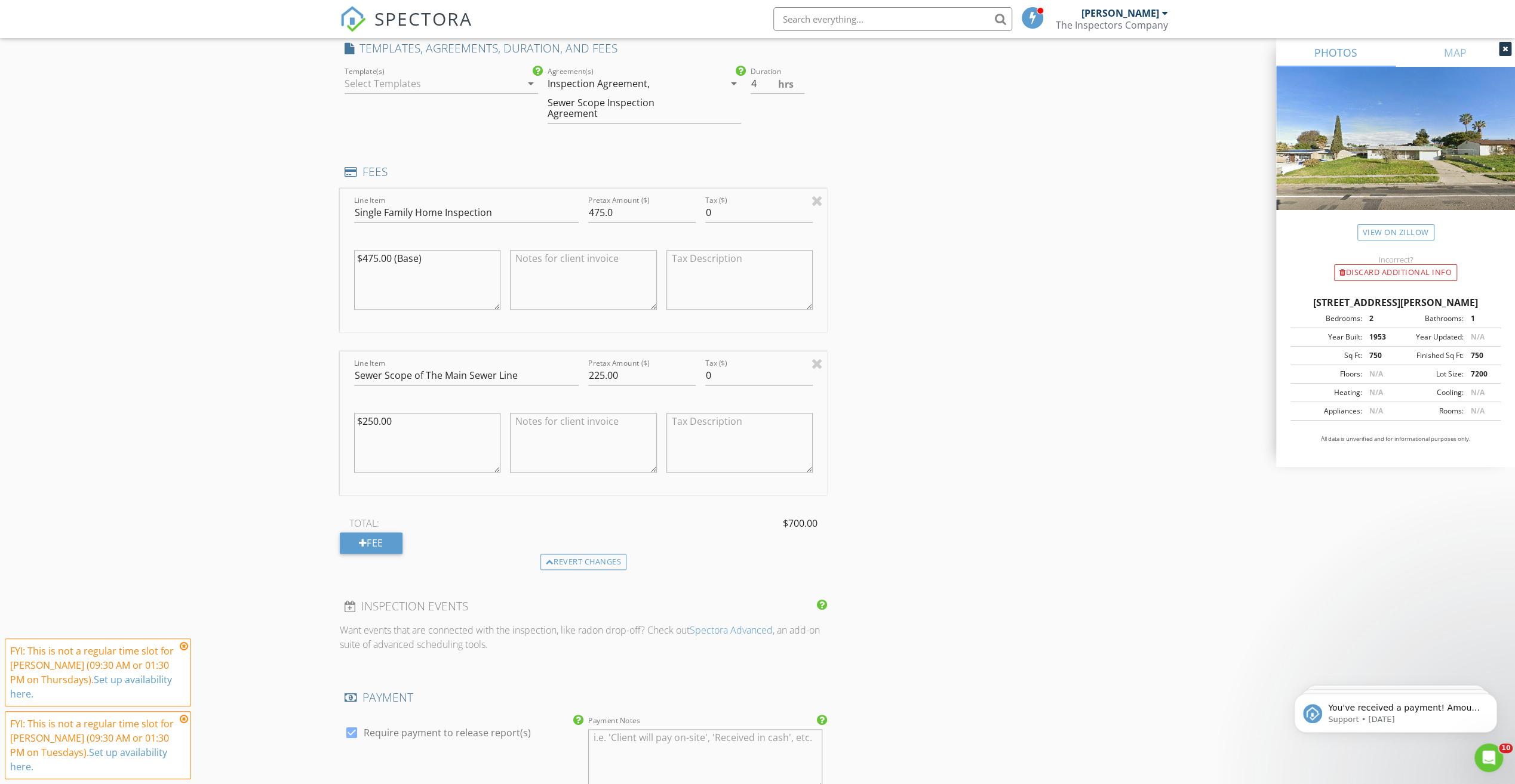
scroll to position [1433, 0]
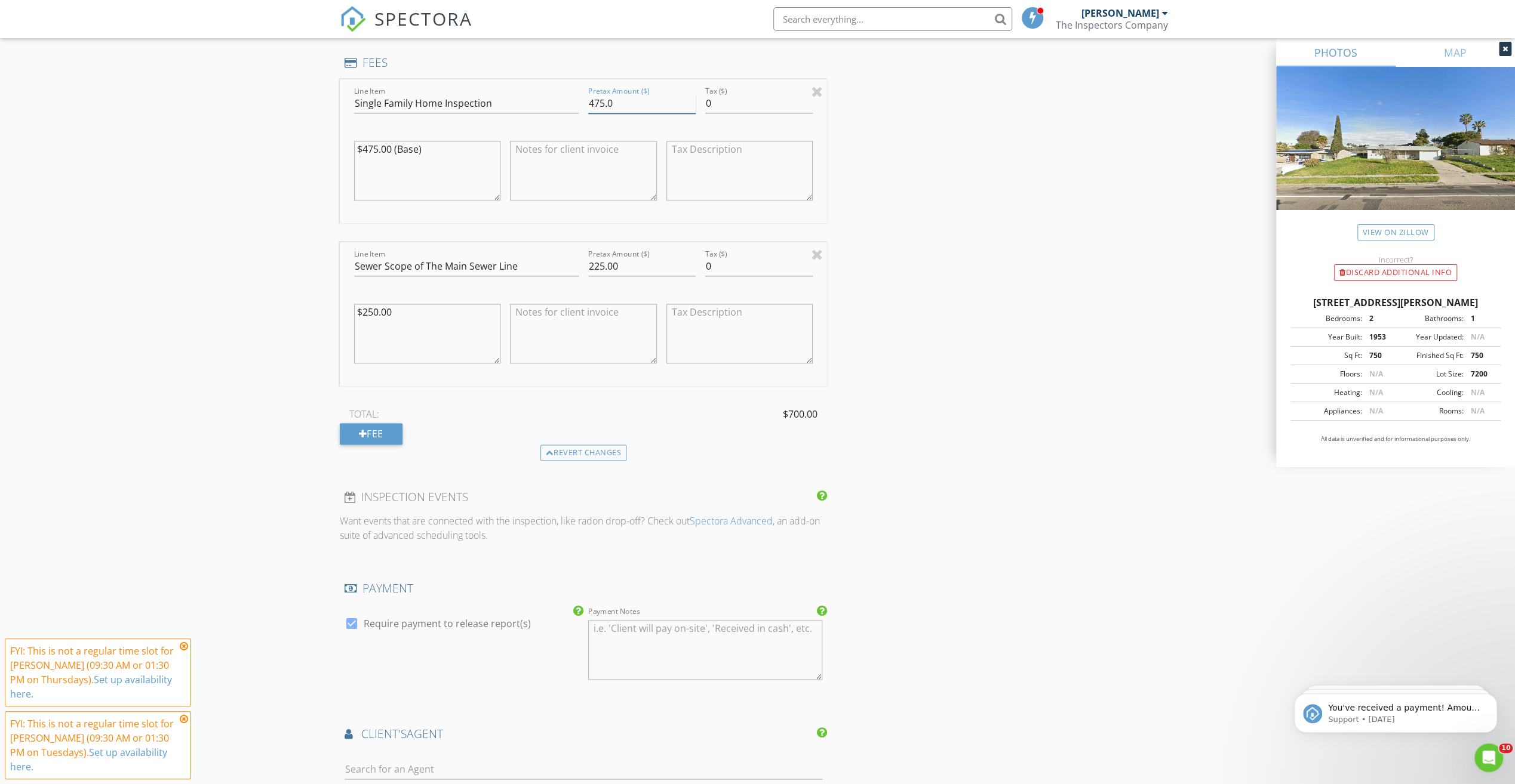
drag, startPoint x: 597, startPoint y: 88, endPoint x: 554, endPoint y: 86, distance: 43.0
click at [554, 86] on div "Line Item Single Family Home Inspection Pretax Amount ($) 475.0 Tax ($) 0 $475.…" at bounding box center [583, 151] width 488 height 144
click at [889, 169] on div "INSPECTOR(S) check_box Eric Martinez PRIMARY Eric Martinez arrow_drop_down chec…" at bounding box center [757, 19] width 836 height 2626
drag, startPoint x: 617, startPoint y: 88, endPoint x: 569, endPoint y: 89, distance: 48.0
click at [569, 89] on div "Line Item Single Family Home Inspection Pretax Amount ($) 150.00 Tax ($) 0 $475…" at bounding box center [583, 151] width 488 height 144
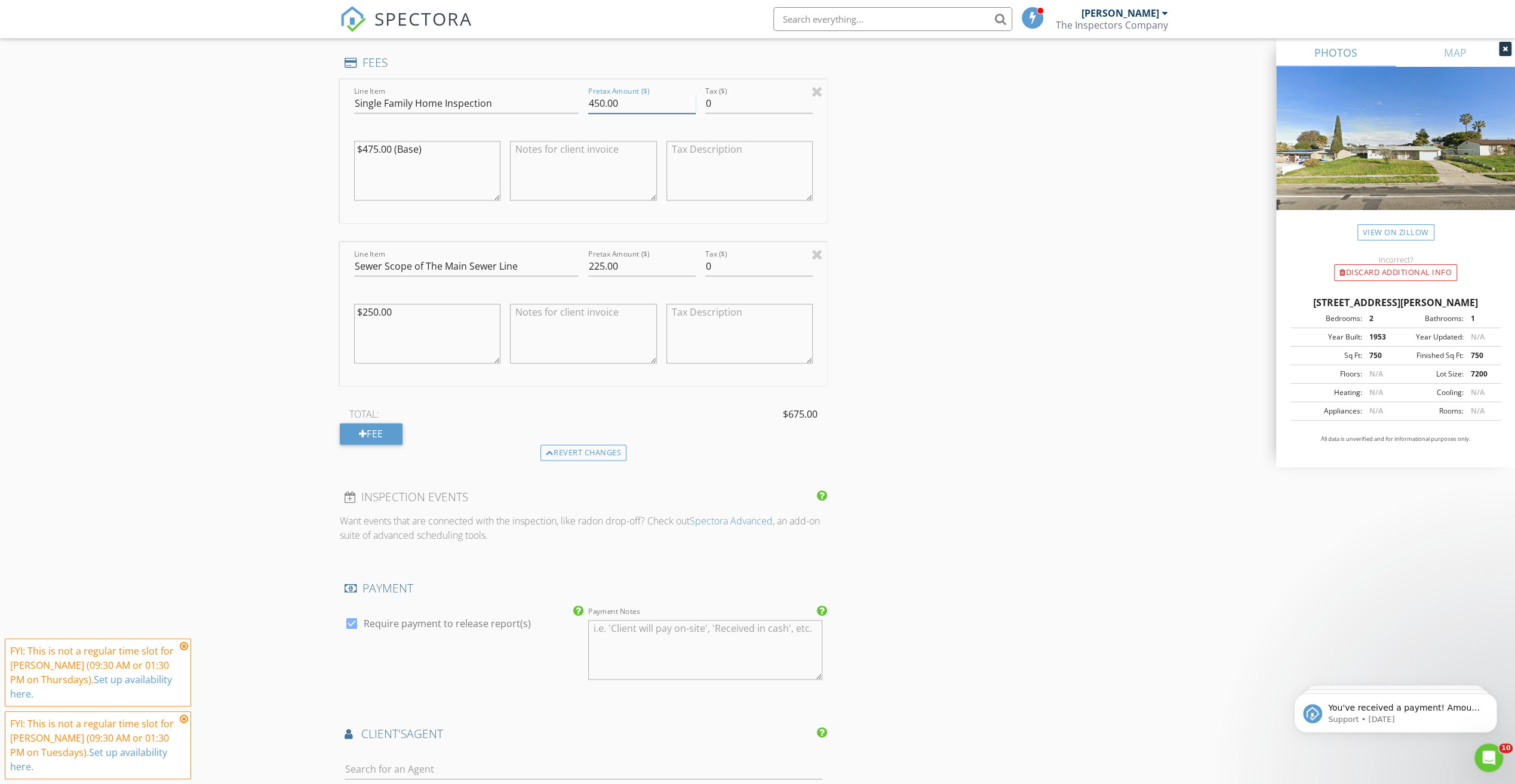
type input "450.00"
drag, startPoint x: 965, startPoint y: 185, endPoint x: 947, endPoint y: 207, distance: 28.4
click at [965, 185] on div "INSPECTOR(S) check_box Eric Martinez PRIMARY Eric Martinez arrow_drop_down chec…" at bounding box center [757, 19] width 836 height 2626
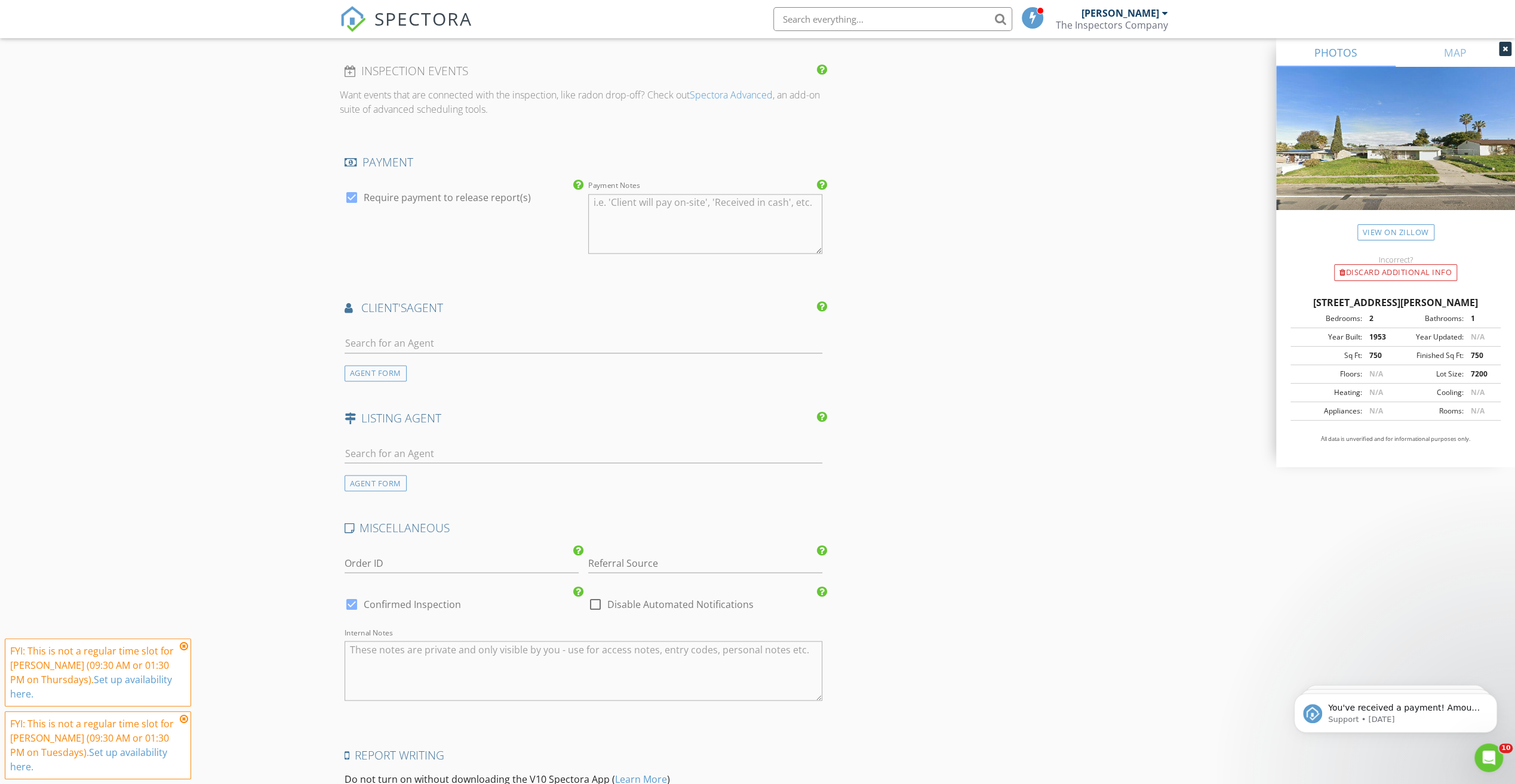
scroll to position [1910, 0]
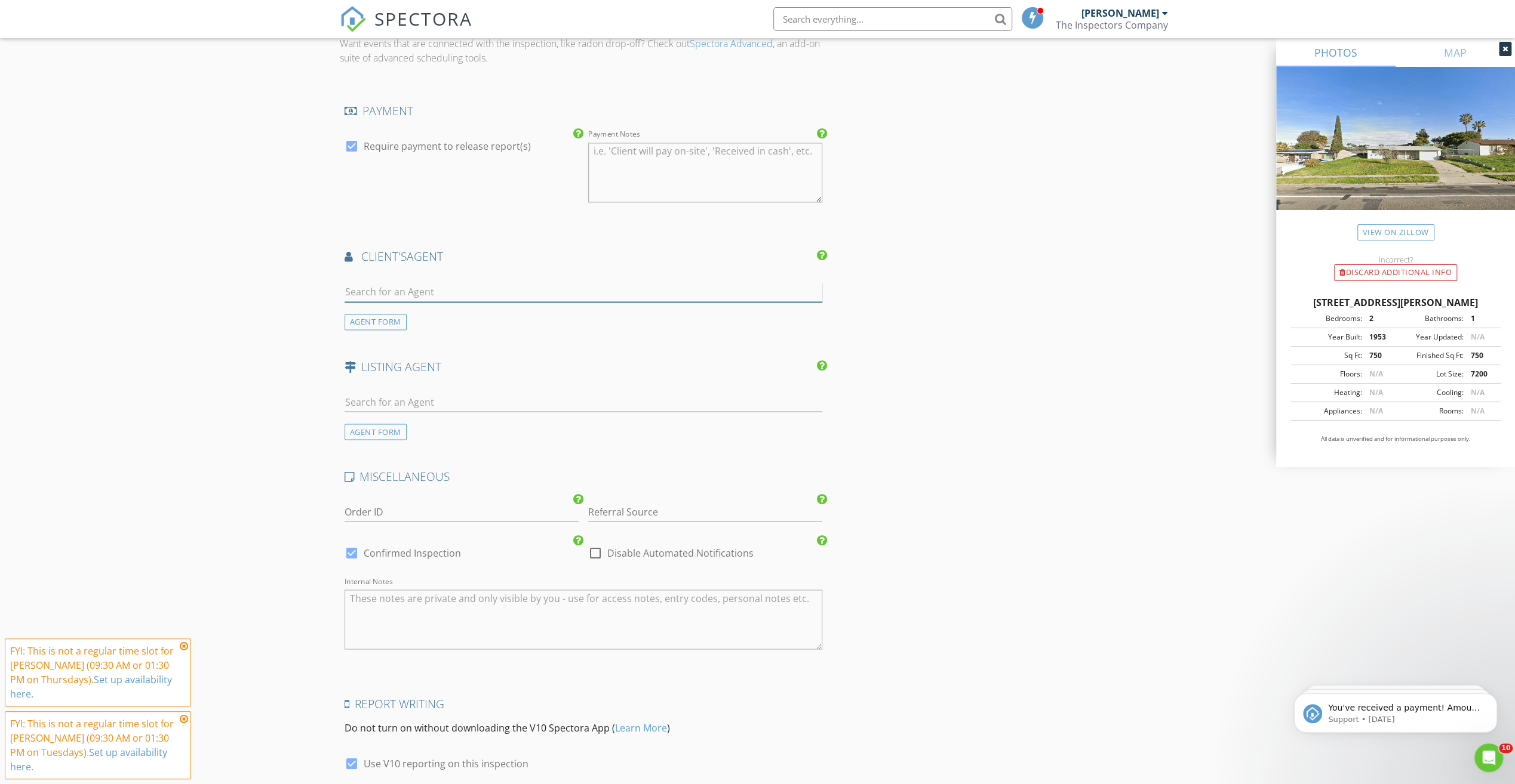
click at [362, 282] on input "text" at bounding box center [583, 292] width 478 height 20
type input "ian"
click at [393, 344] on div "Ian Lopez" at bounding box center [415, 351] width 74 height 14
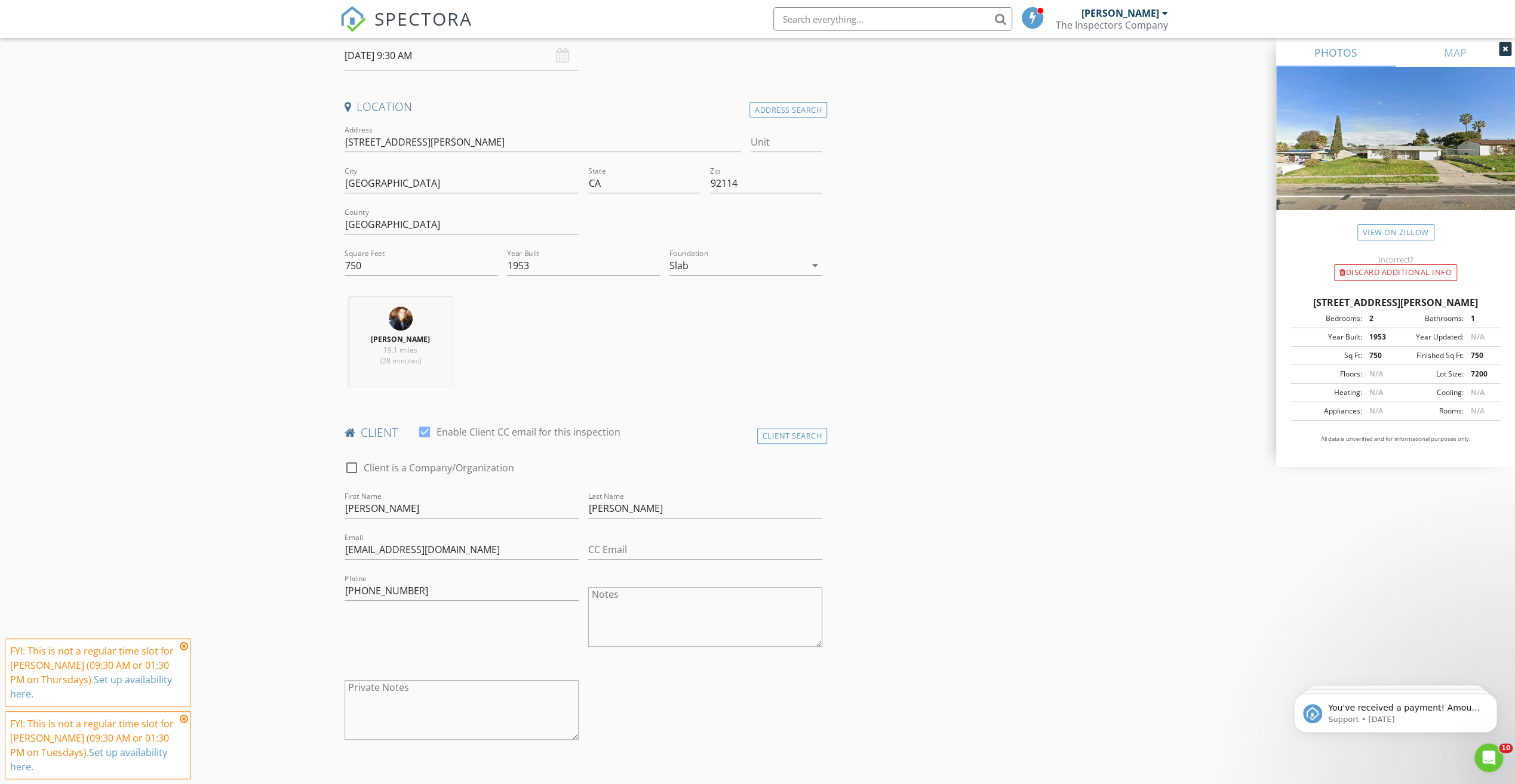
scroll to position [56, 0]
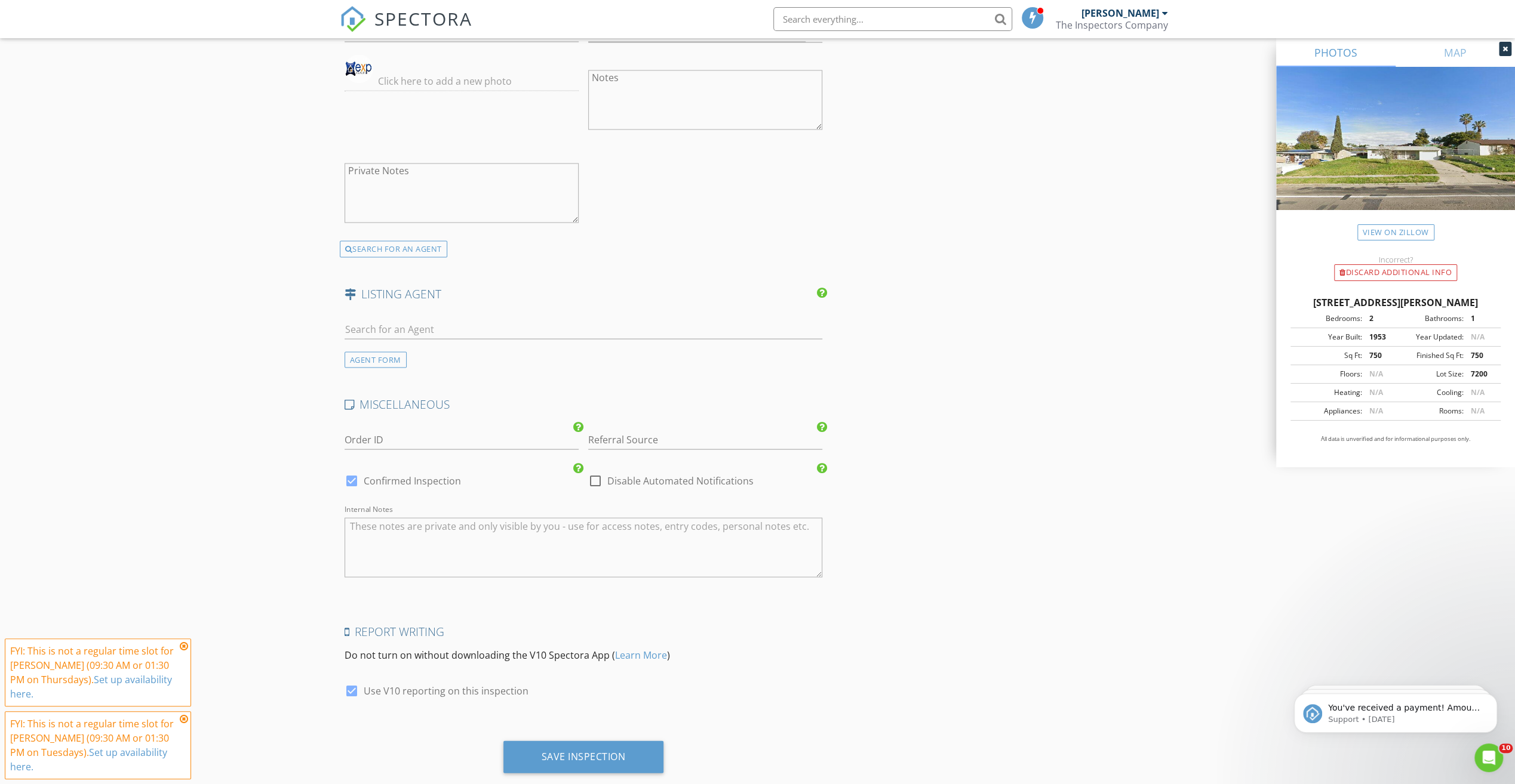
scroll to position [2264, 0]
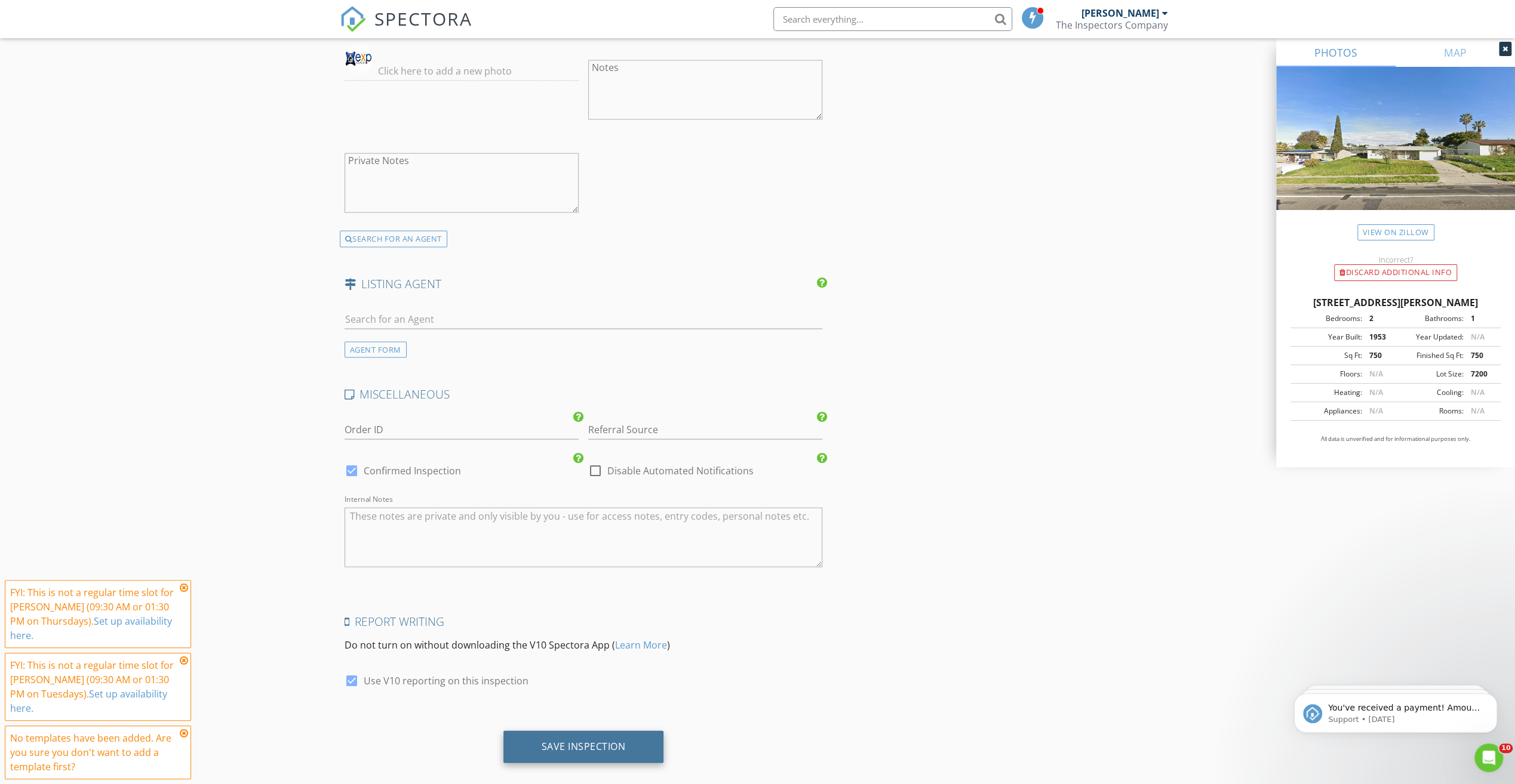
click at [561, 736] on div "Save Inspection" at bounding box center [583, 746] width 160 height 33
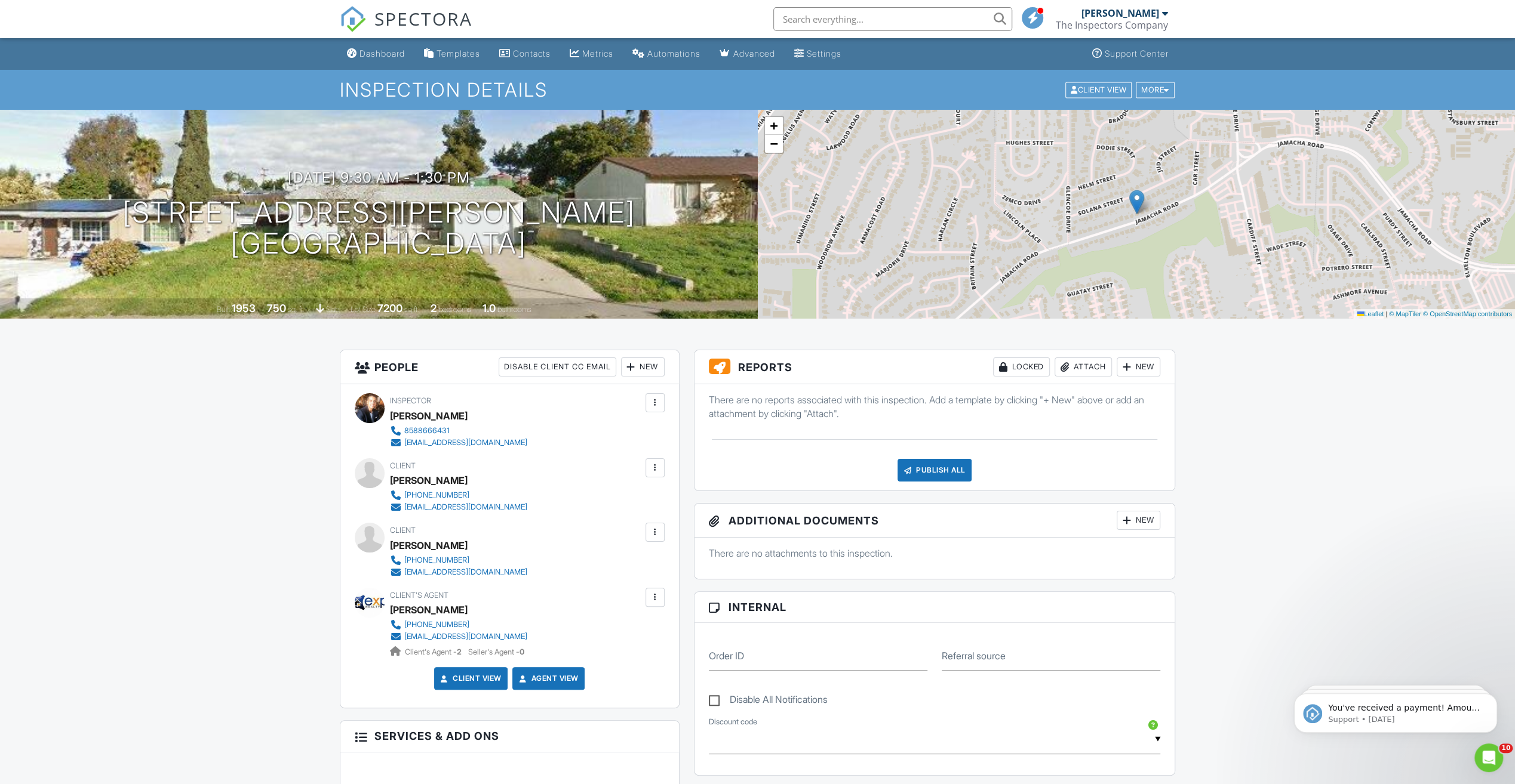
click at [367, 61] on link "Dashboard" at bounding box center [375, 54] width 67 height 22
